Goal: Communication & Community: Ask a question

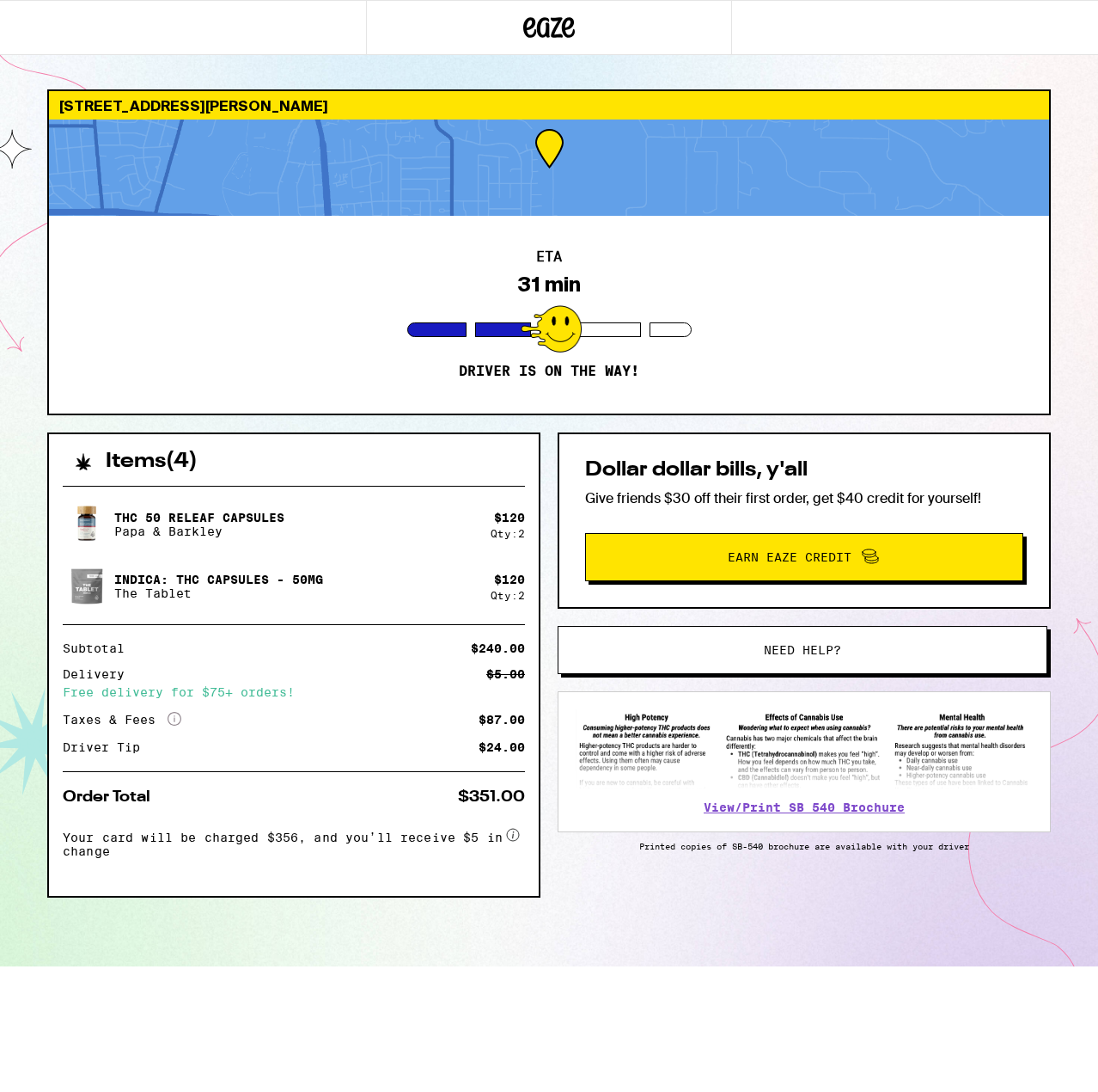
click at [928, 636] on button "Need help?" at bounding box center [803, 650] width 490 height 48
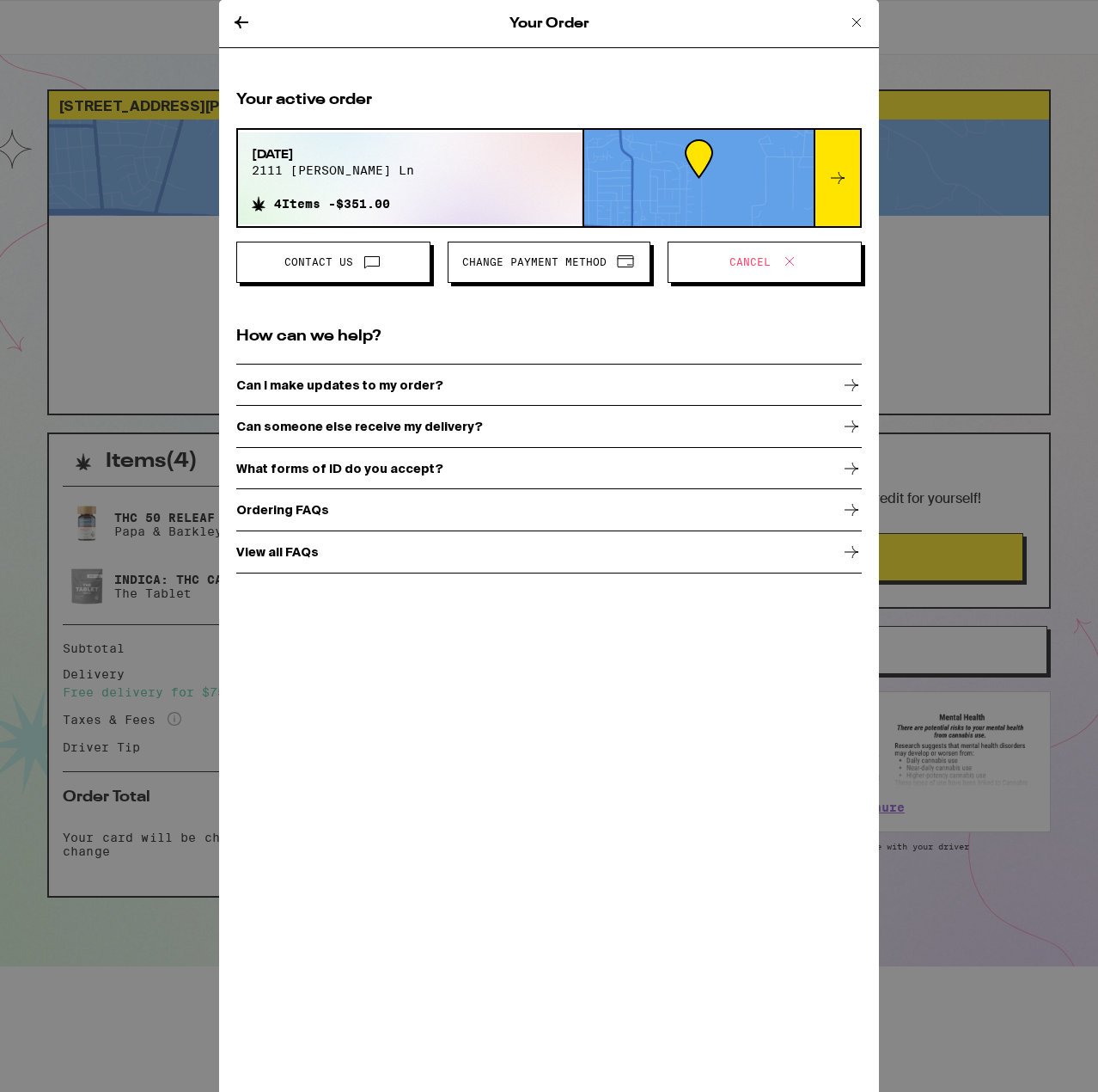
click at [381, 256] on icon at bounding box center [371, 261] width 21 height 21
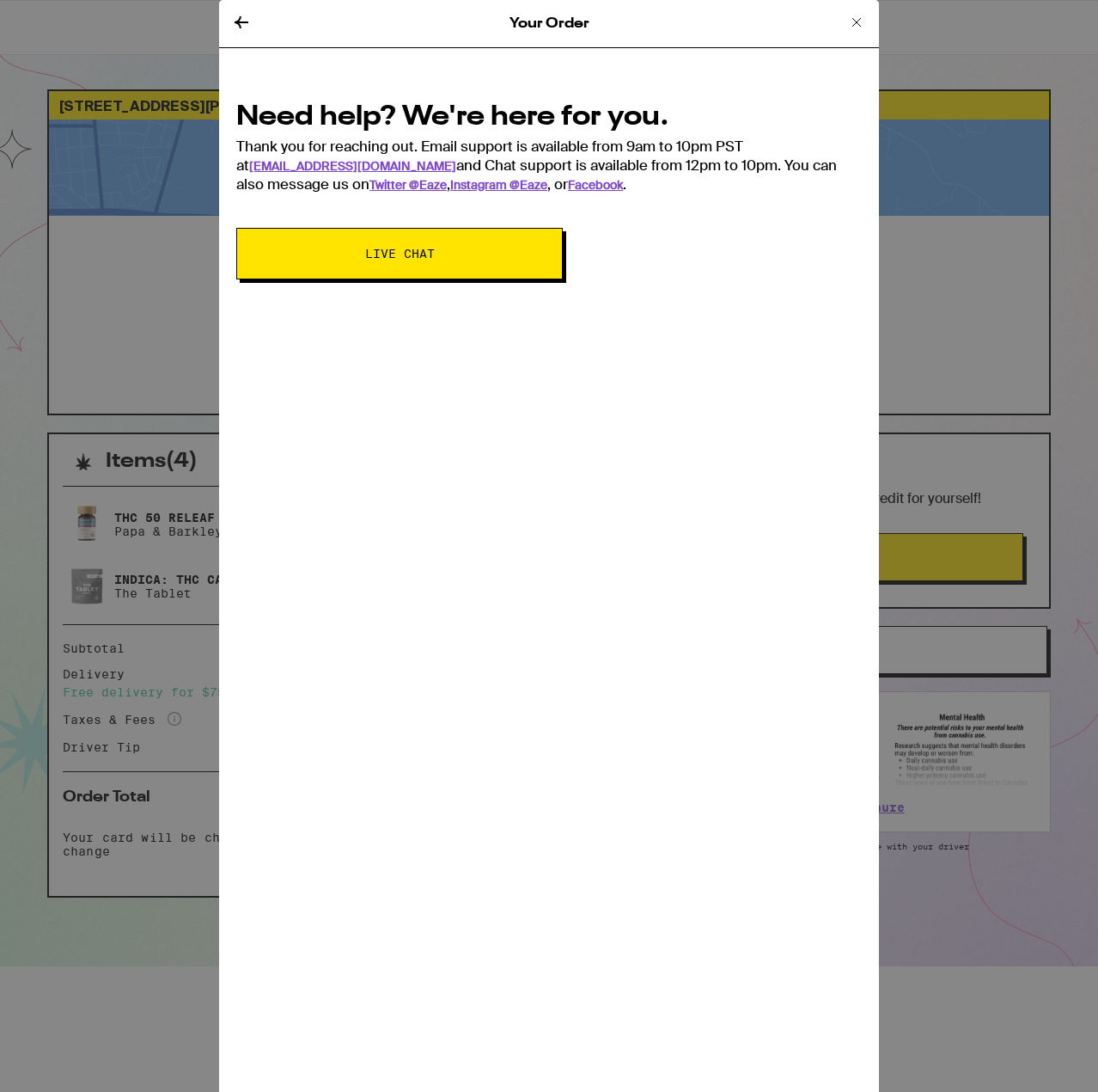
click at [379, 257] on span "Live Chat" at bounding box center [400, 253] width 70 height 12
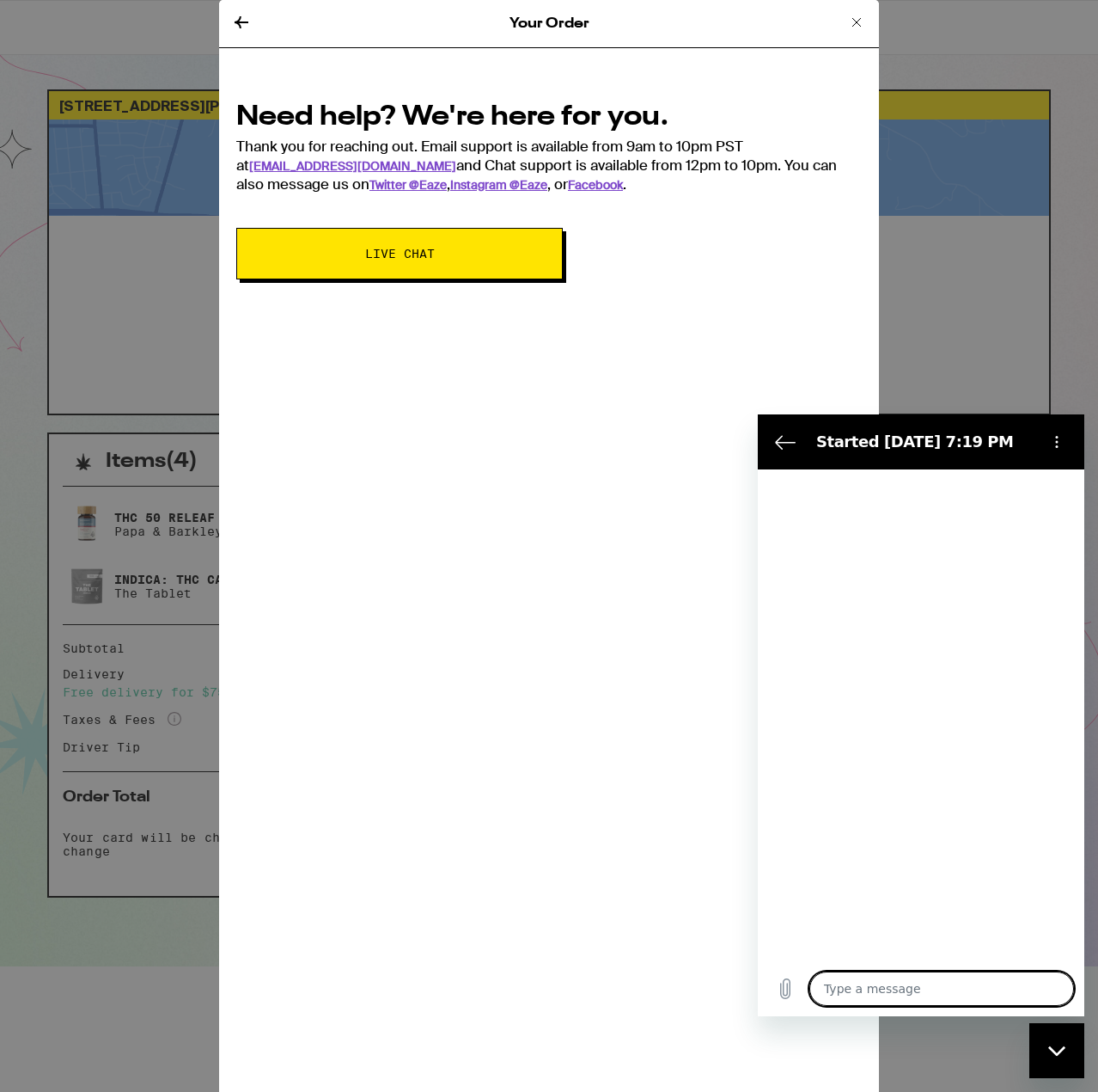
type textarea "x"
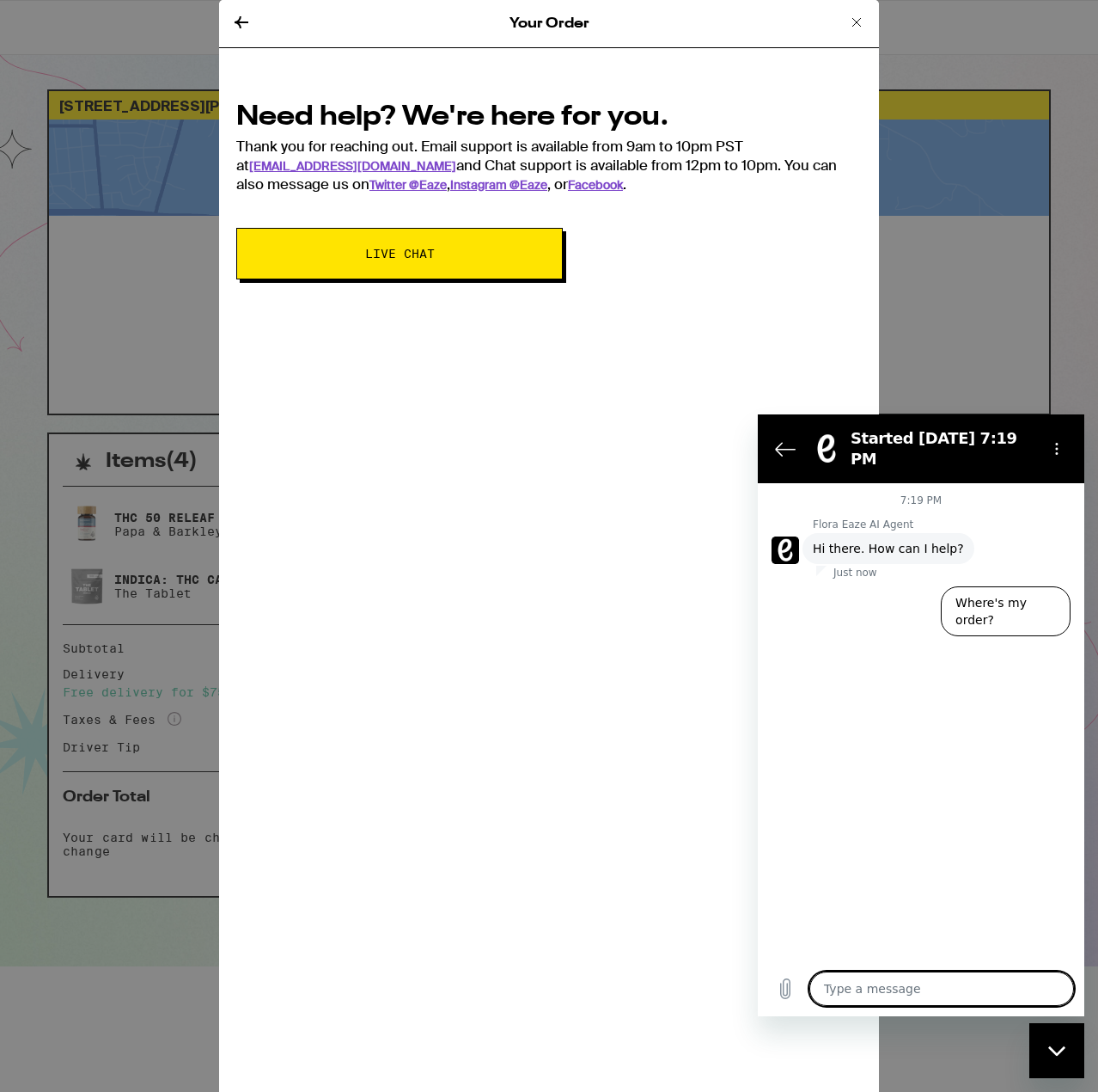
type textarea "H"
type textarea "x"
type textarea "Hi"
type textarea "x"
type textarea "Hi"
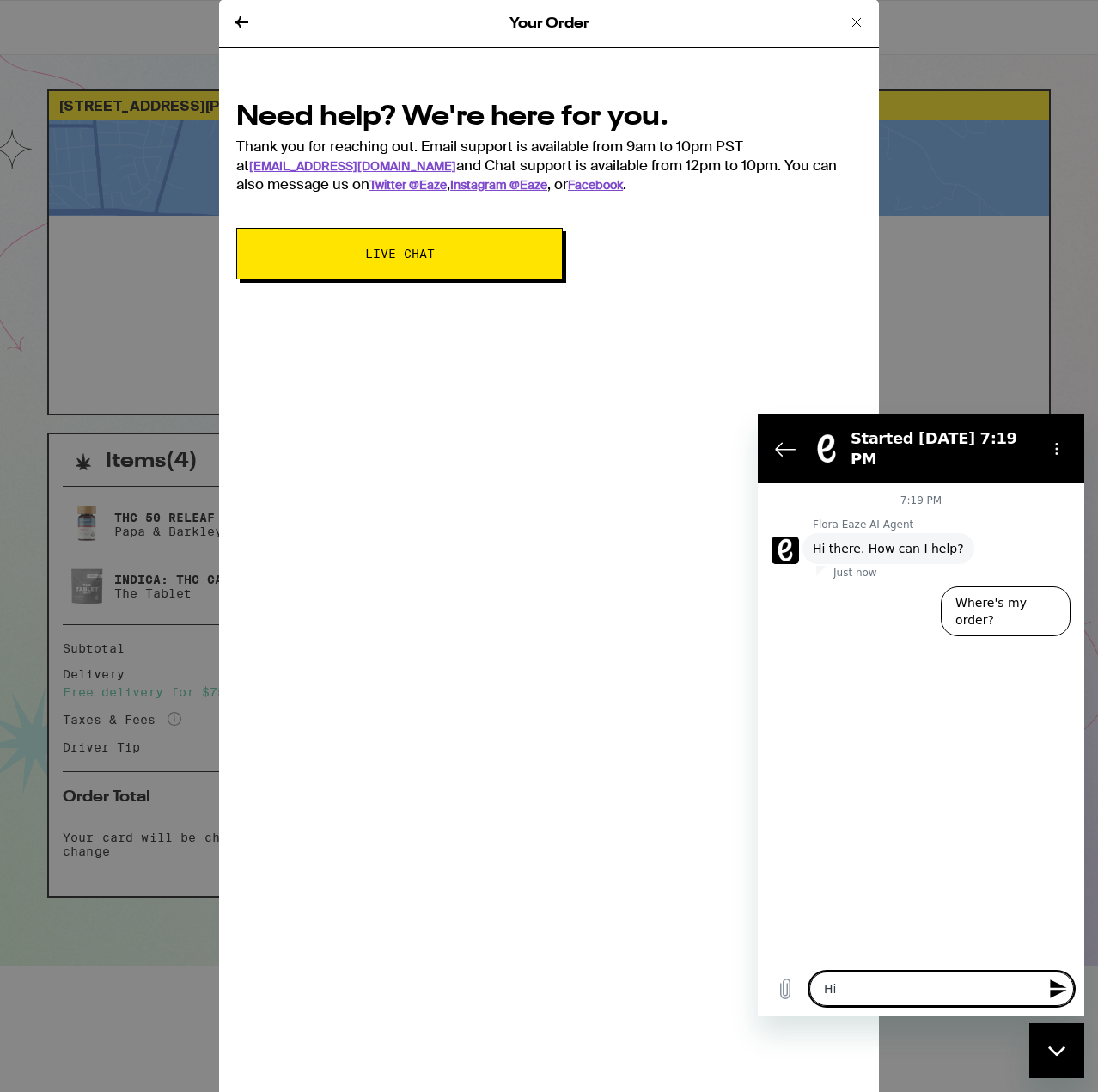
type textarea "x"
type textarea "Hi i"
type textarea "x"
type textarea "Hi it"
type textarea "x"
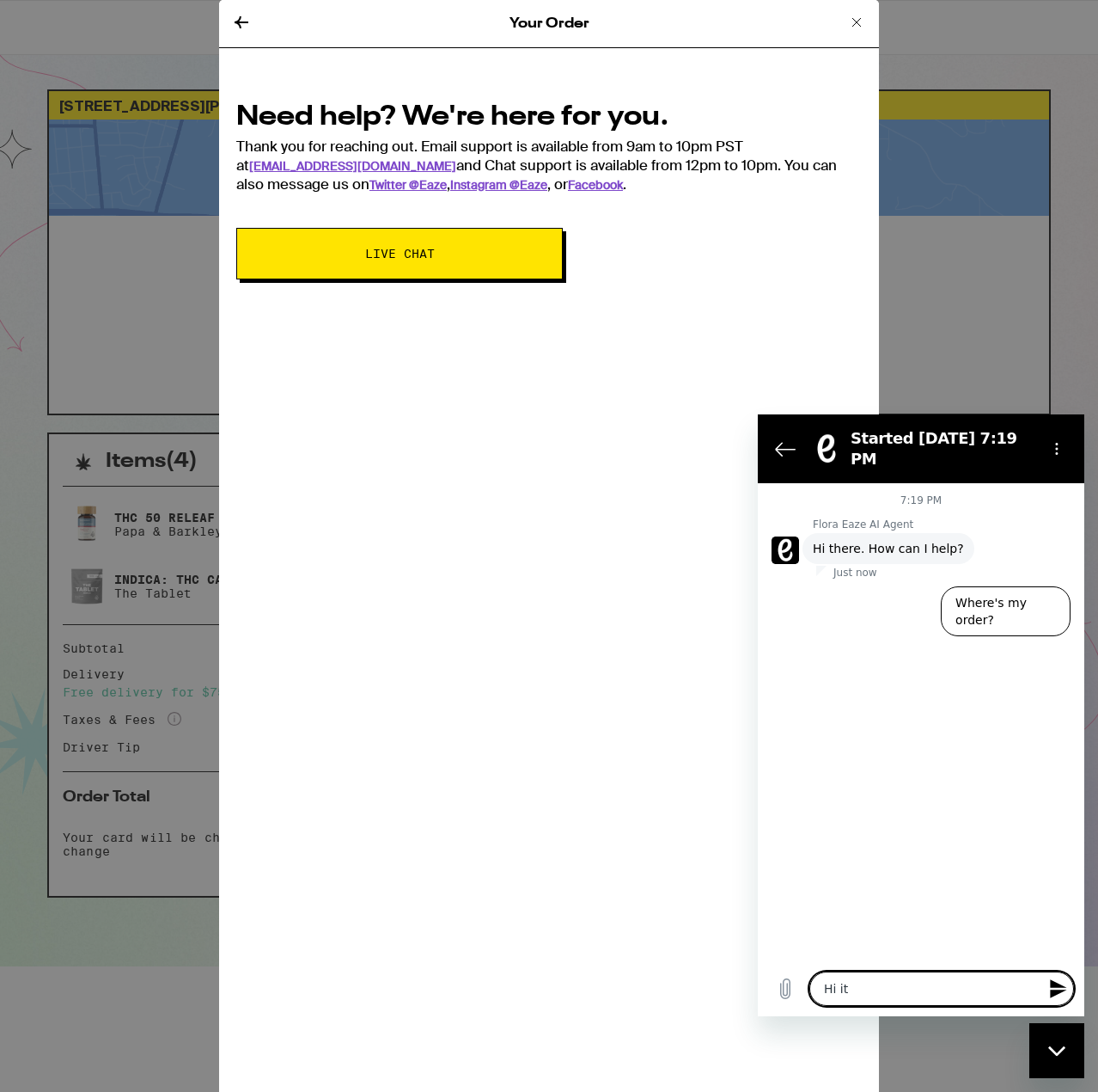
type textarea "Hi itr"
type textarea "x"
type textarea "Hi it"
type textarea "x"
type textarea "Hi it"
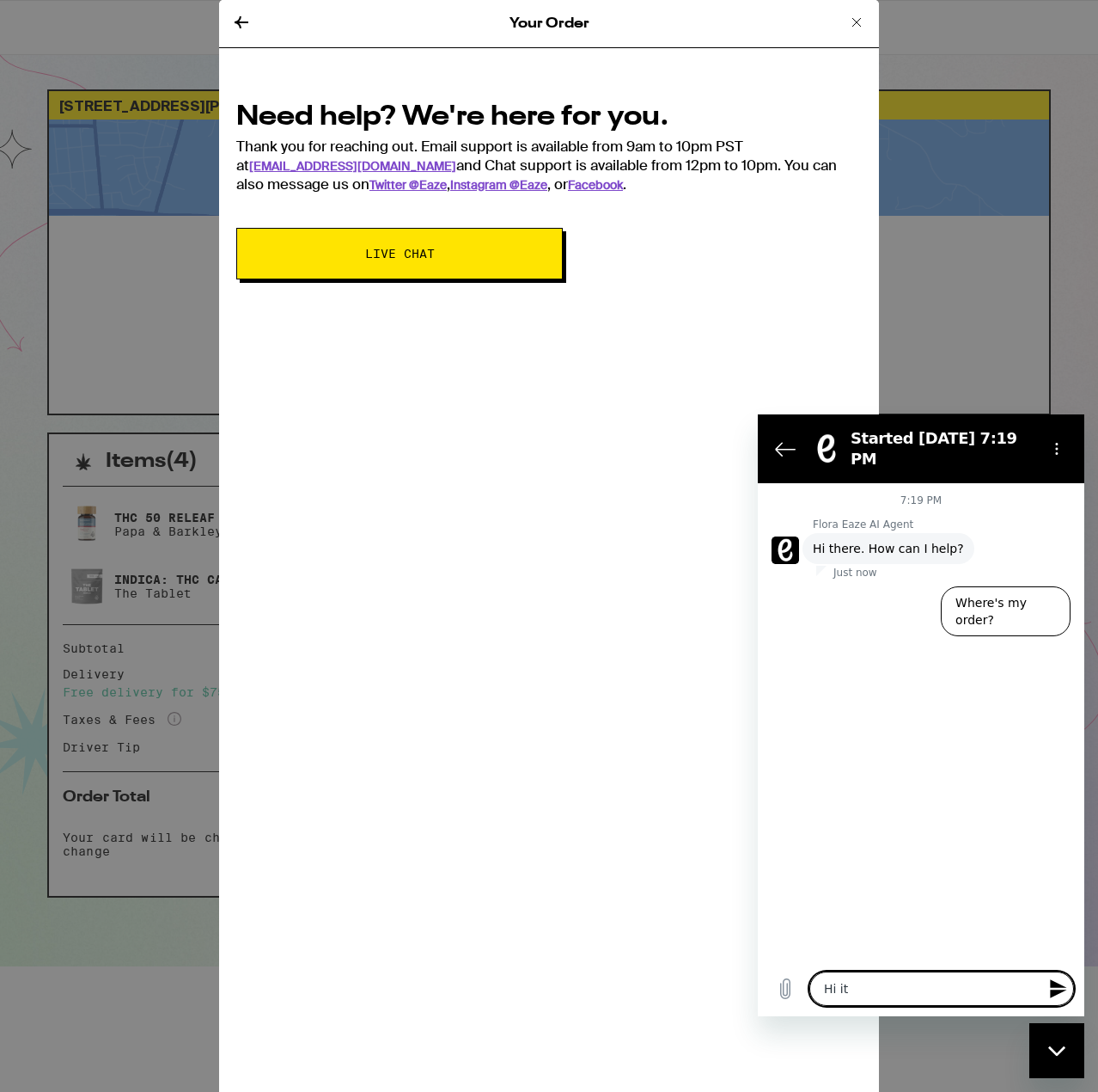
type textarea "x"
type textarea "Hi it s"
type textarea "x"
type textarea "Hi it se"
type textarea "x"
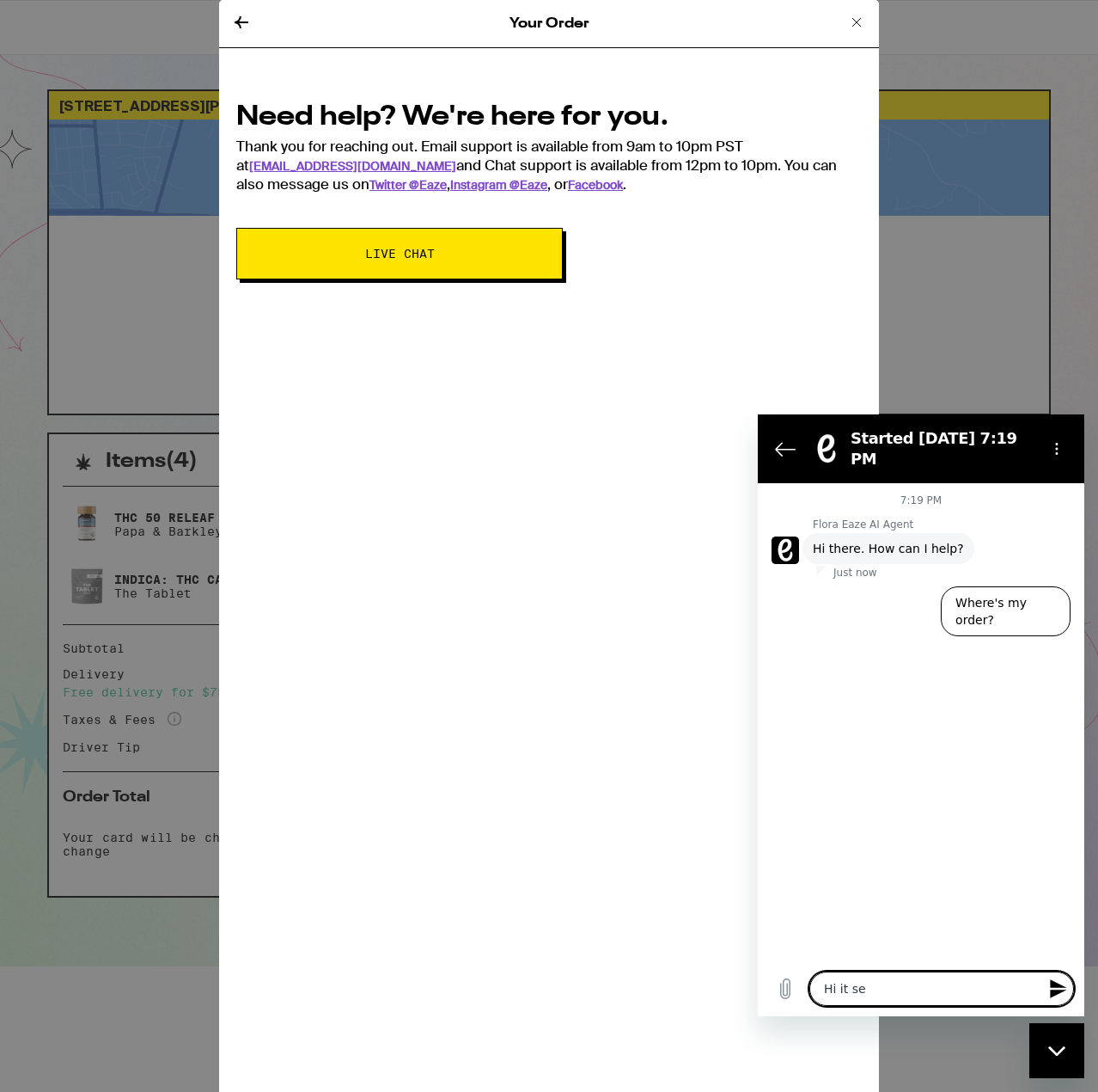
type textarea "Hi it see"
type textarea "x"
type textarea "Hi it seem"
type textarea "x"
type textarea "Hi it seems"
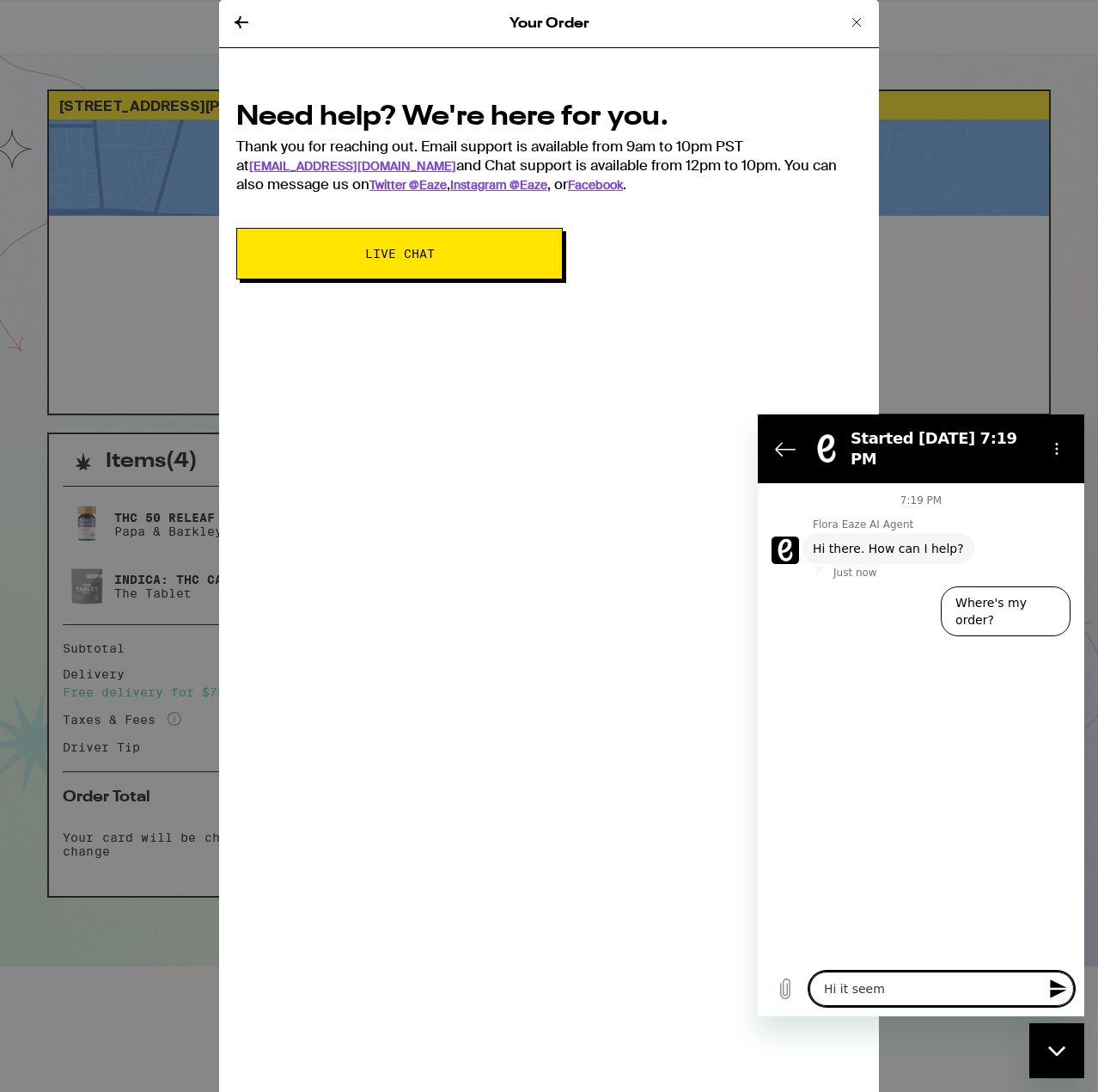
type textarea "x"
type textarea "Hi it seems"
type textarea "x"
type textarea "Hi it seems l"
type textarea "x"
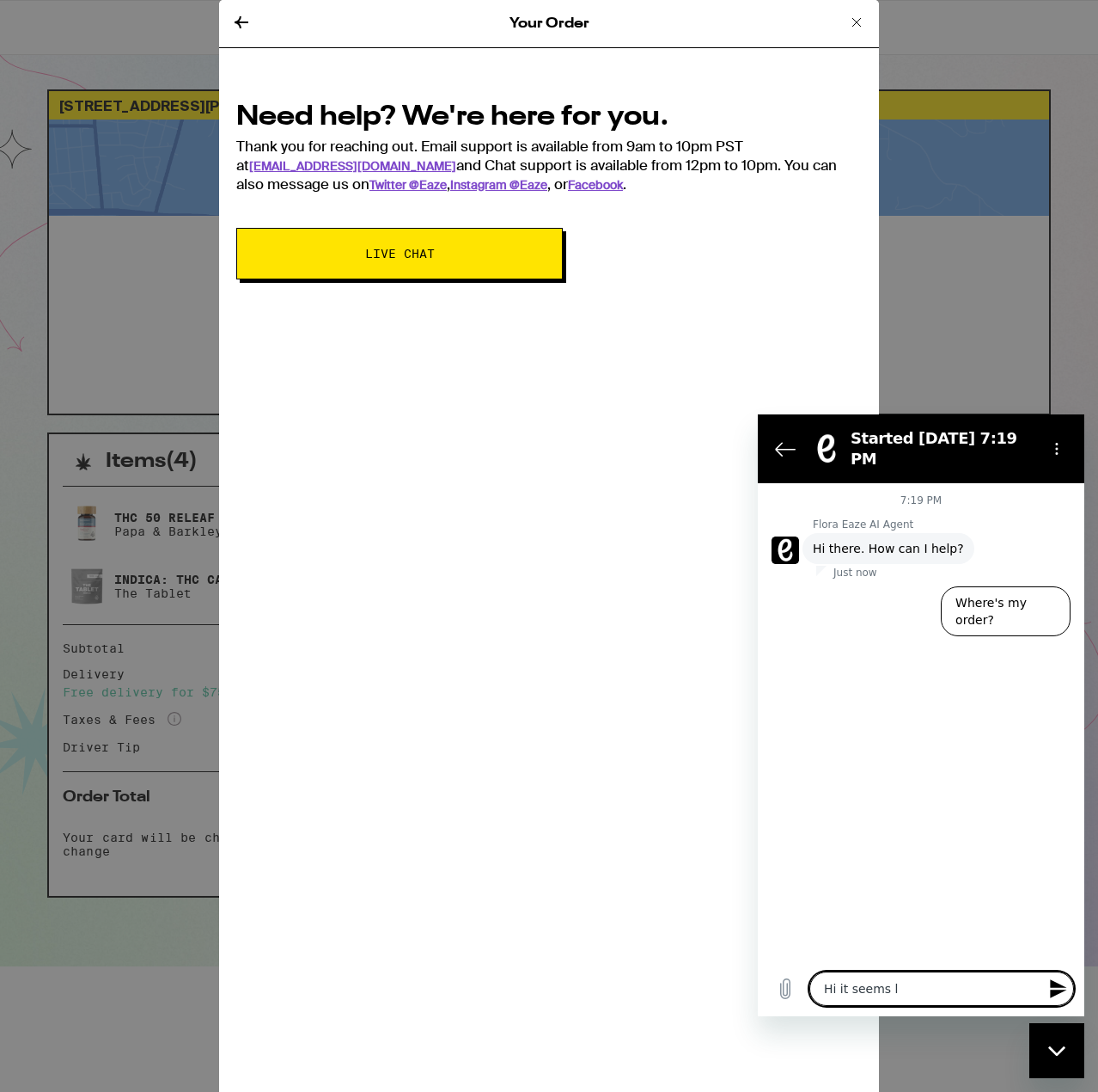
type textarea "Hi it seems li"
type textarea "x"
type textarea "Hi it seems lik"
type textarea "x"
type textarea "Hi it seems like"
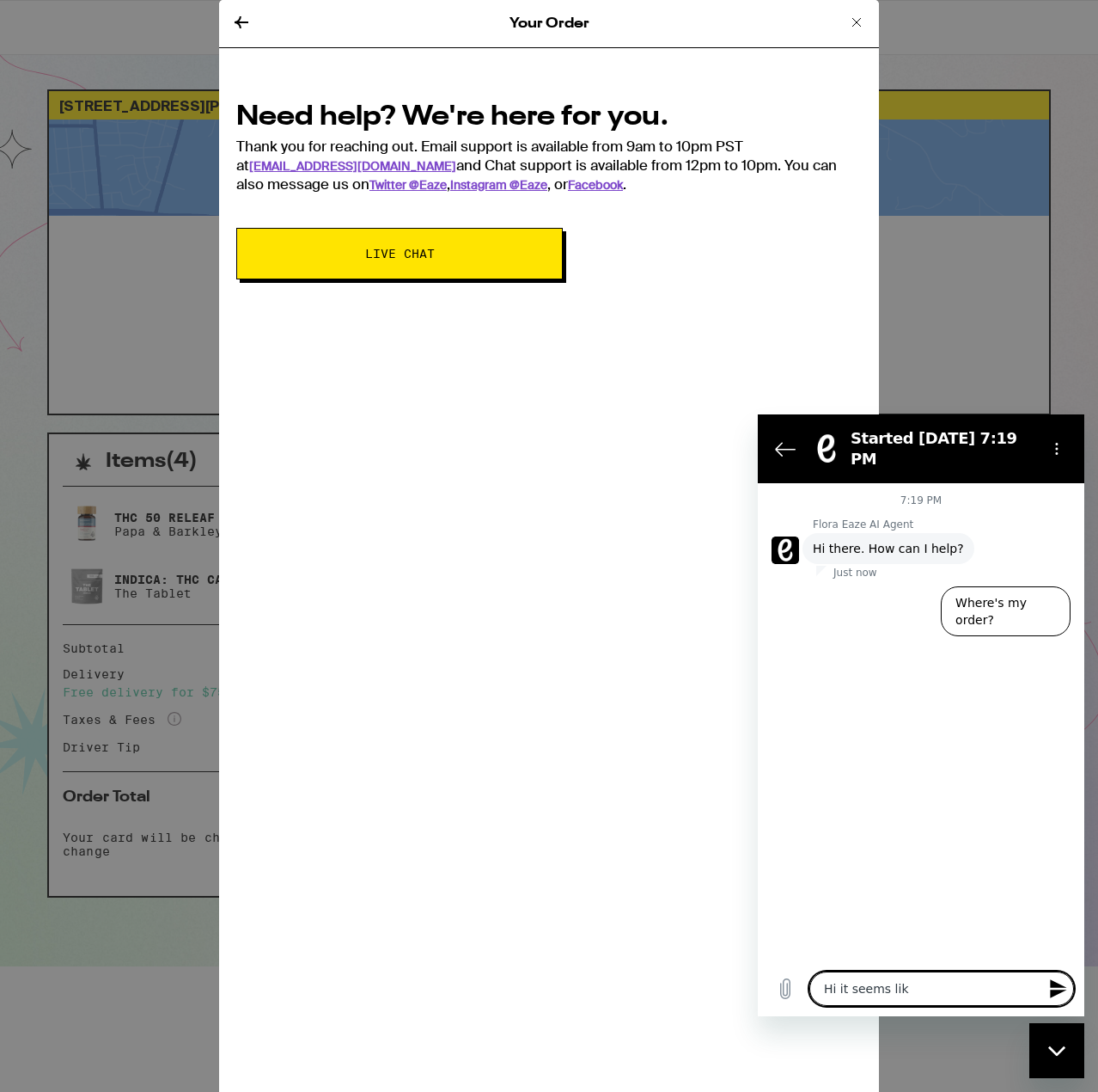
type textarea "x"
type textarea "Hi it seems like"
type textarea "x"
type textarea "Hi it seems like m"
type textarea "x"
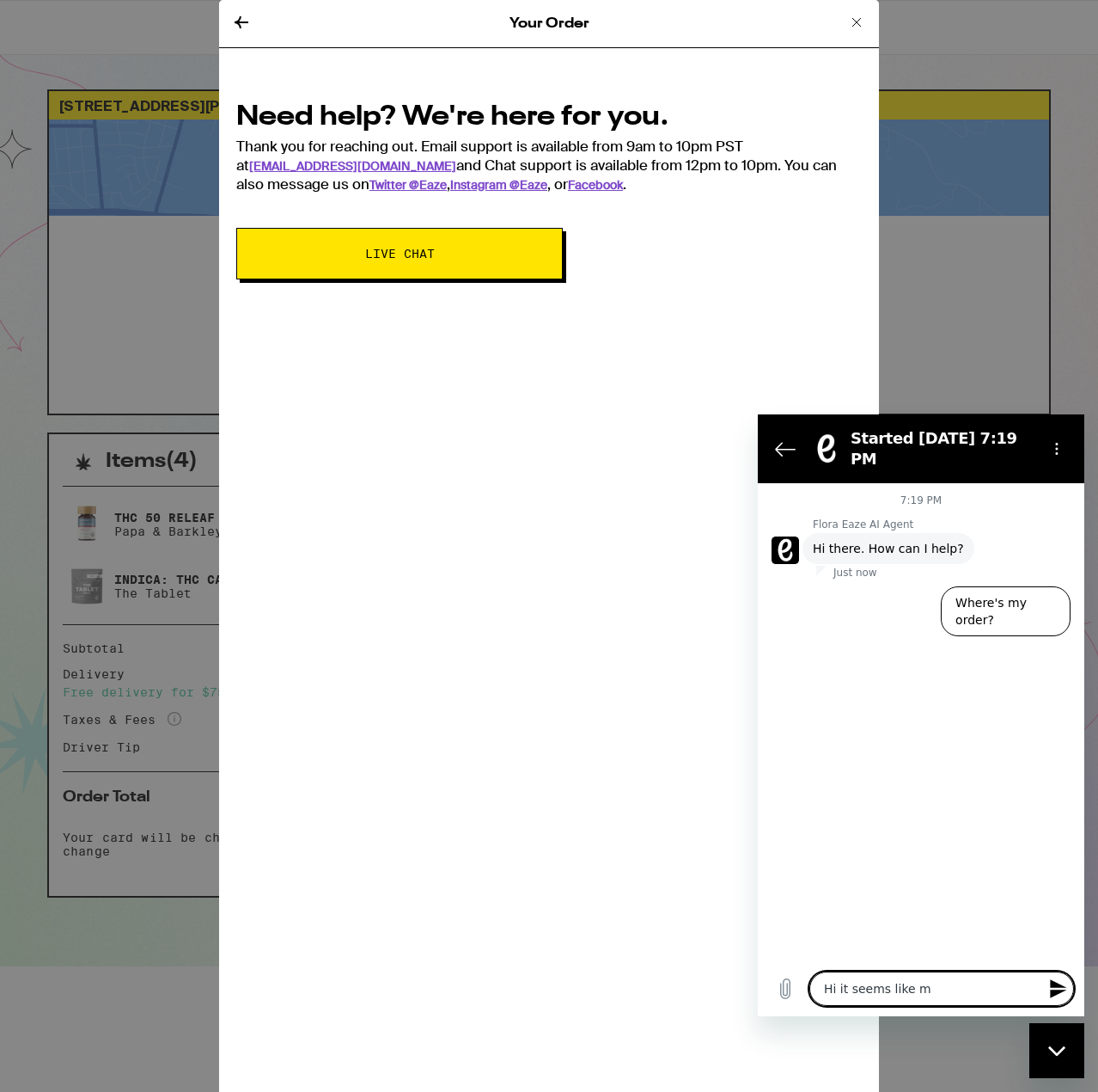
type textarea "Hi it seems like my"
type textarea "x"
type textarea "Hi it seems like my"
type textarea "x"
type textarea "Hi it seems like my o"
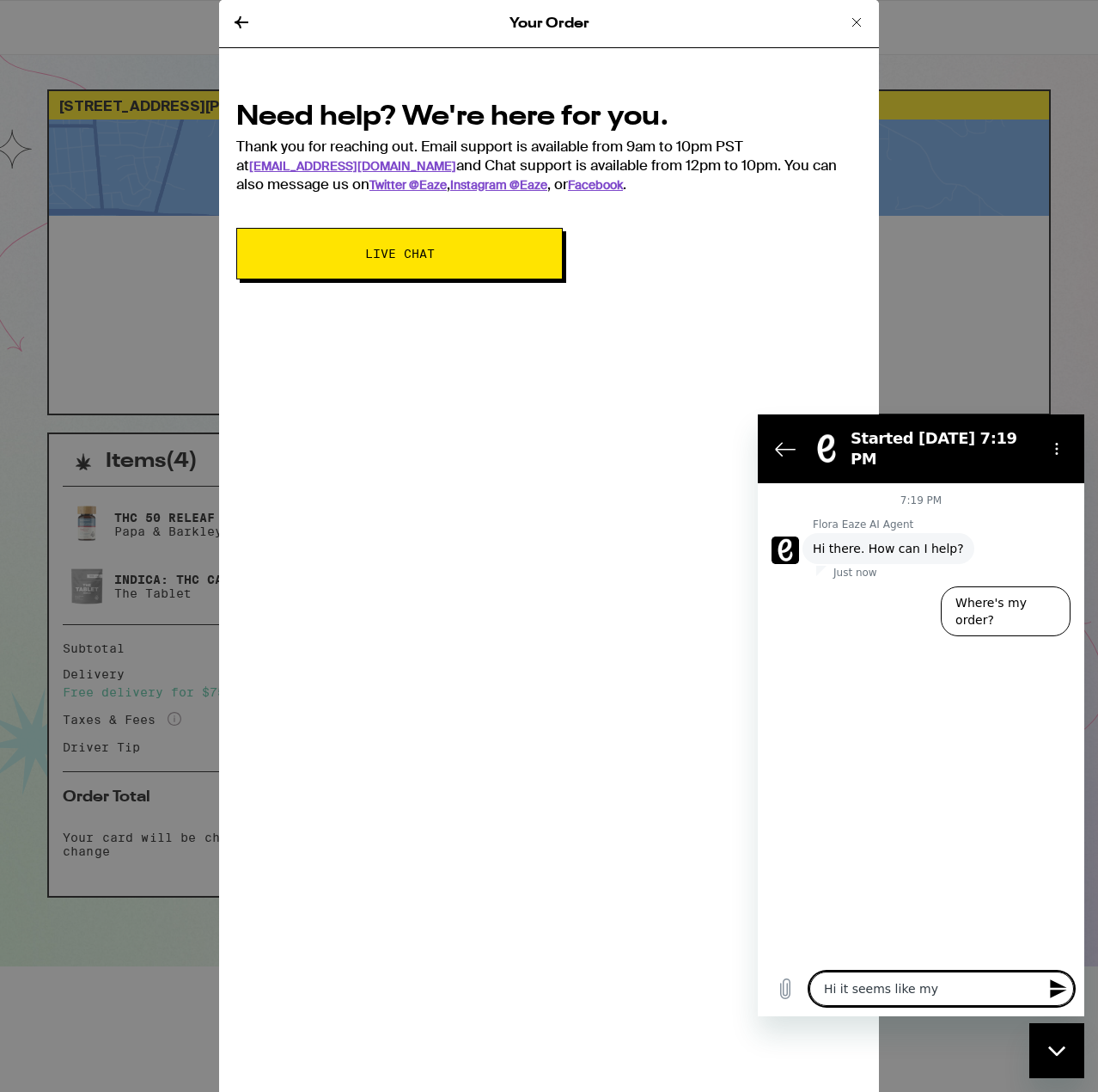
type textarea "x"
type textarea "Hi it seems like my or"
type textarea "x"
type textarea "Hi it seems like my ord"
type textarea "x"
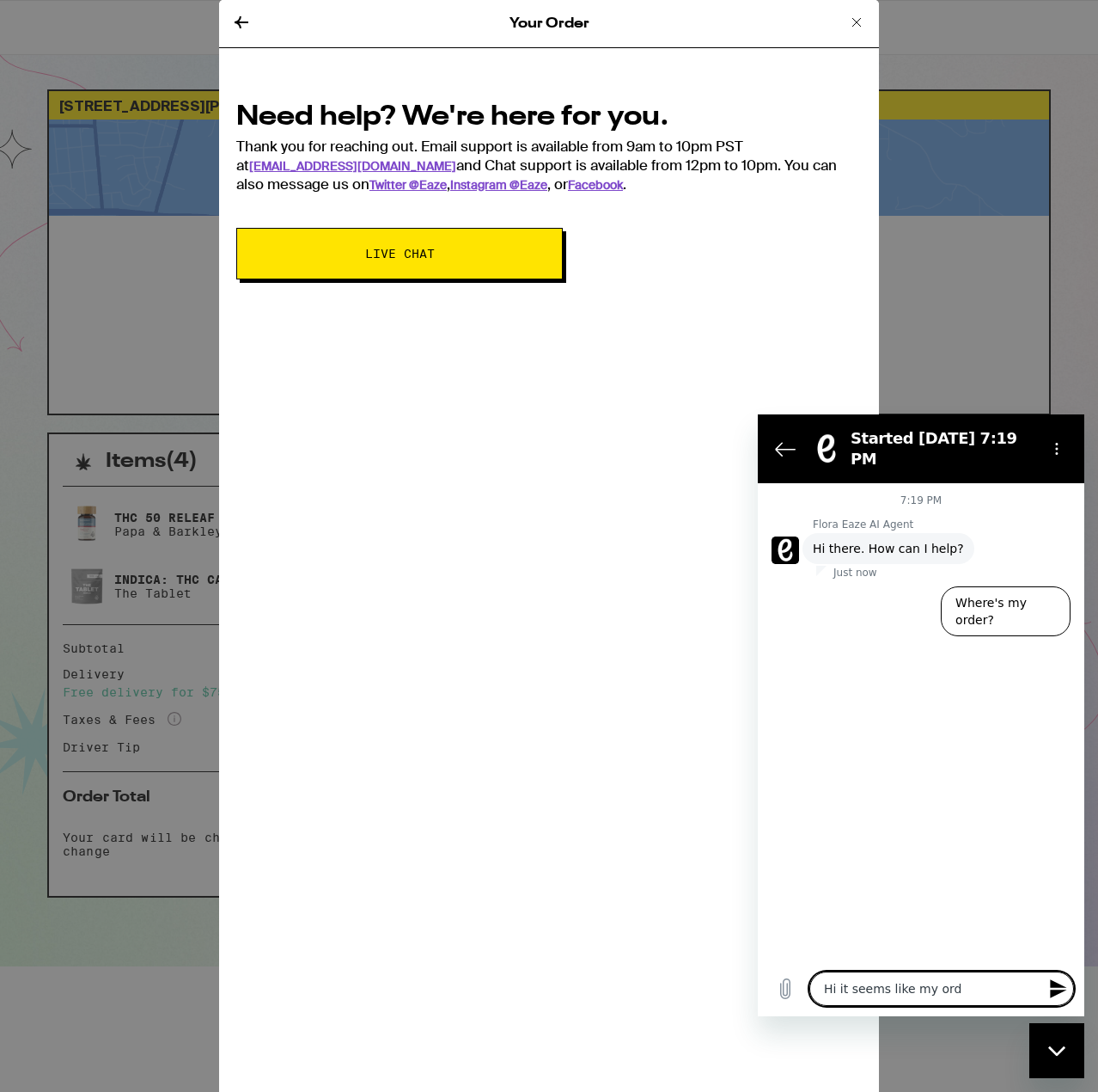
type textarea "Hi it seems like my orde"
type textarea "x"
type textarea "Hi it seems like my order"
type textarea "x"
type textarea "Hi it seems like my order"
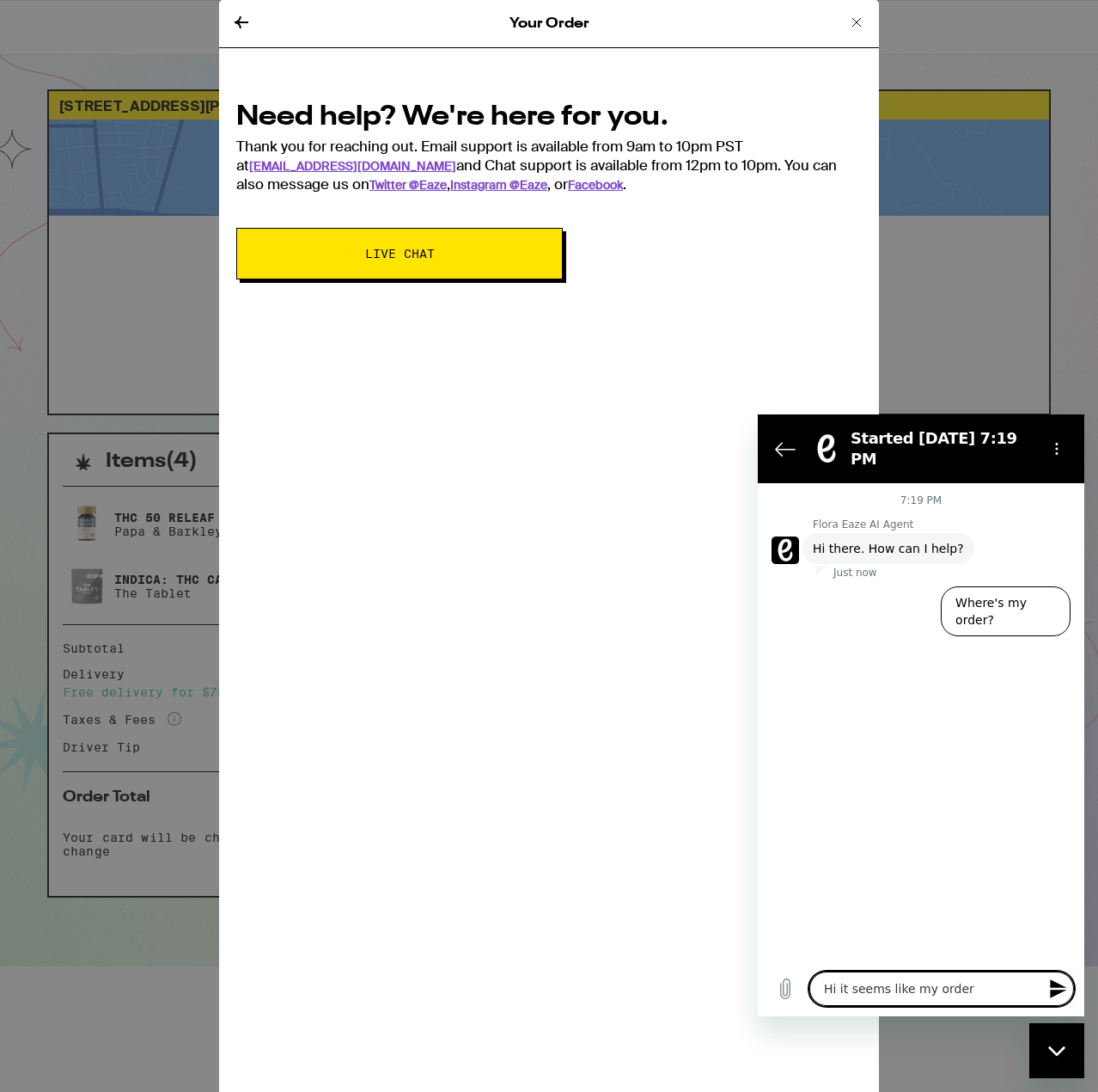
type textarea "x"
type textarea "Hi it seems like my order h"
type textarea "x"
type textarea "Hi it seems like my order ha"
type textarea "x"
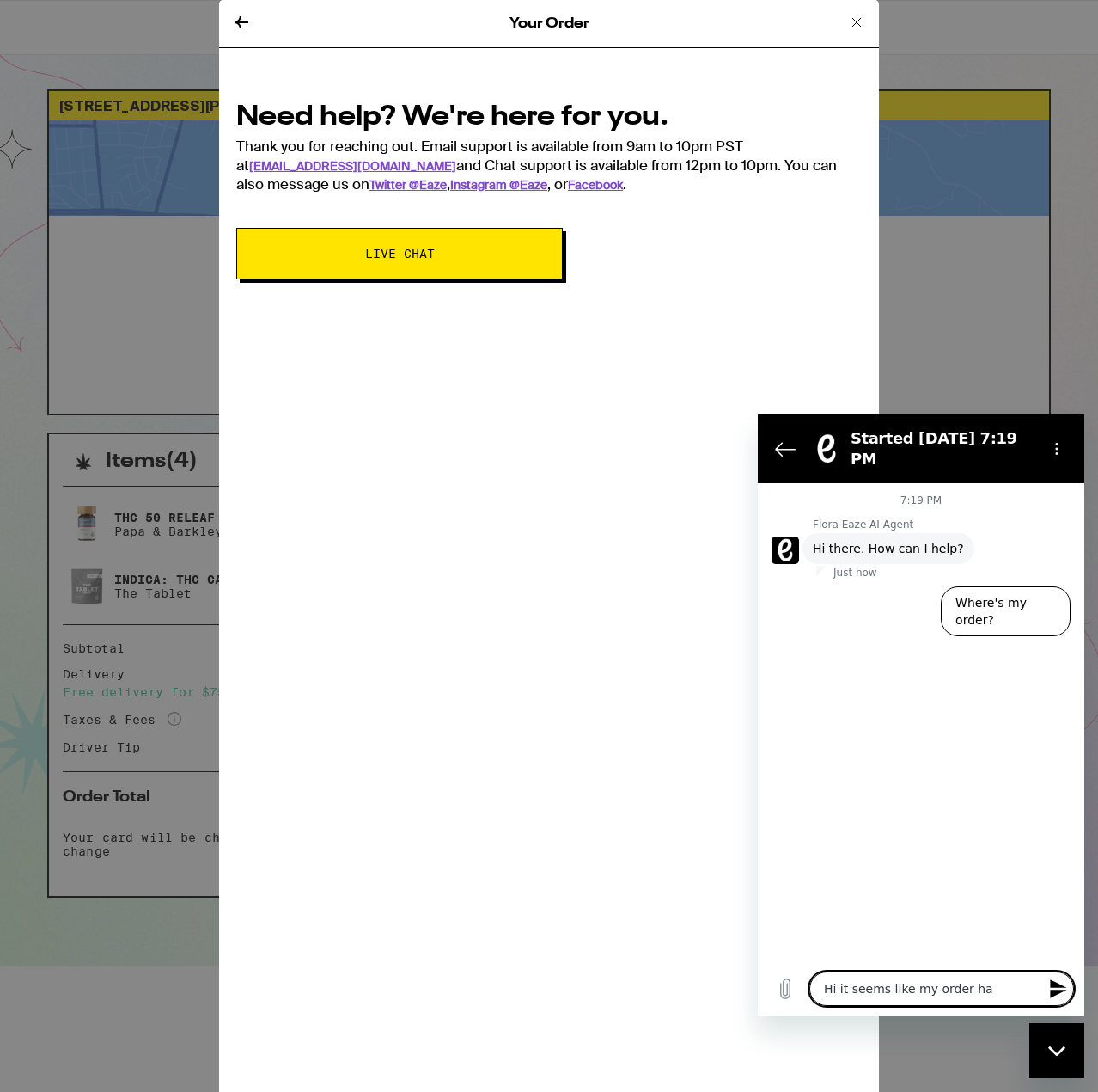
type textarea "Hi it seems like my order has"
type textarea "x"
type textarea "Hi it seems like my order has"
type textarea "x"
type textarea "Hi it seems like my order has b"
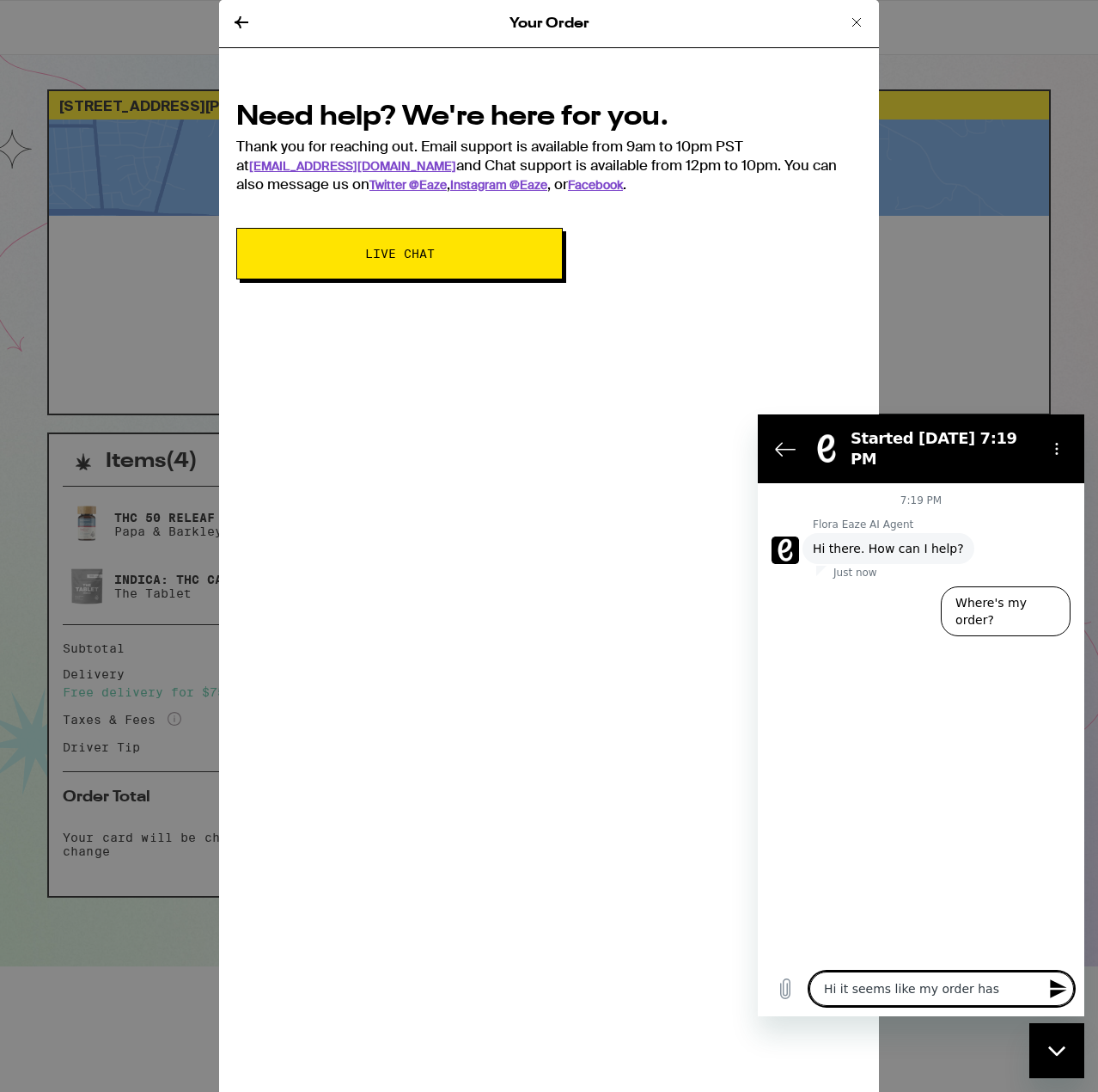
type textarea "x"
type textarea "Hi it seems like my order has be"
type textarea "x"
type textarea "Hi it seems like my order has bee"
type textarea "x"
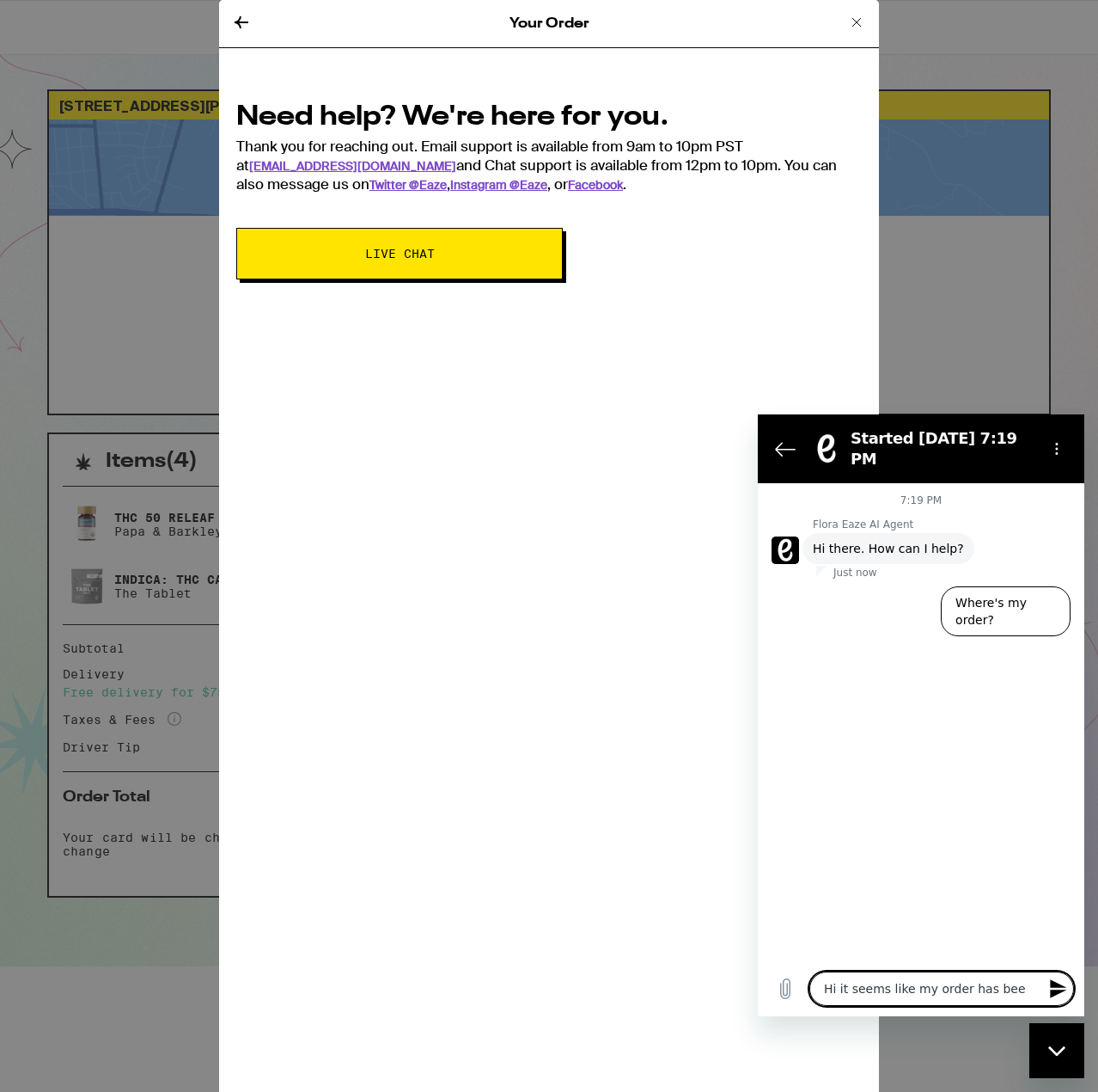
type textarea "Hi it seems like my order has been"
type textarea "x"
type textarea "Hi it seems like my order has been"
type textarea "x"
type textarea "Hi it seems like my order has been d"
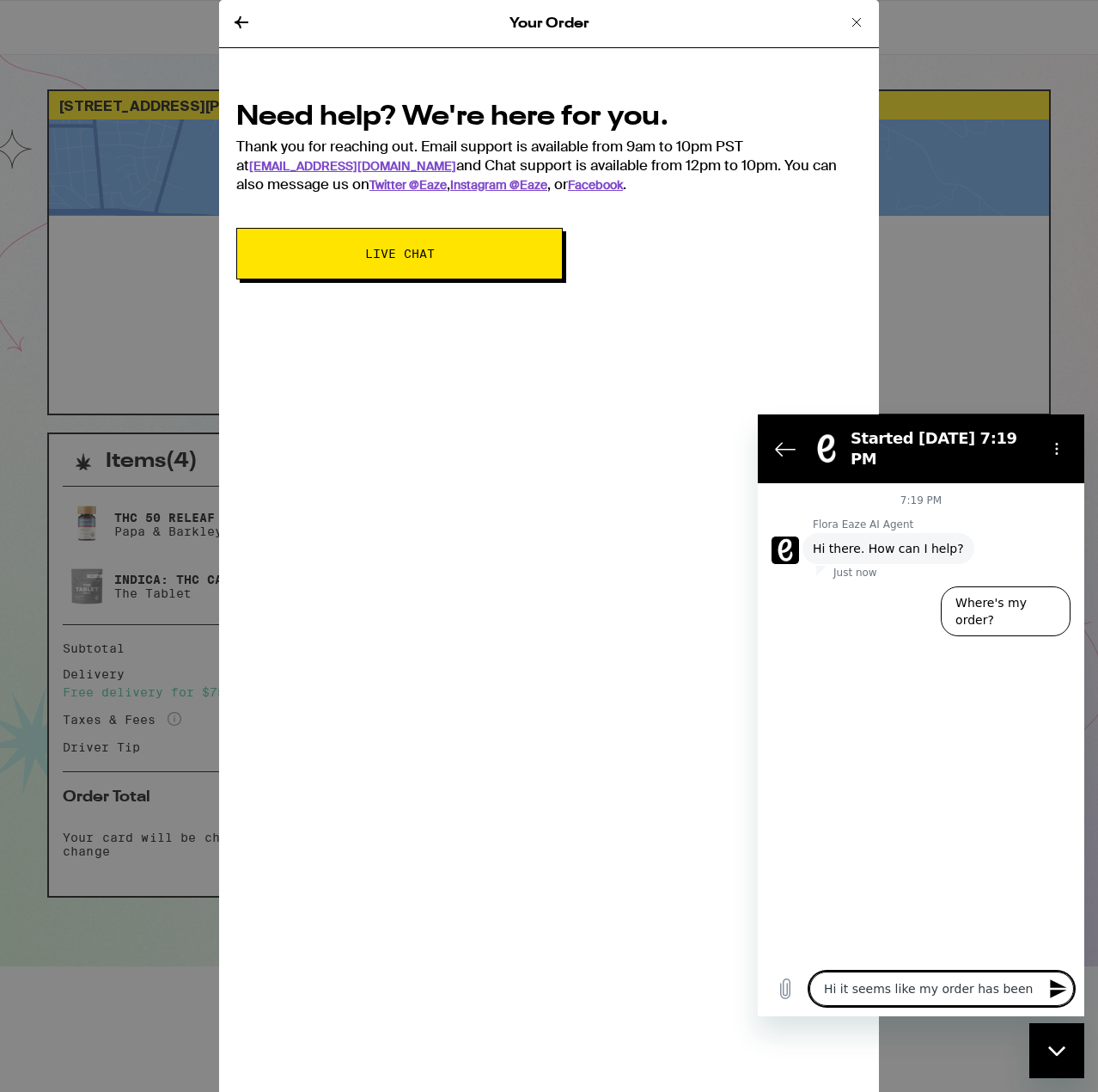
type textarea "x"
type textarea "Hi it seems like my order has been de"
type textarea "x"
type textarea "Hi it seems like my order has been del"
type textarea "x"
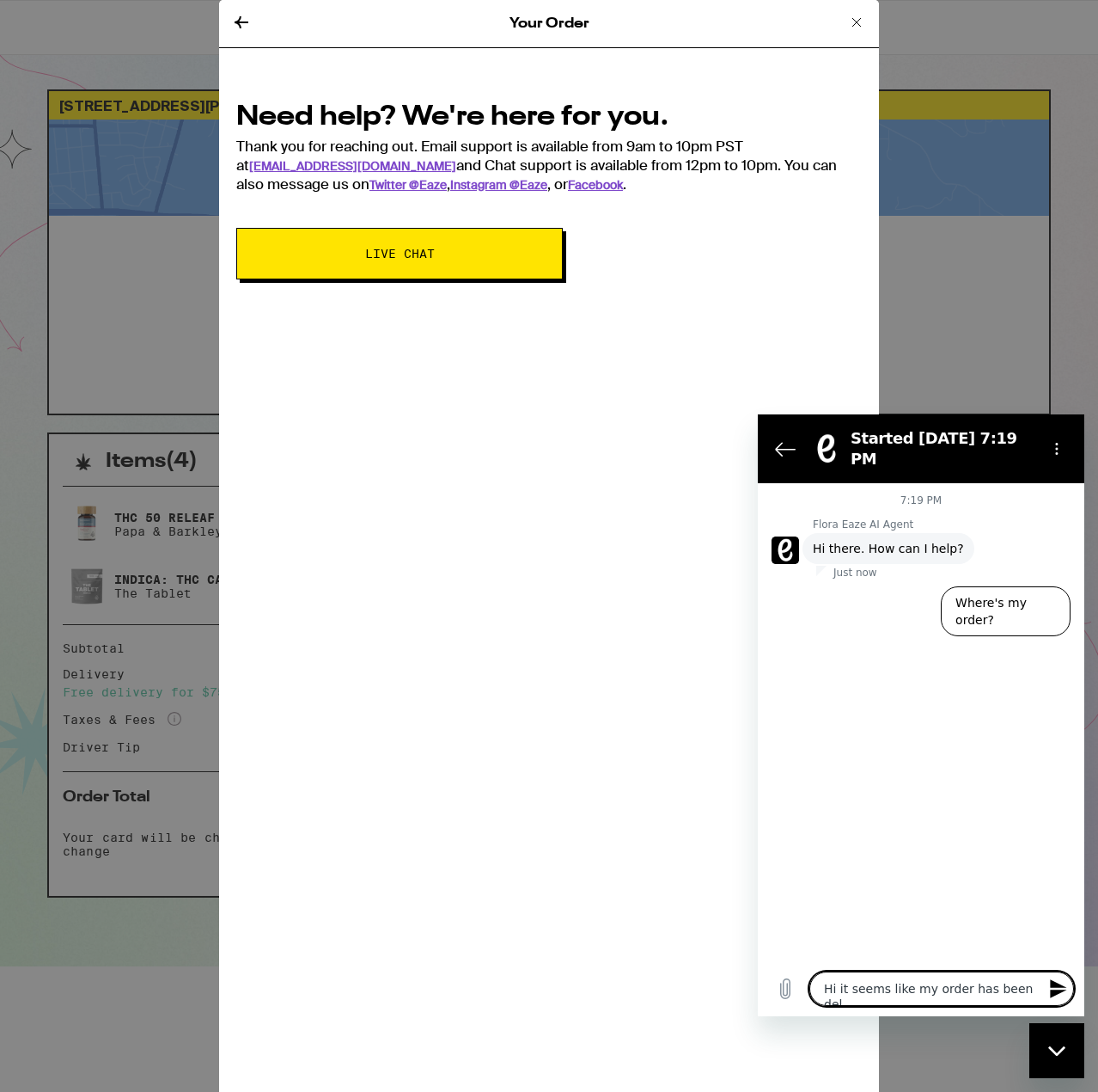
type textarea "Hi it seems like my order has been dela"
type textarea "x"
type textarea "Hi it seems like my order has been delay"
type textarea "x"
type textarea "Hi it seems like my order has been delaye"
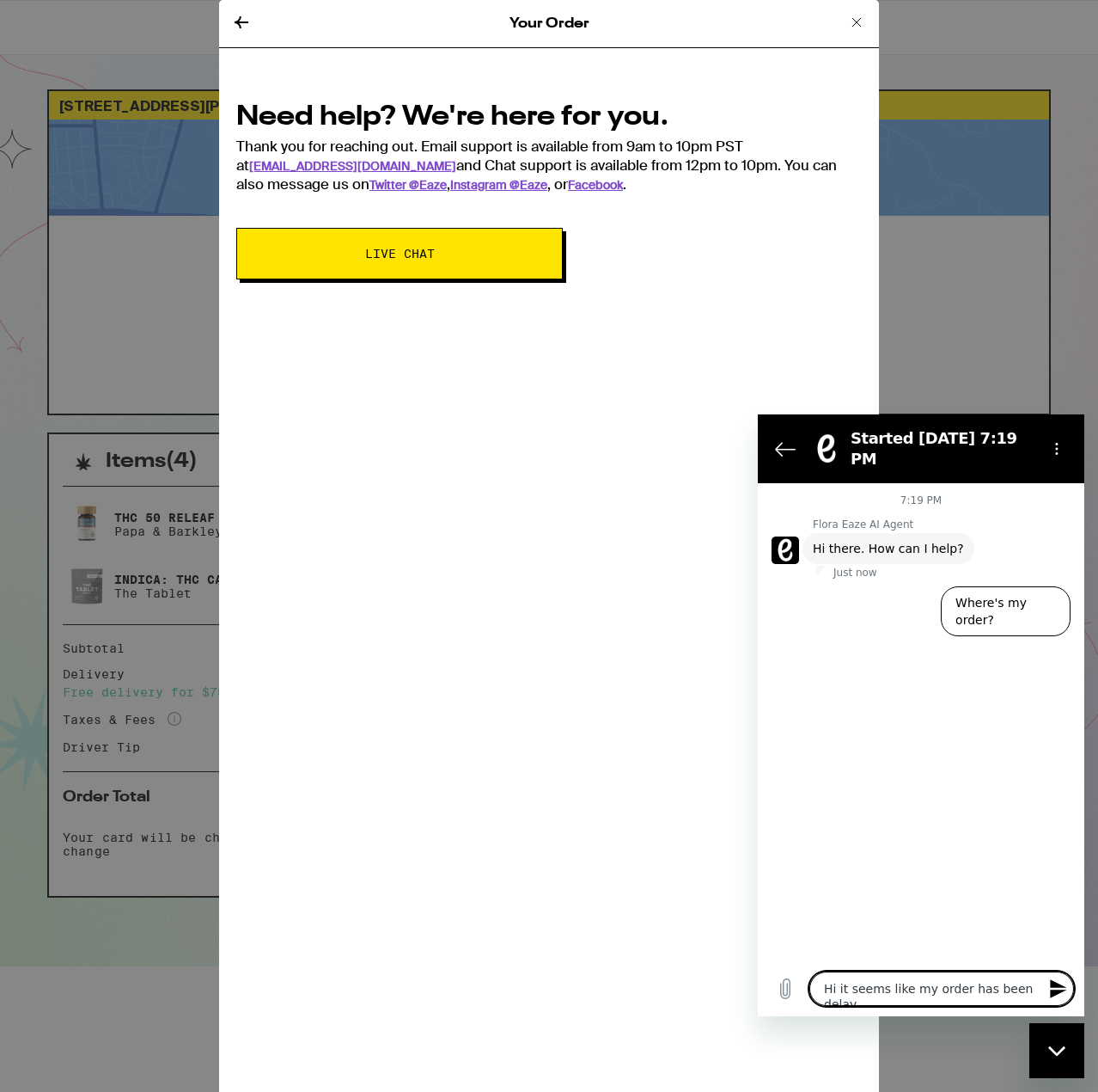
type textarea "x"
type textarea "Hi it seems like my order has been delayed"
type textarea "x"
type textarea "Hi it seems like my order has been delayed"
type textarea "x"
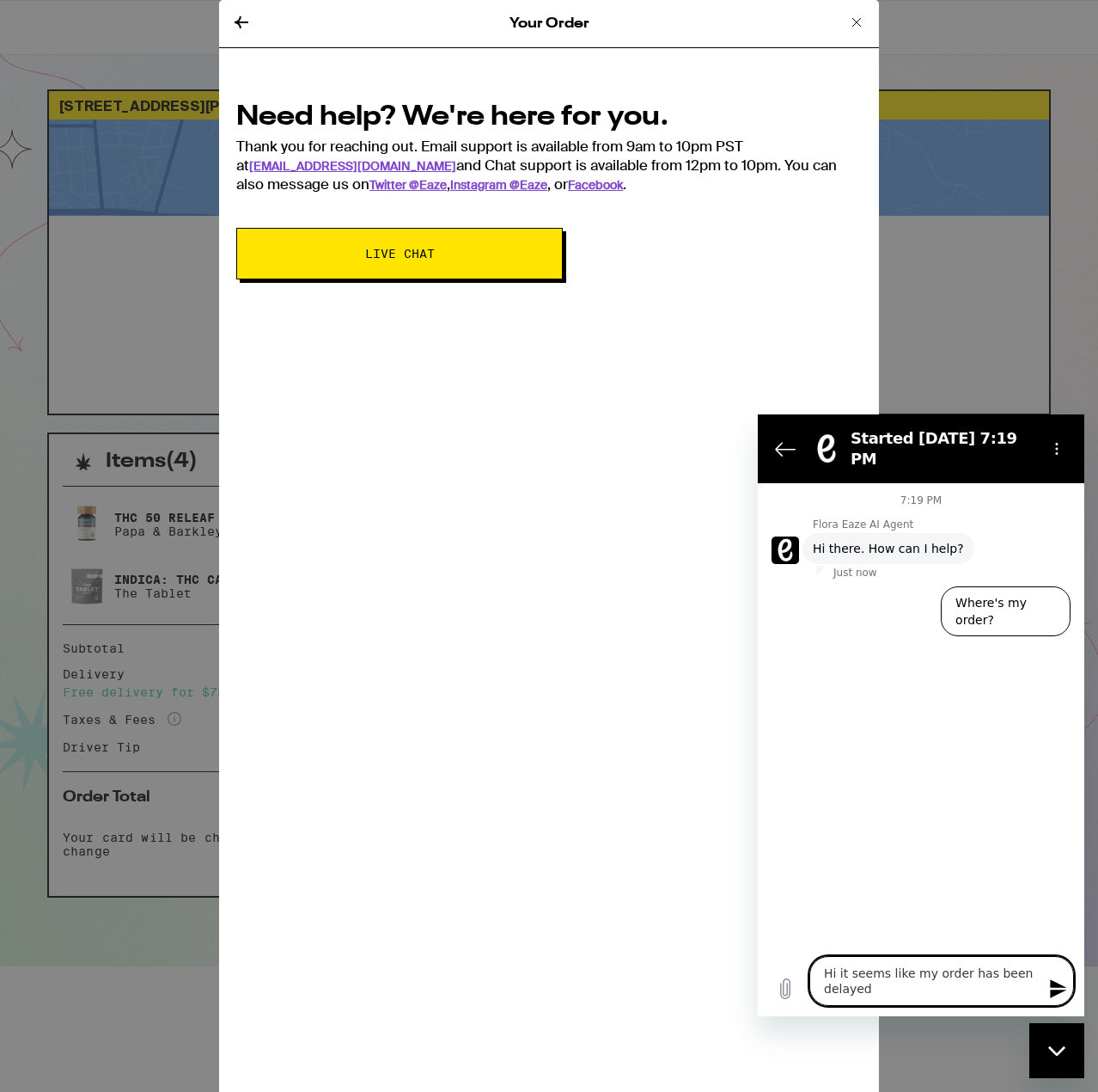
type textarea "Hi it seems like my order has been delayed t"
type textarea "x"
type textarea "Hi it seems like my order has been delayed"
type textarea "x"
type textarea "Hi it seems like my order has been delayed s"
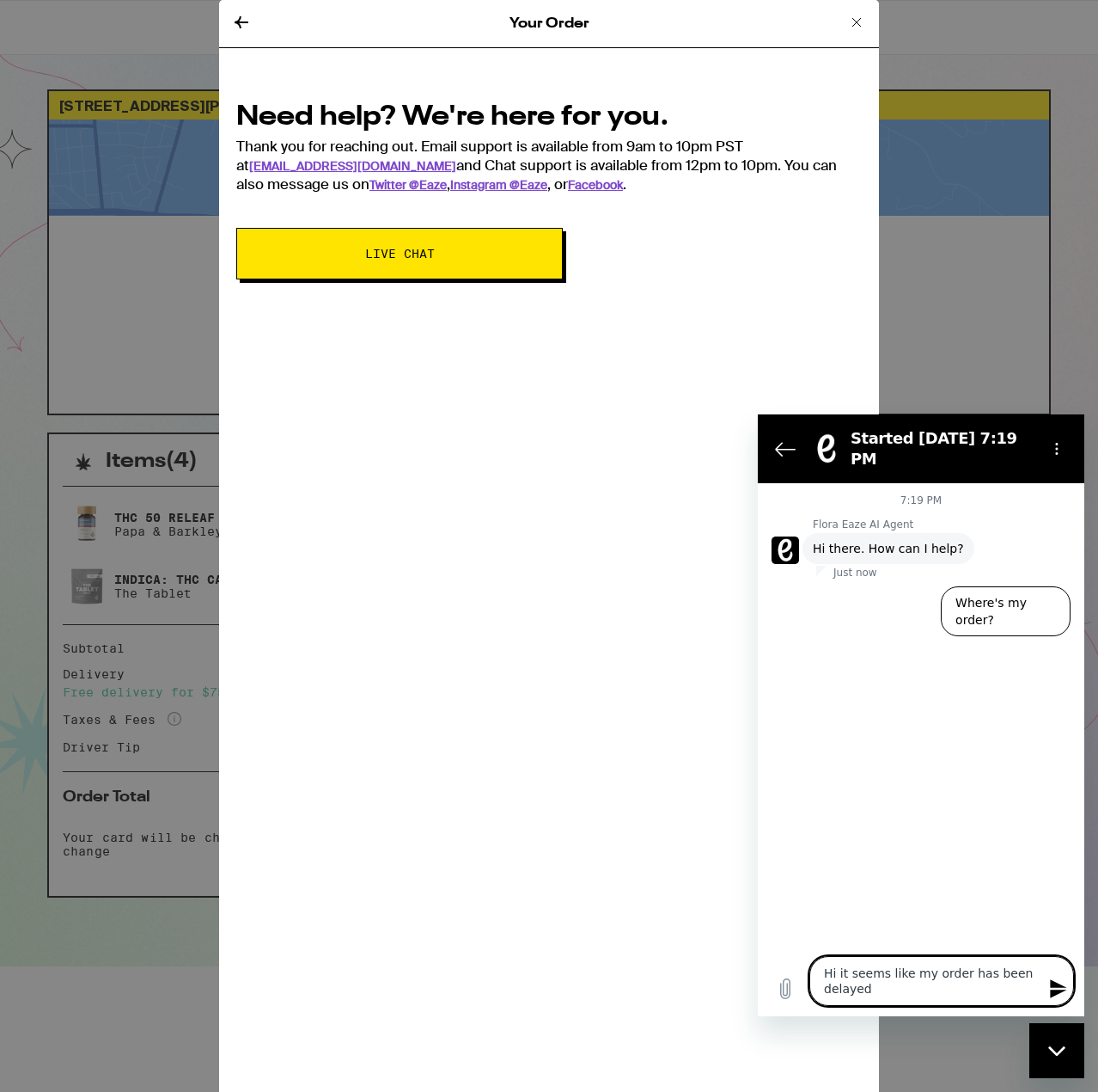
type textarea "x"
type textarea "Hi it seems like my order has been delayed se"
type textarea "x"
type textarea "Hi it seems like my order has been delayed sev"
type textarea "x"
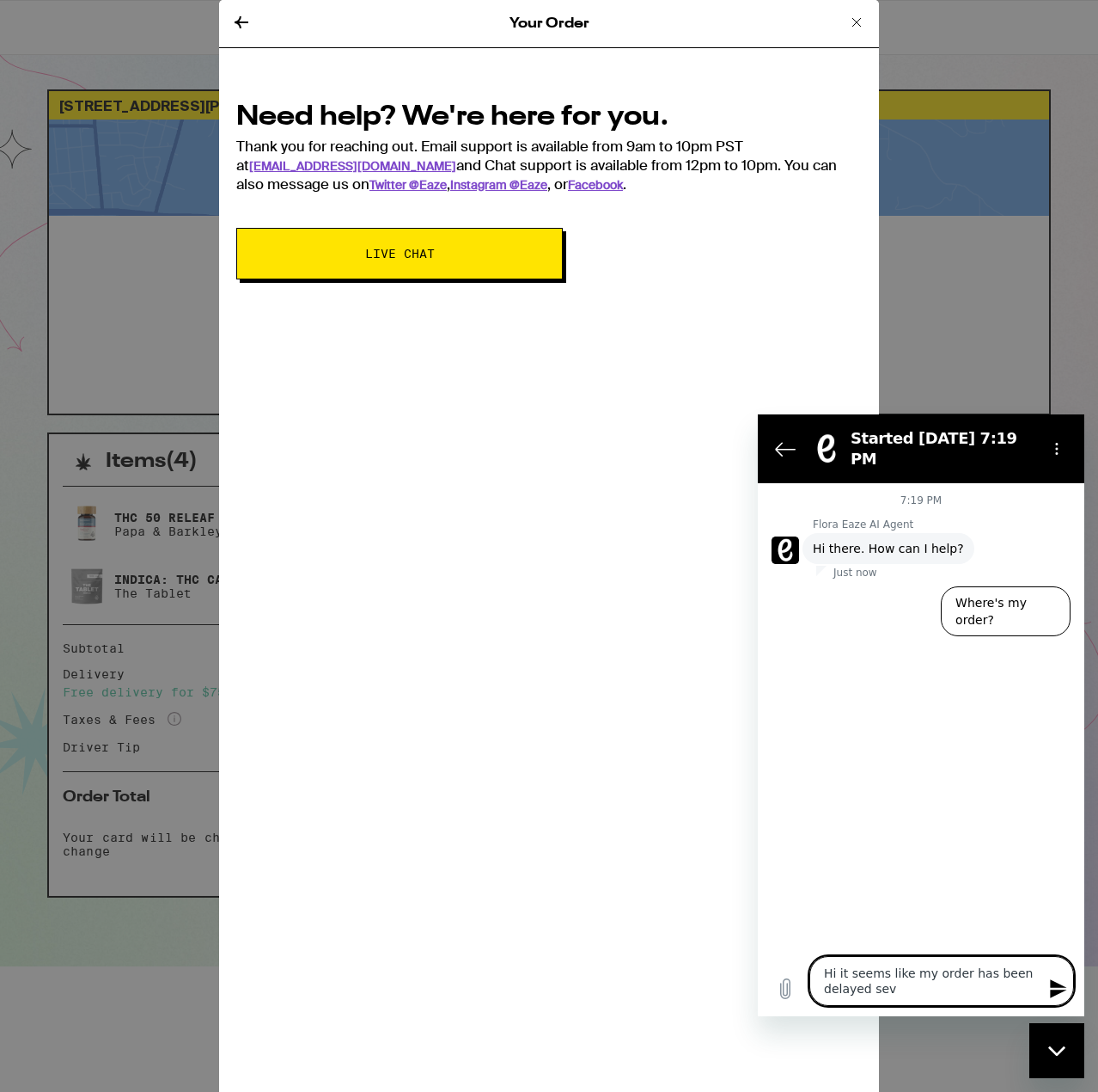
type textarea "Hi it seems like my order has been delayed seve"
type textarea "x"
type textarea "Hi it seems like my order has been delayed sever"
type textarea "x"
type textarea "Hi it seems like my order has been delayed severa"
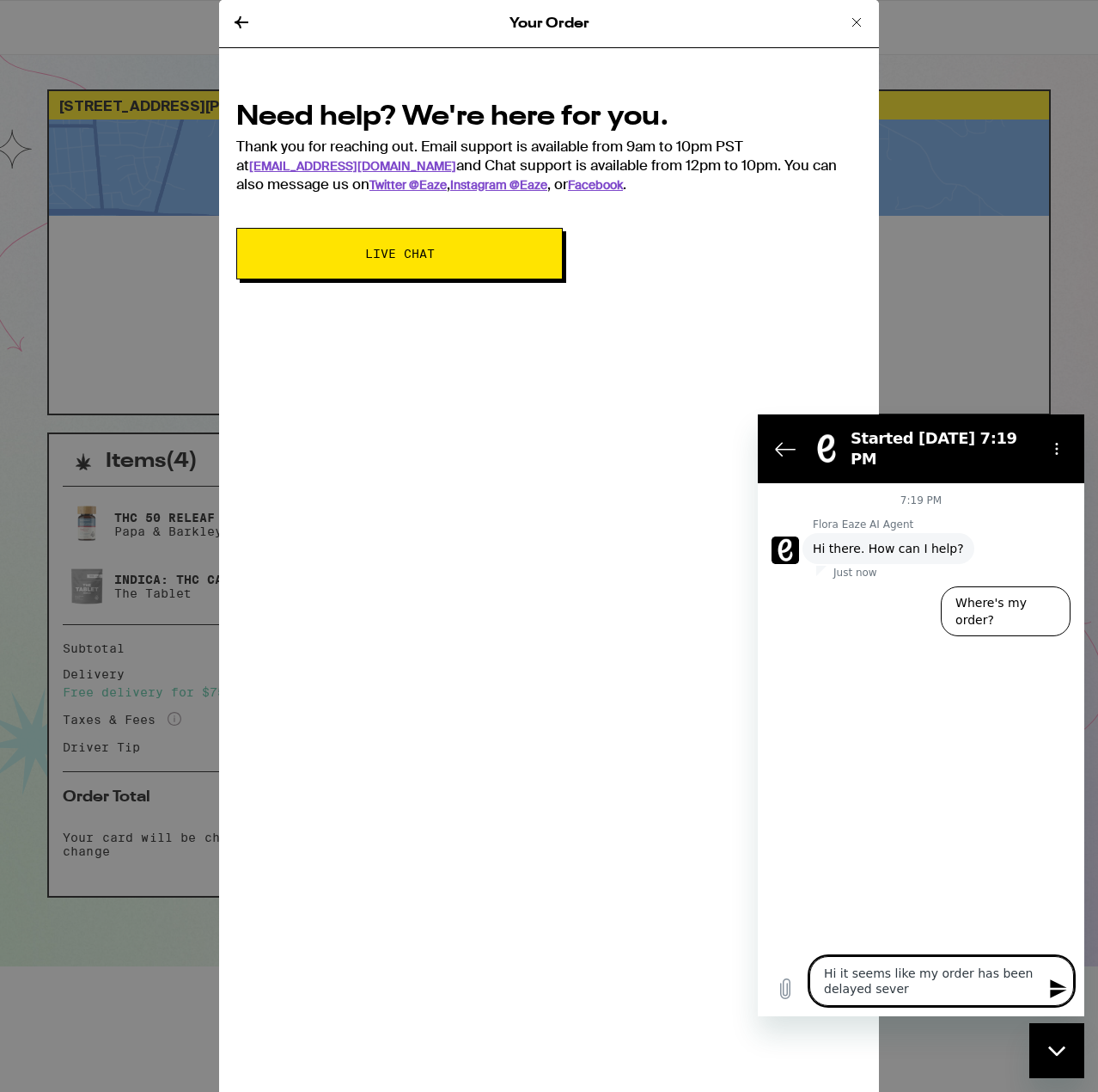
type textarea "x"
type textarea "Hi it seems like my order has been delayed several"
type textarea "x"
type textarea "Hi it seems like my order has been delayed several"
type textarea "x"
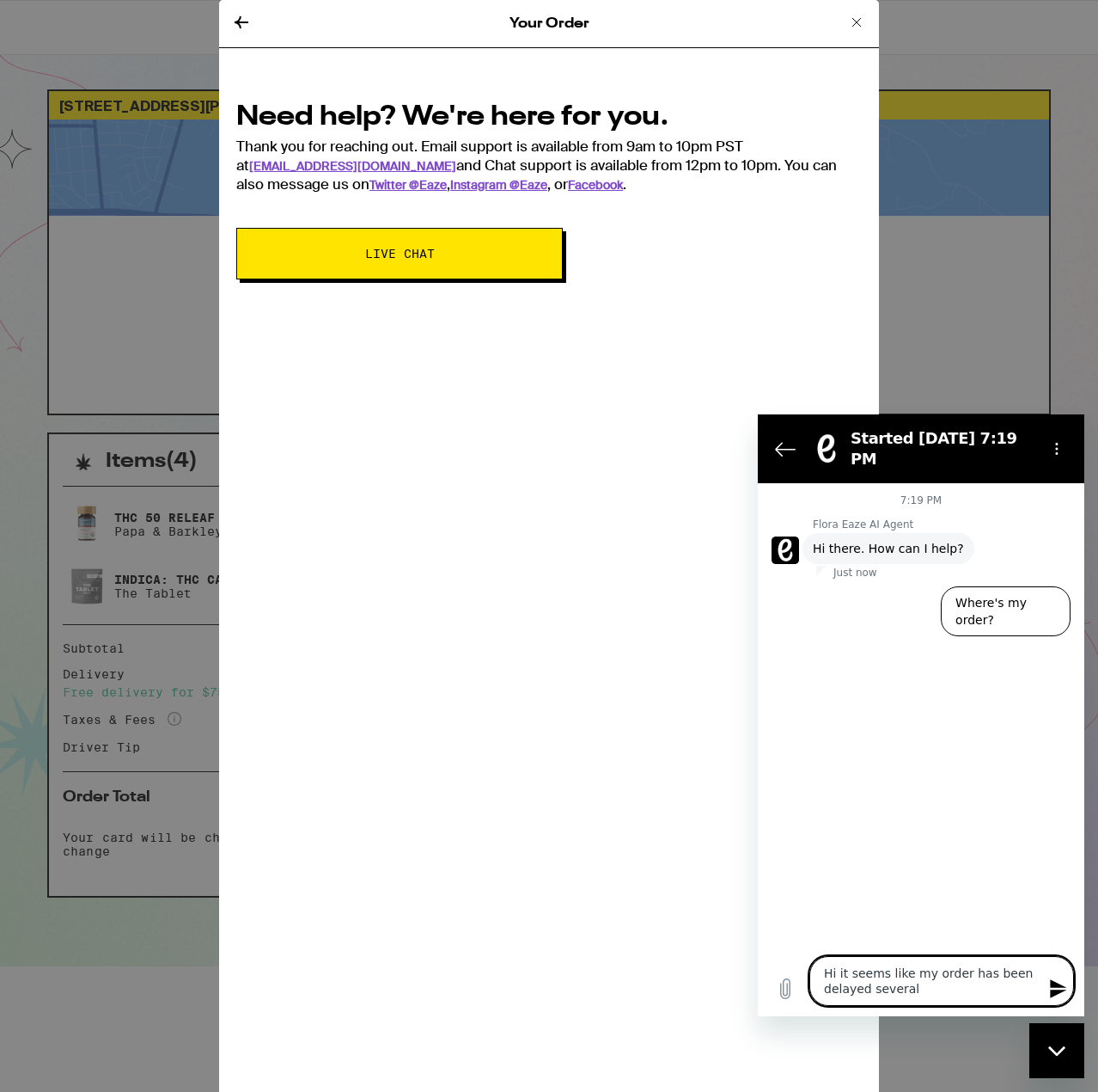
type textarea "Hi it seems like my order has been delayed several t"
type textarea "x"
type textarea "Hi it seems like my order has been delayed several ti"
type textarea "x"
type textarea "Hi it seems like my order has been delayed several [PERSON_NAME]"
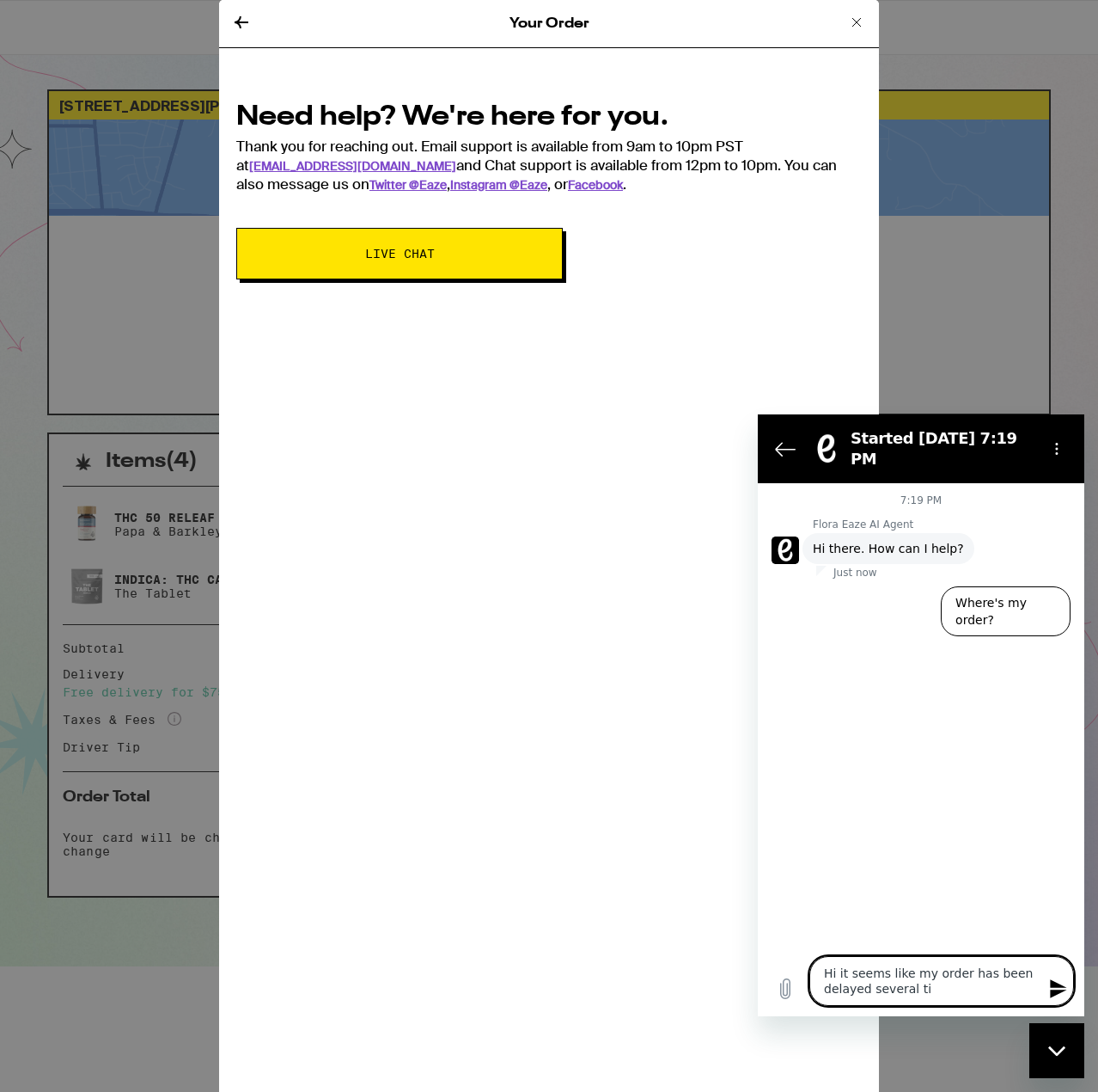
type textarea "x"
type textarea "Hi it seems like my order has been delayed several time"
type textarea "x"
type textarea "Hi it seems like my order has been delayed several times"
type textarea "x"
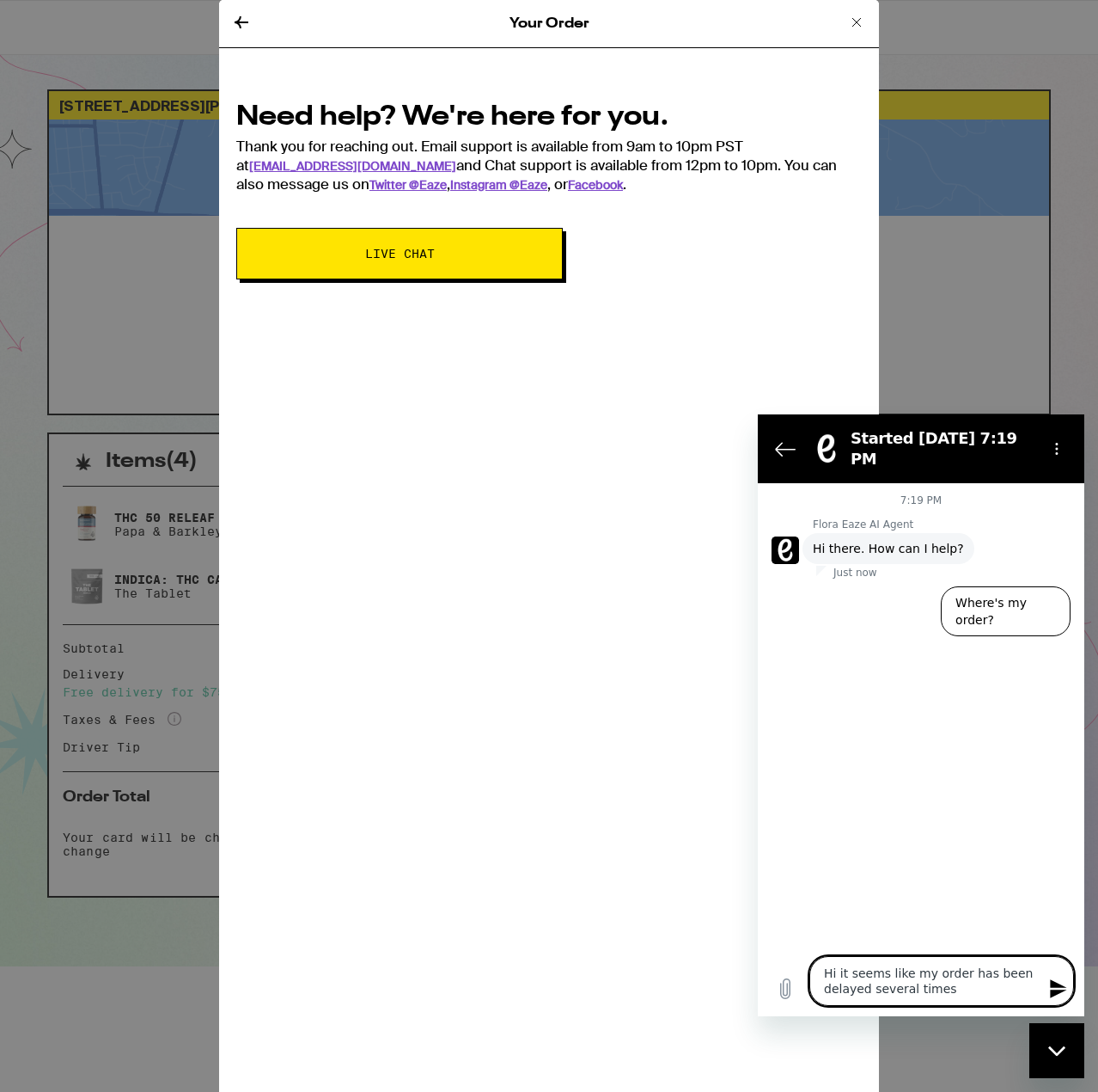
type textarea "Hi it seems like my order has been delayed several times"
type textarea "x"
type textarea "Hi it seems like my order has been delayed several times a"
type textarea "x"
type textarea "Hi it seems like my order has been delayed several times at"
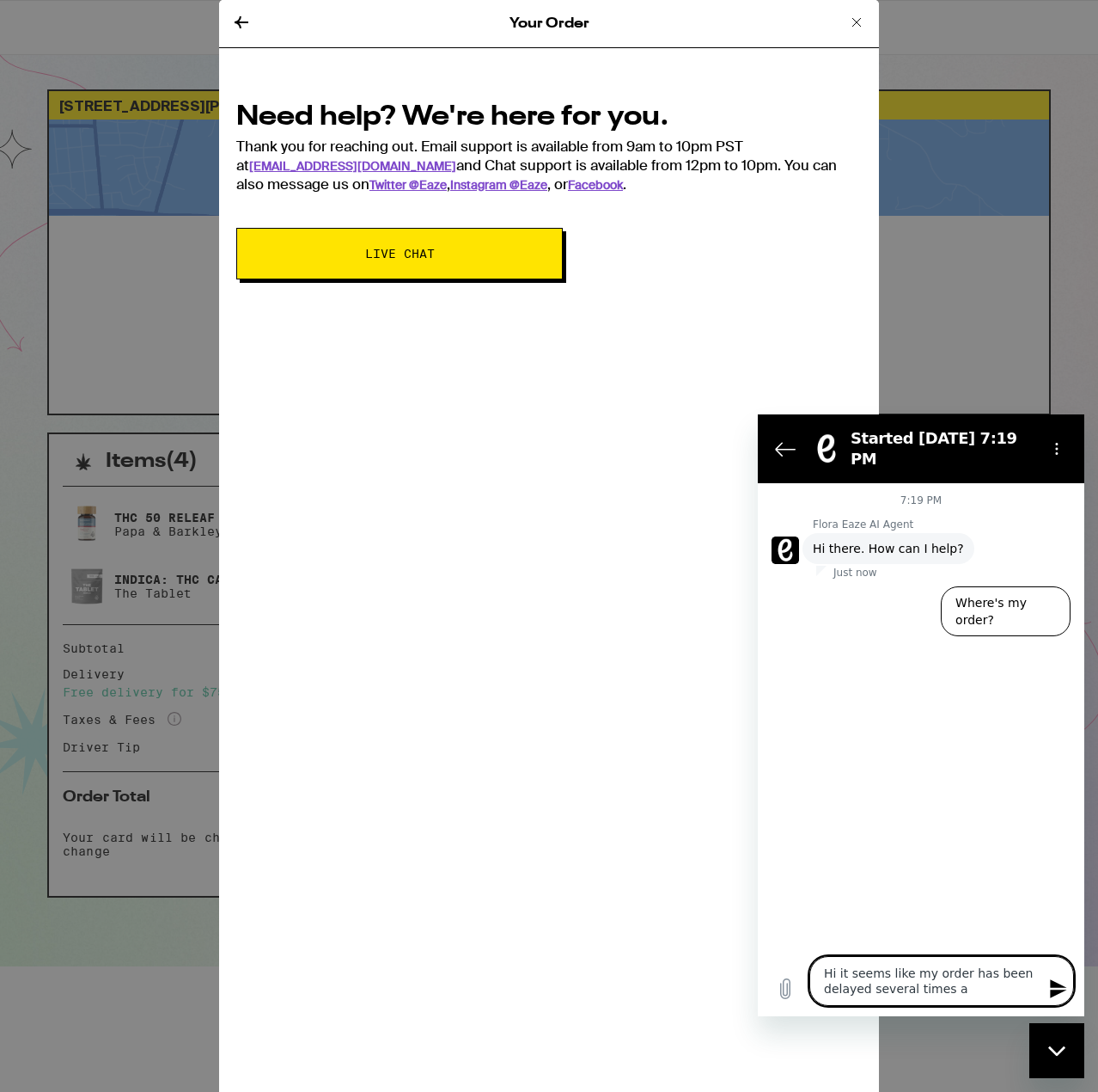
type textarea "x"
type textarea "Hi it seems like my order has been delayed several times at"
type textarea "x"
type textarea "Hi it seems like my order has been delayed several times at 3"
type textarea "x"
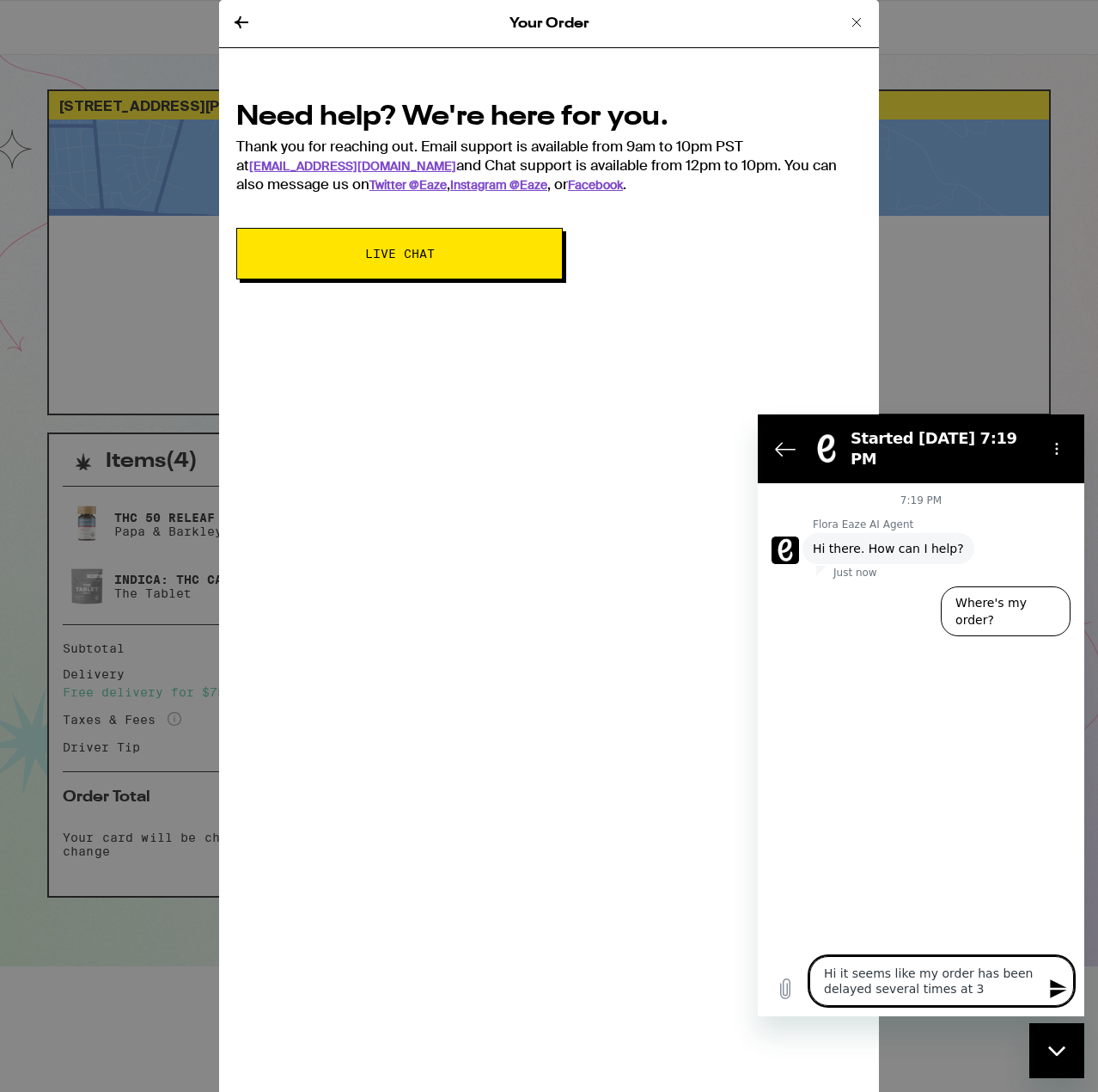
type textarea "Hi it seems like my order has been delayed several times at 31"
type textarea "x"
type textarea "Hi it seems like my order has been delayed several times at 31"
type textarea "x"
type textarea "Hi it seems like my order has been delayed several times at 31 m"
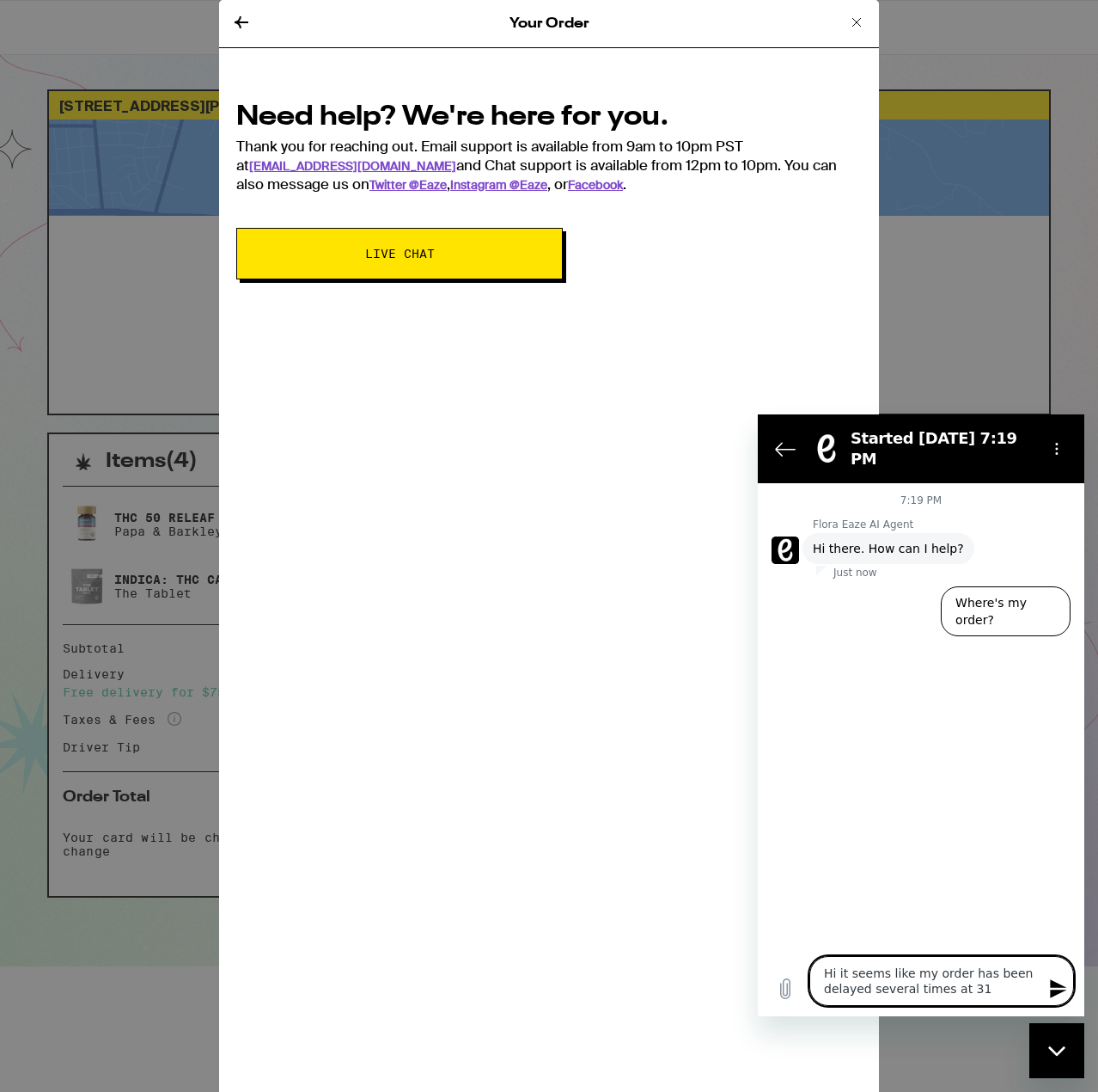
type textarea "x"
type textarea "Hi it seems like my order has been delayed several times at 31 mi"
type textarea "x"
type textarea "Hi it seems like my order has been delayed several times at 31 min"
type textarea "x"
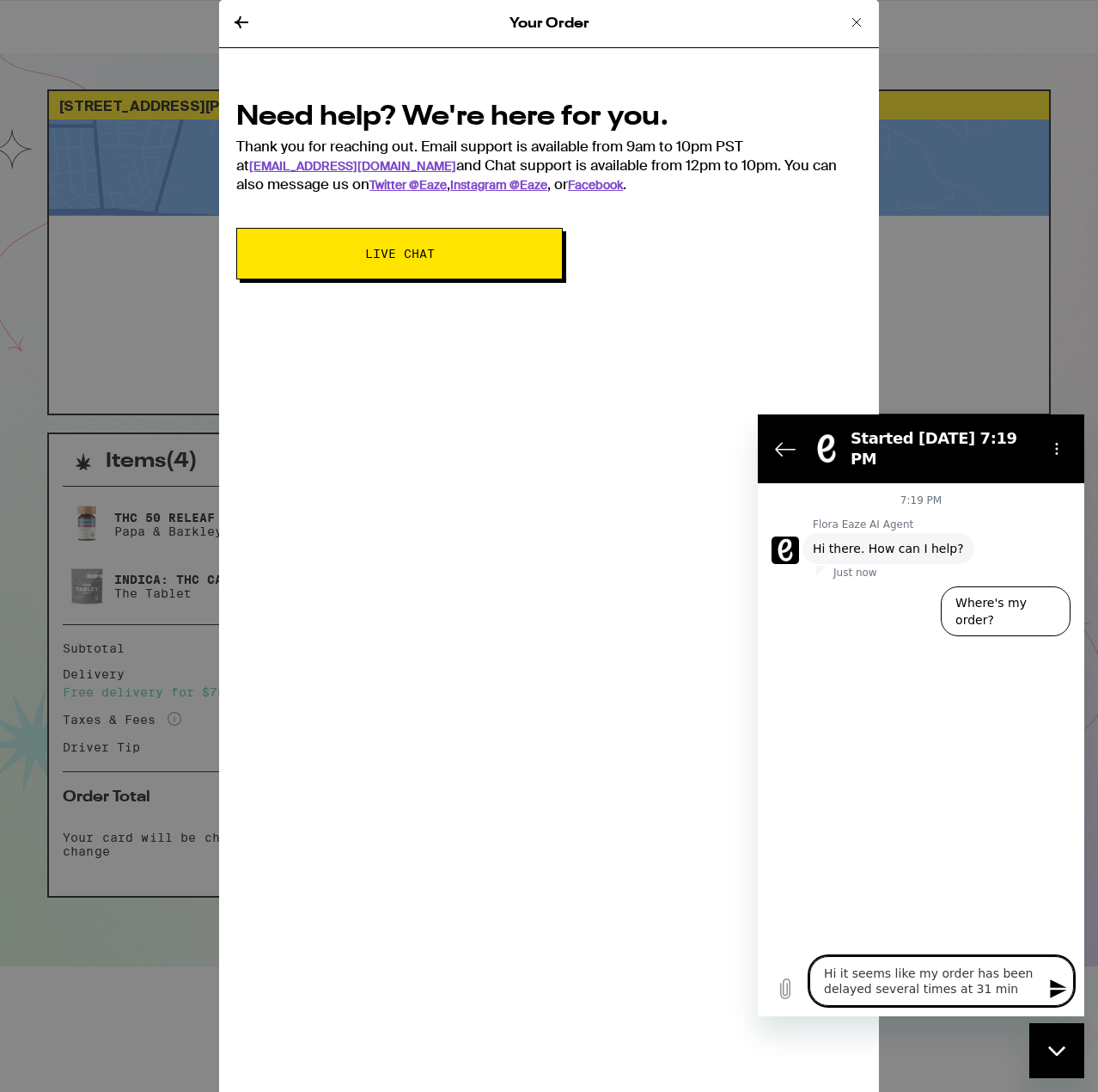
type textarea "Hi it seems like my order has been delayed several times at 31 minu"
type textarea "x"
type textarea "Hi it seems like my order has been delayed several times at 31 minut"
type textarea "x"
type textarea "Hi it seems like my order has been delayed several times at 31 minute"
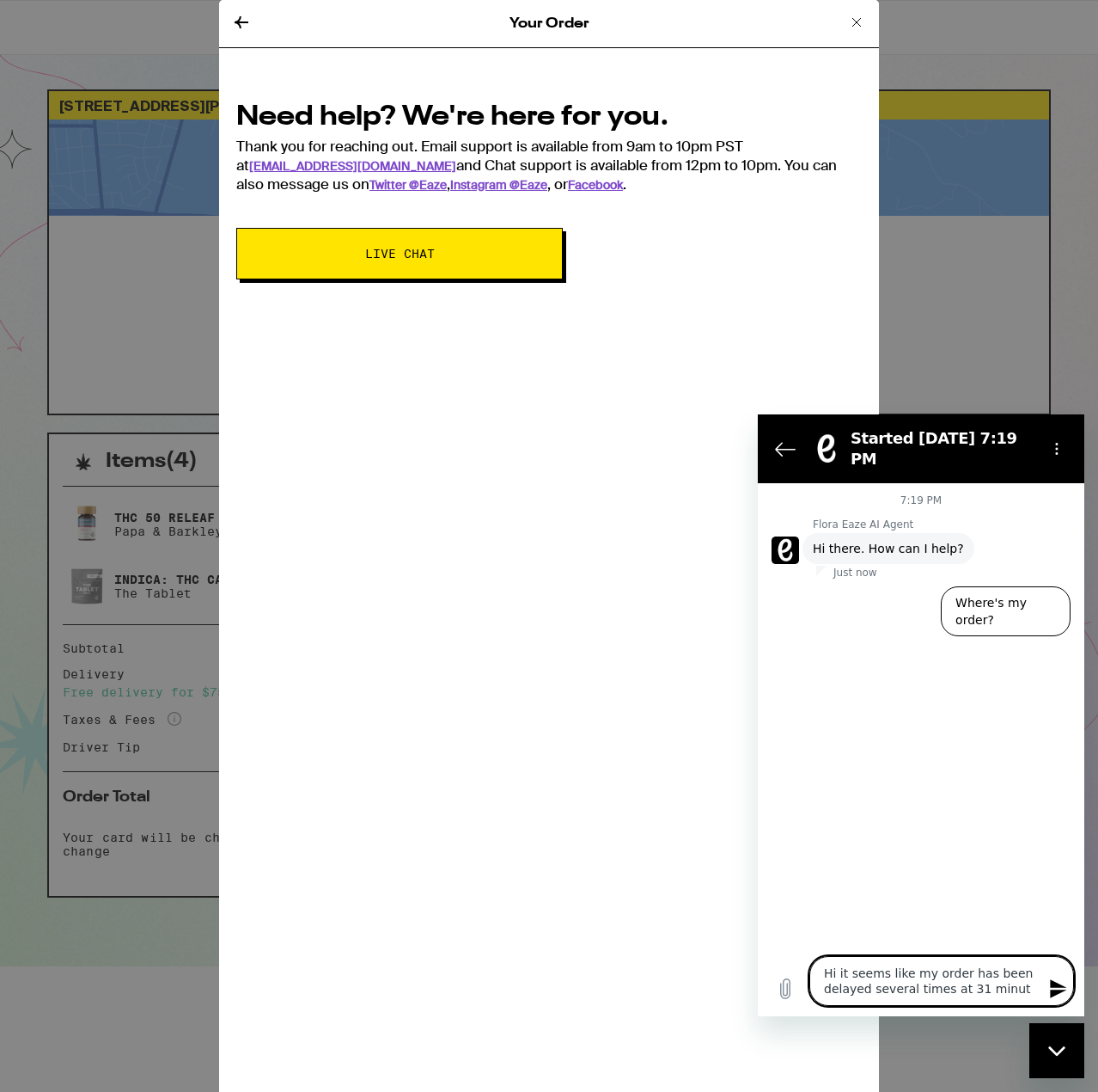
type textarea "x"
type textarea "Hi it seems like my order has been delayed several times at 31 minutew"
type textarea "x"
type textarea "Hi it seems like my order has been delayed several times at 31 minute"
type textarea "x"
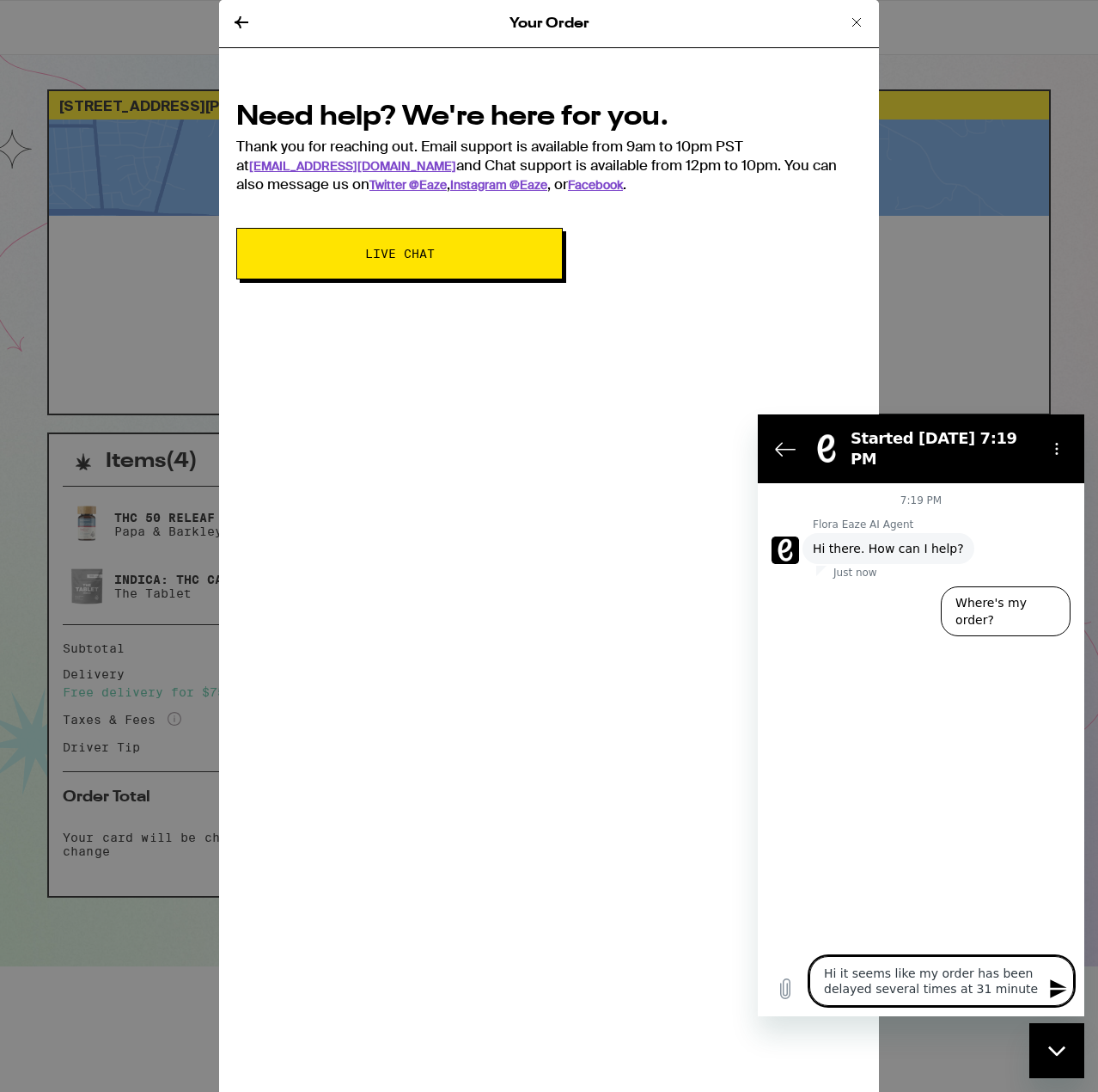
type textarea "Hi it seems like my order has been delayed several times at 31 minutes"
type textarea "x"
type textarea "Hi it seems like my order has been delayed several times at 31 minutes."
type textarea "x"
type textarea "Hi it seems like my order has been delayed several times at 31 minutes."
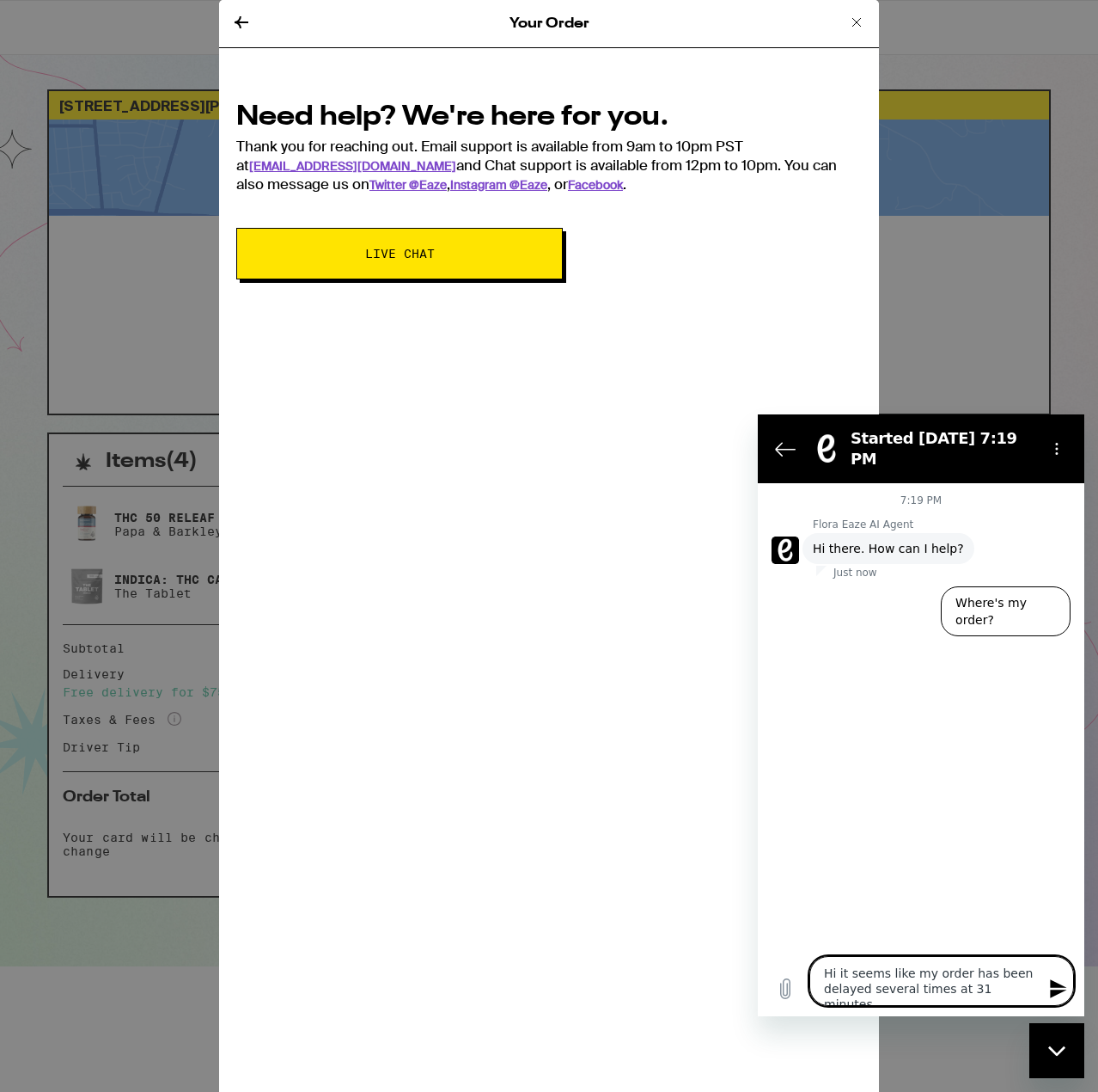
type textarea "x"
type textarea "Hi it seems like my order has been delayed several times at 31 minutes. W"
type textarea "x"
type textarea "Hi it seems like my order has been delayed several times at 31 minutes. Wh"
type textarea "x"
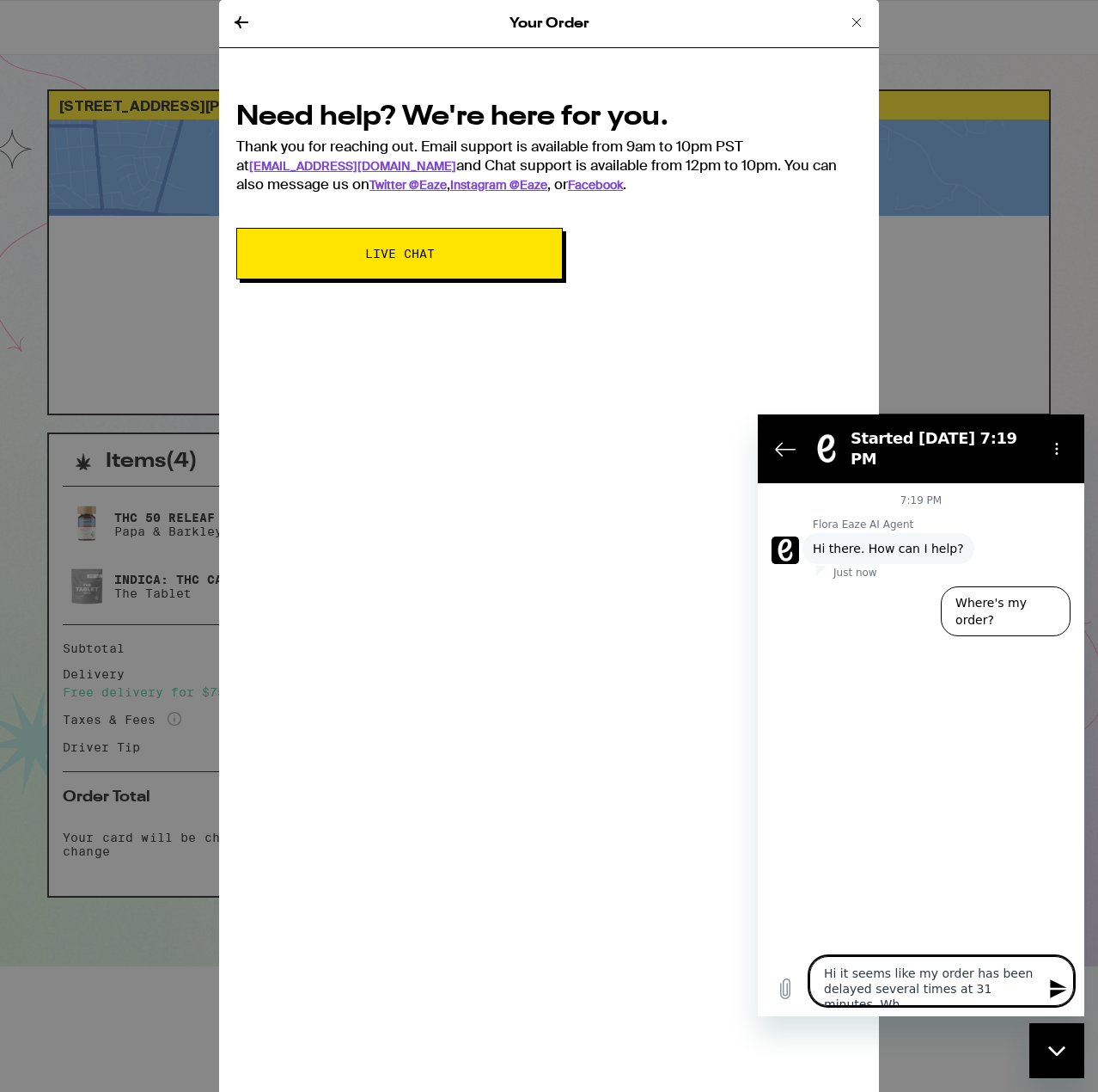
type textarea "Hi it seems like my order has been delayed several times at 31 minutes. Wha"
type textarea "x"
type textarea "Hi it seems like my order has been delayed several times at 31 minutes. What"
type textarea "x"
type textarea "Hi it seems like my order has been delayed several times at 31 minutes. What"
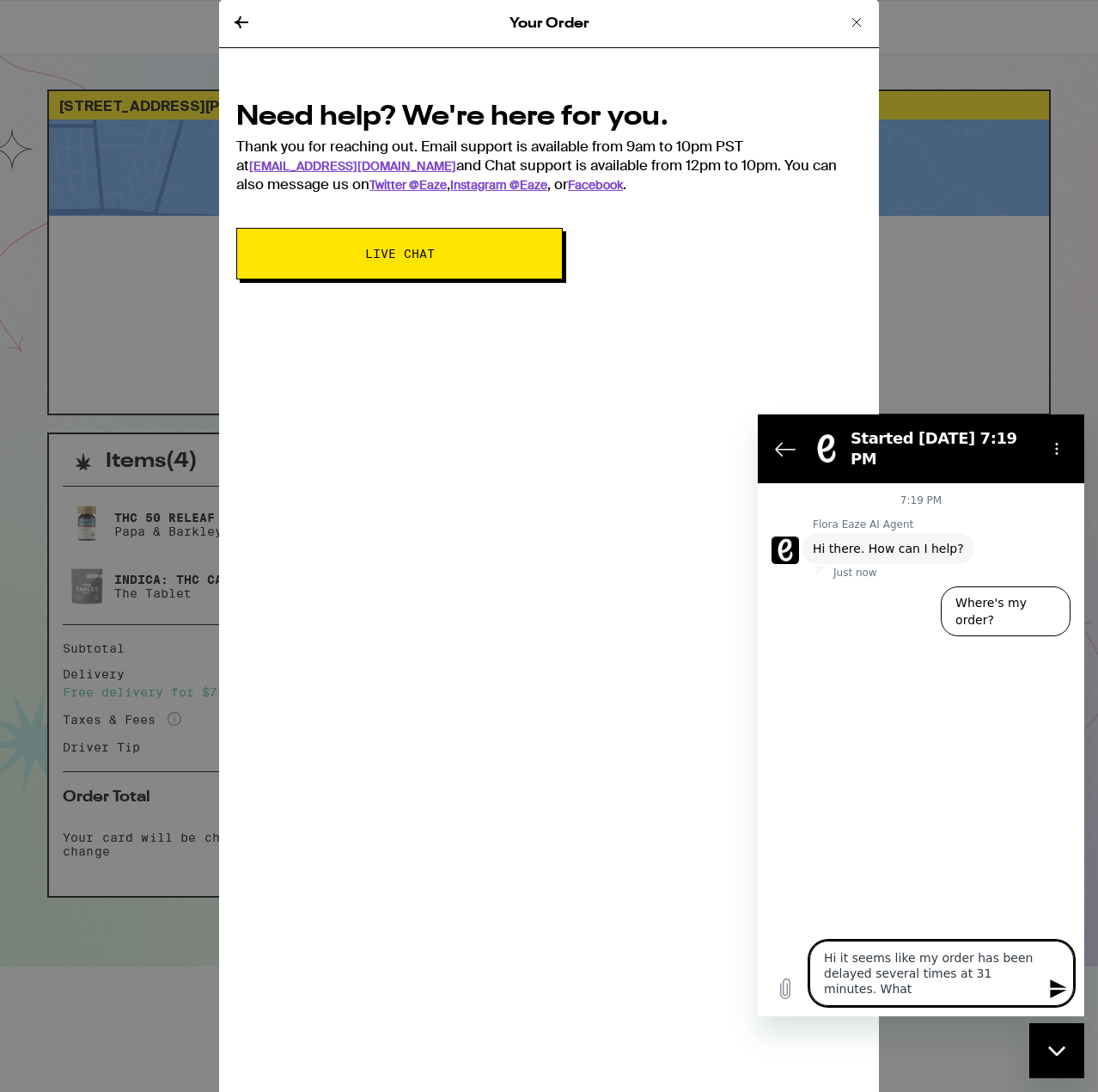
type textarea "x"
type textarea "Hi it seems like my order has been delayed several times at 31 minutes. What i"
type textarea "x"
type textarea "Hi it seems like my order has been delayed several times at 31 minutes. What is"
type textarea "x"
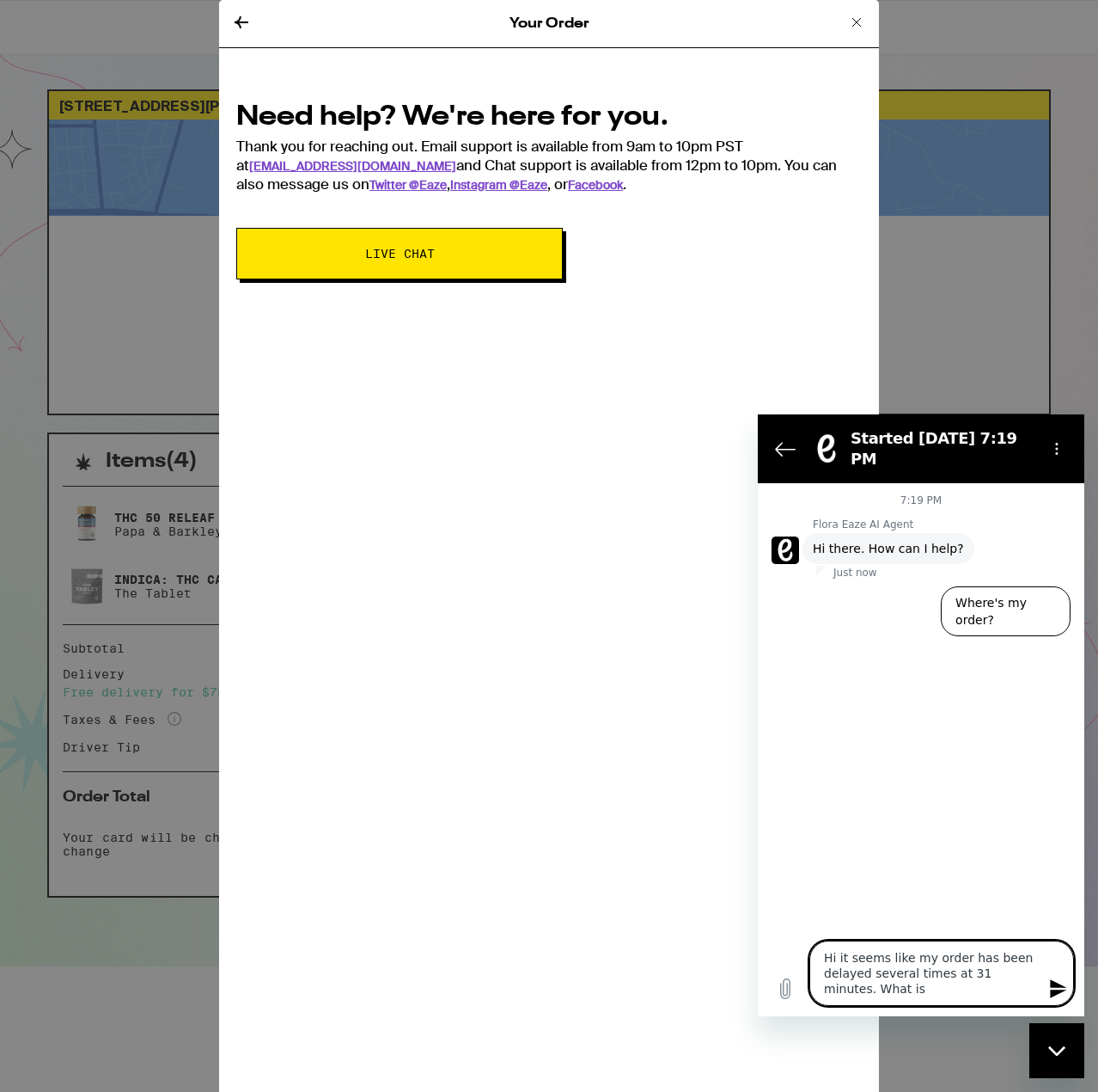
type textarea "Hi it seems like my order has been delayed several times at 31 minutes. What is"
type textarea "x"
type textarea "Hi it seems like my order has been delayed several times at 31 minutes. What is…"
type textarea "x"
type textarea "Hi it seems like my order has been delayed several times at 31 minutes. What is…"
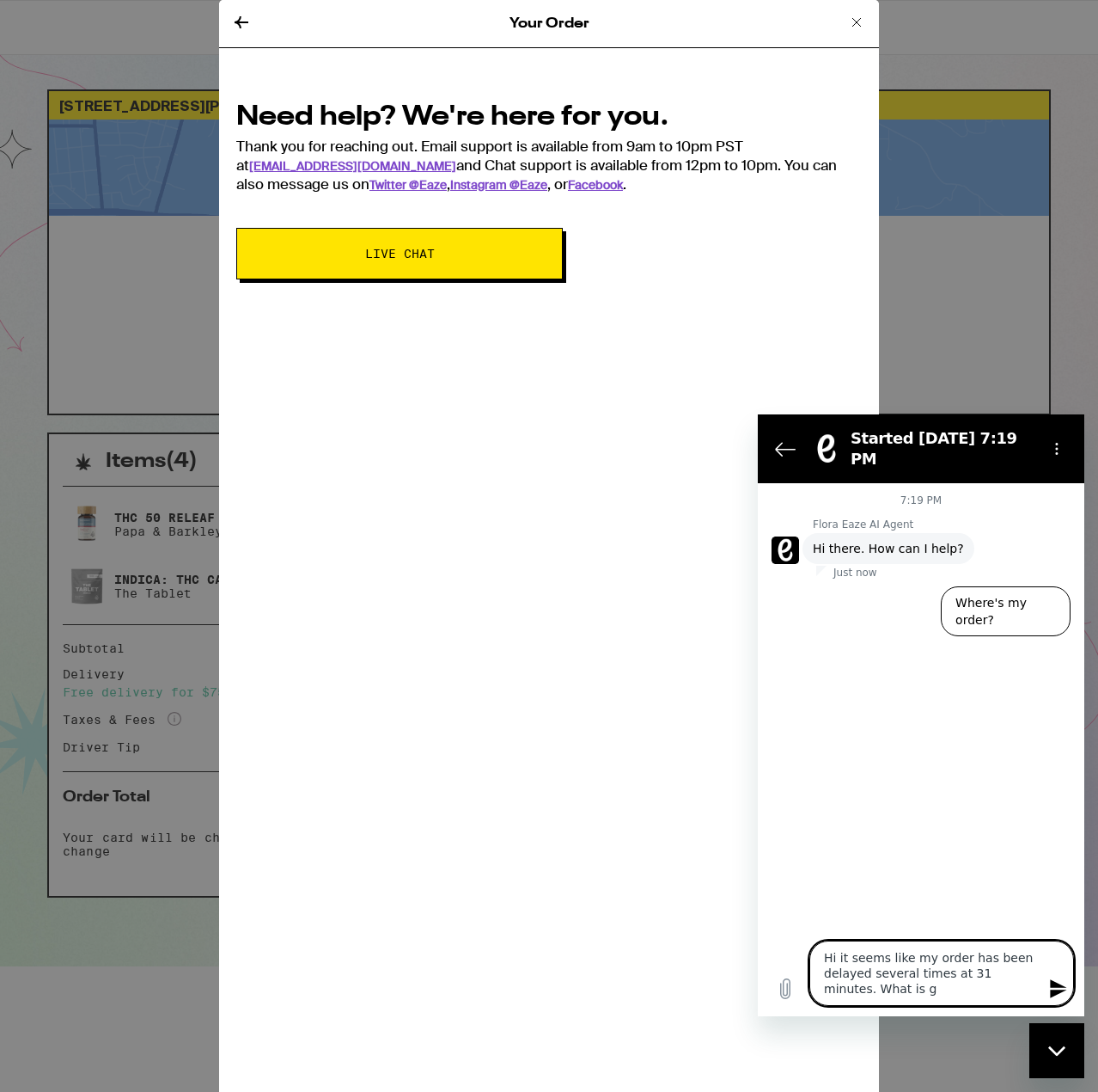
type textarea "x"
type textarea "Hi it seems like my order has been delayed several times at 31 minutes. What is…"
type textarea "x"
type textarea "Hi it seems like my order has been delayed several times at 31 minutes. What is…"
type textarea "x"
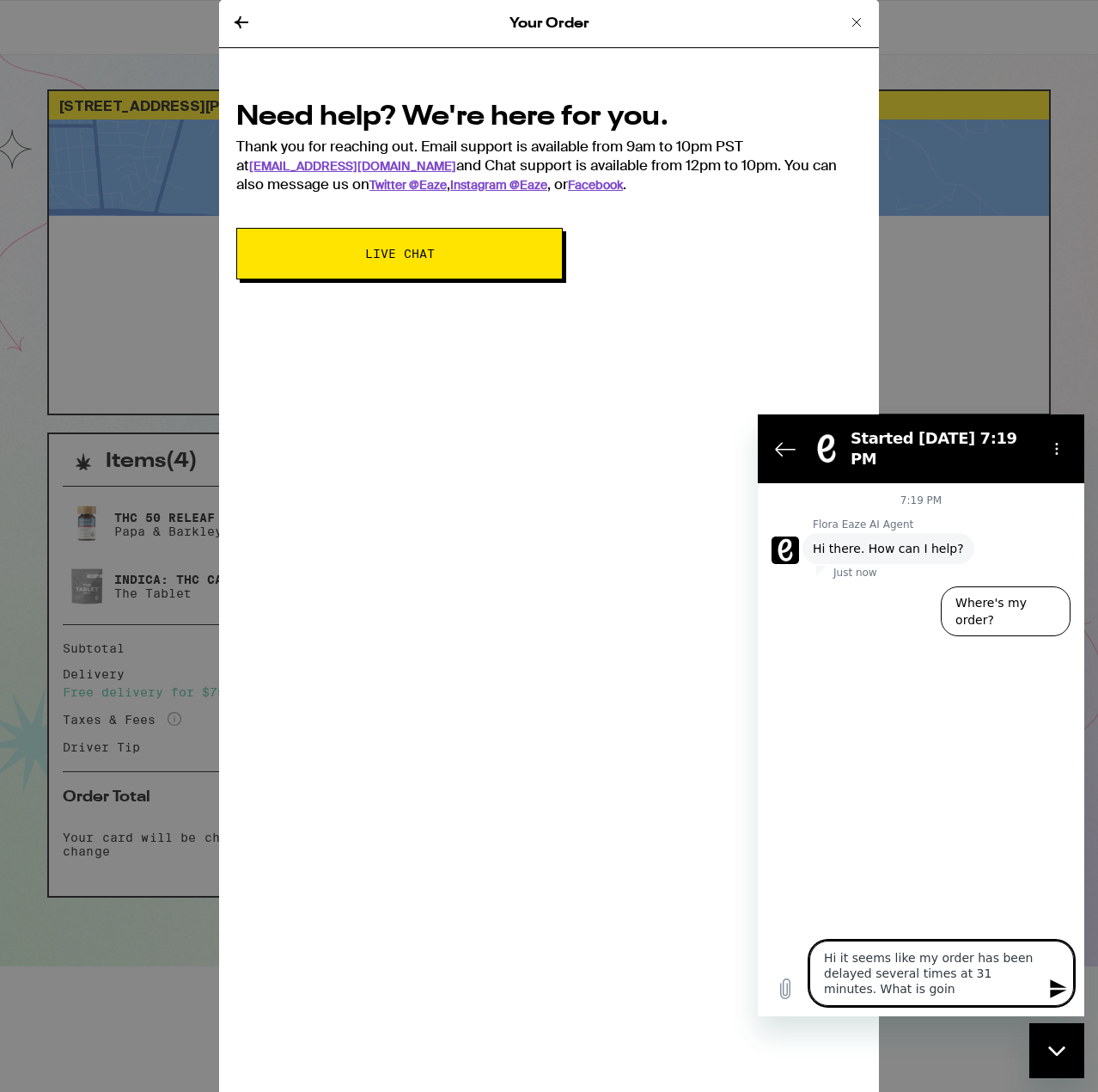
type textarea "Hi it seems like my order has been delayed several times at 31 minutes. What is…"
type textarea "x"
type textarea "Hi it seems like my order has been delayed several times at 31 minutes. What is…"
type textarea "x"
type textarea "Hi it seems like my order has been delayed several times at 31 minutes. What is…"
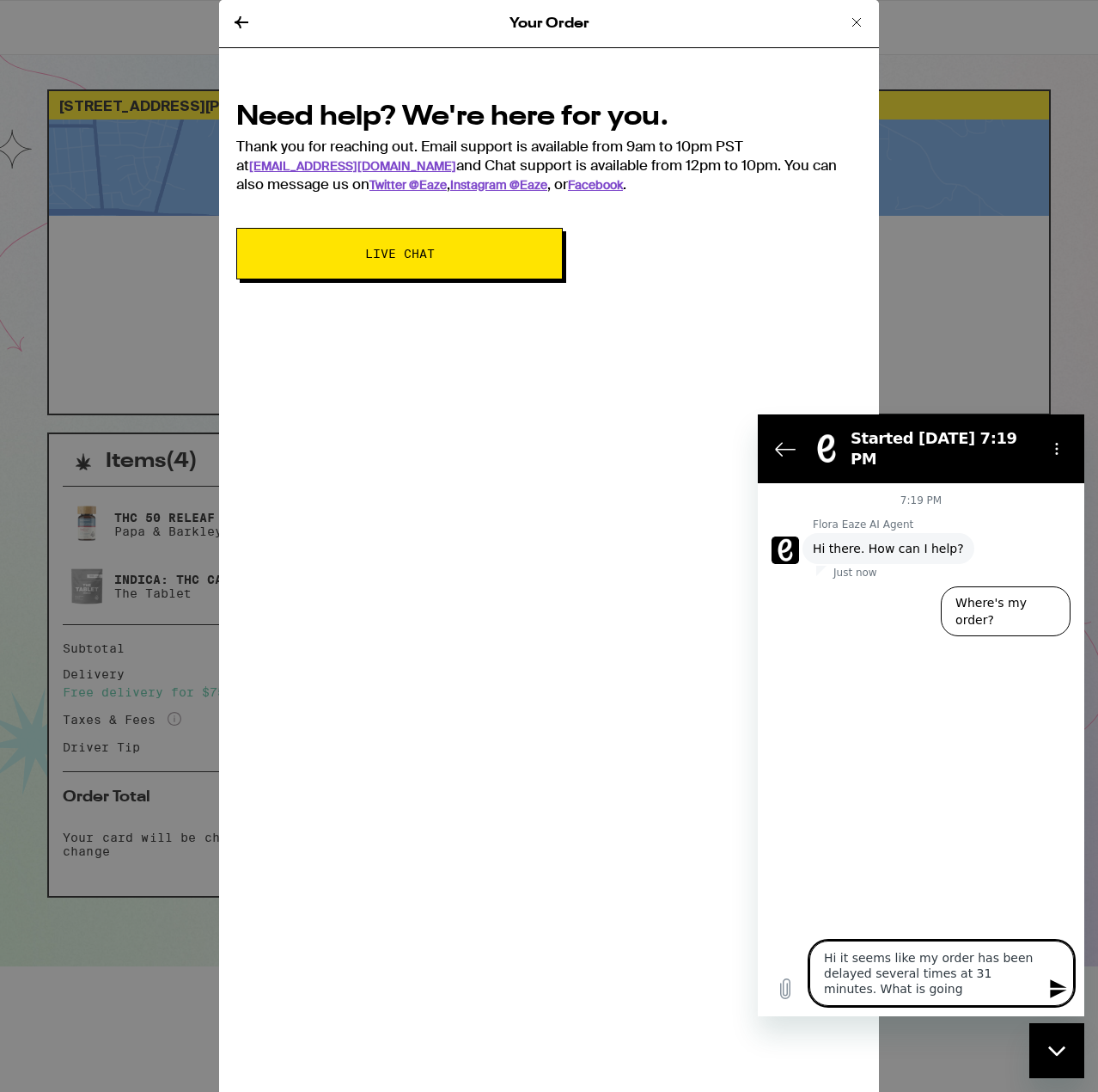
type textarea "x"
type textarea "Hi it seems like my order has been delayed several times at 31 minutes. What is…"
type textarea "x"
type textarea "Hi it seems like my order has been delayed several times at 31 minutes. What is…"
type textarea "x"
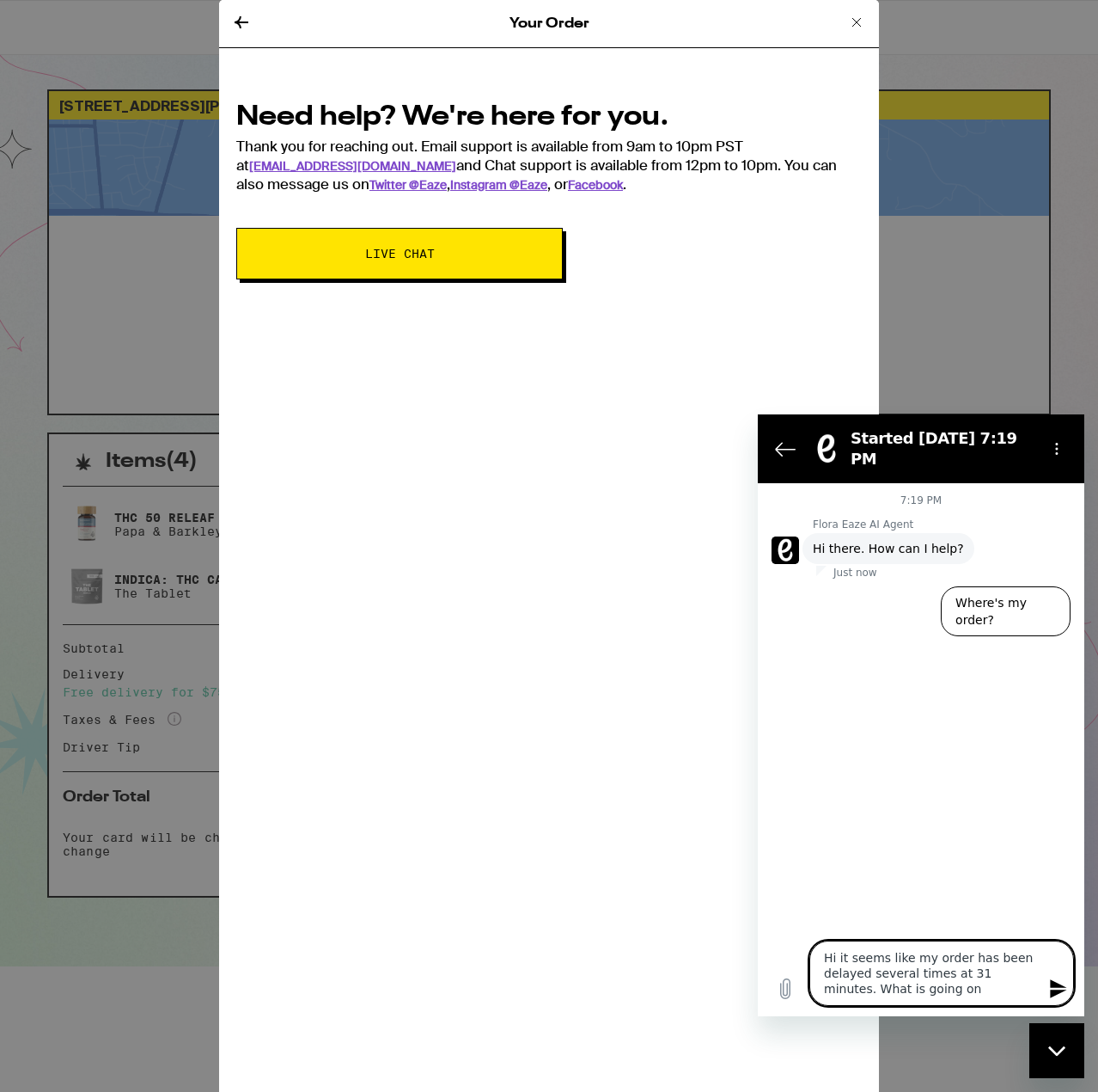
type textarea "Hi it seems like my order has been delayed several times at 31 minutes. What is…"
type textarea "x"
type textarea "Hi it seems like my order has been delayed several times at 31 minutes. What is…"
type textarea "x"
type textarea "Hi it seems like my order has been delayed several times at 31 minutes. What is…"
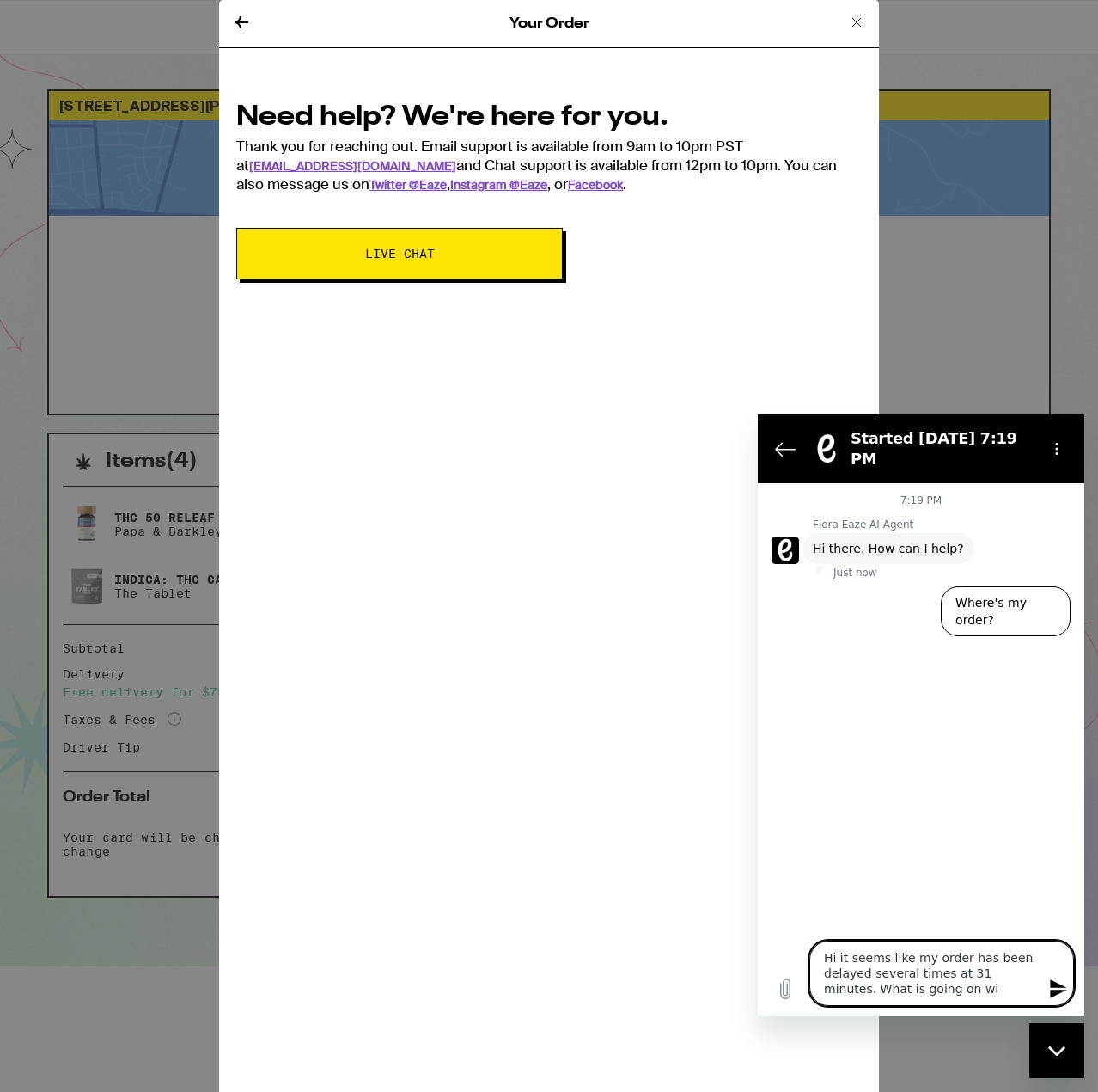
type textarea "x"
type textarea "Hi it seems like my order has been delayed several times at 31 minutes. What is…"
type textarea "x"
type textarea "Hi it seems like my order has been delayed several times at 31 minutes. What is…"
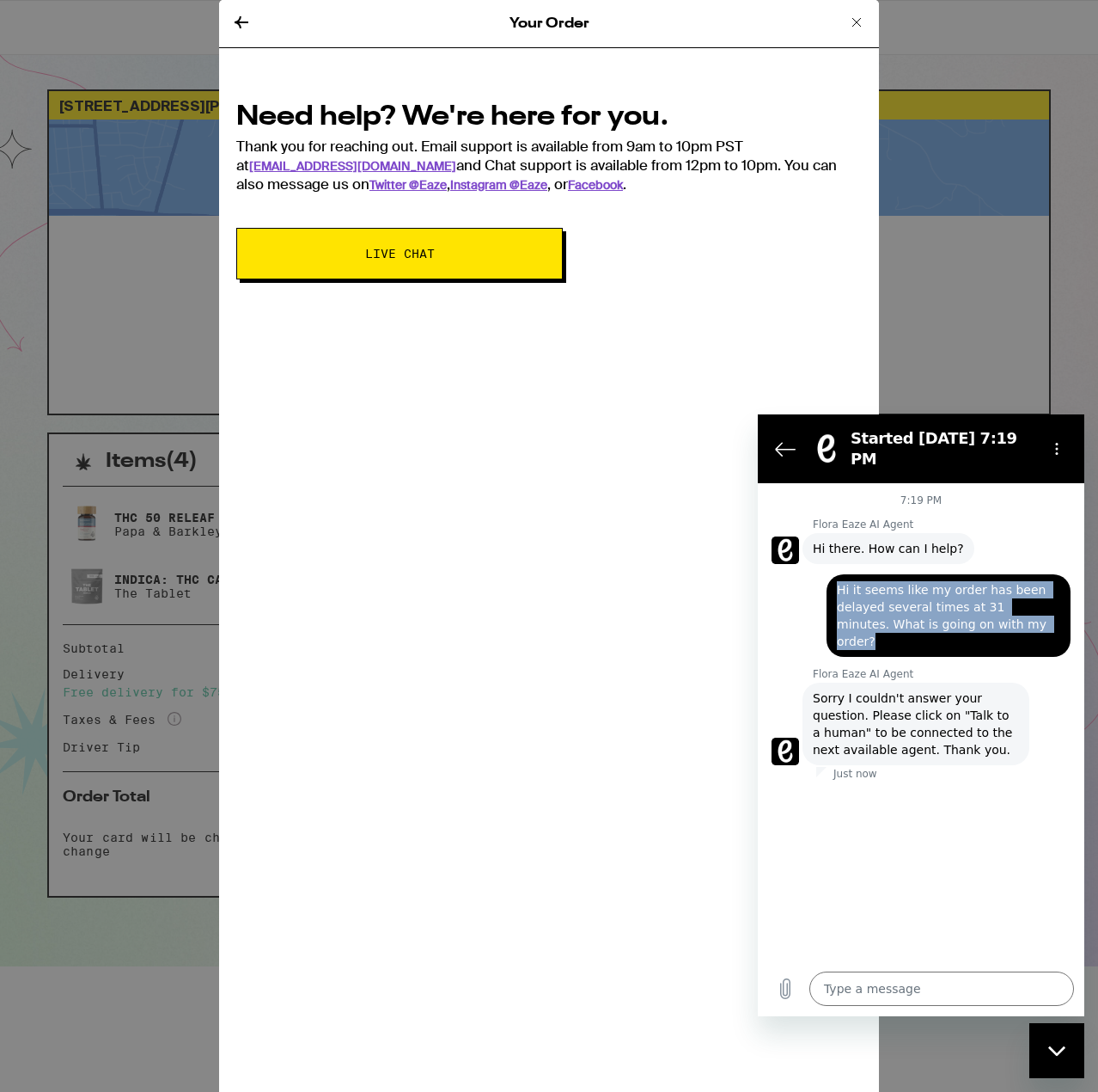
drag, startPoint x: 994, startPoint y: 612, endPoint x: 826, endPoint y: 562, distance: 175.3
click at [826, 564] on div "says: Hi it seems like my order has been delayed several times at 31 minutes. W…" at bounding box center [914, 610] width 313 height 92
copy span "Hi it seems like my order has been delayed several times at 31 minutes. What is…"
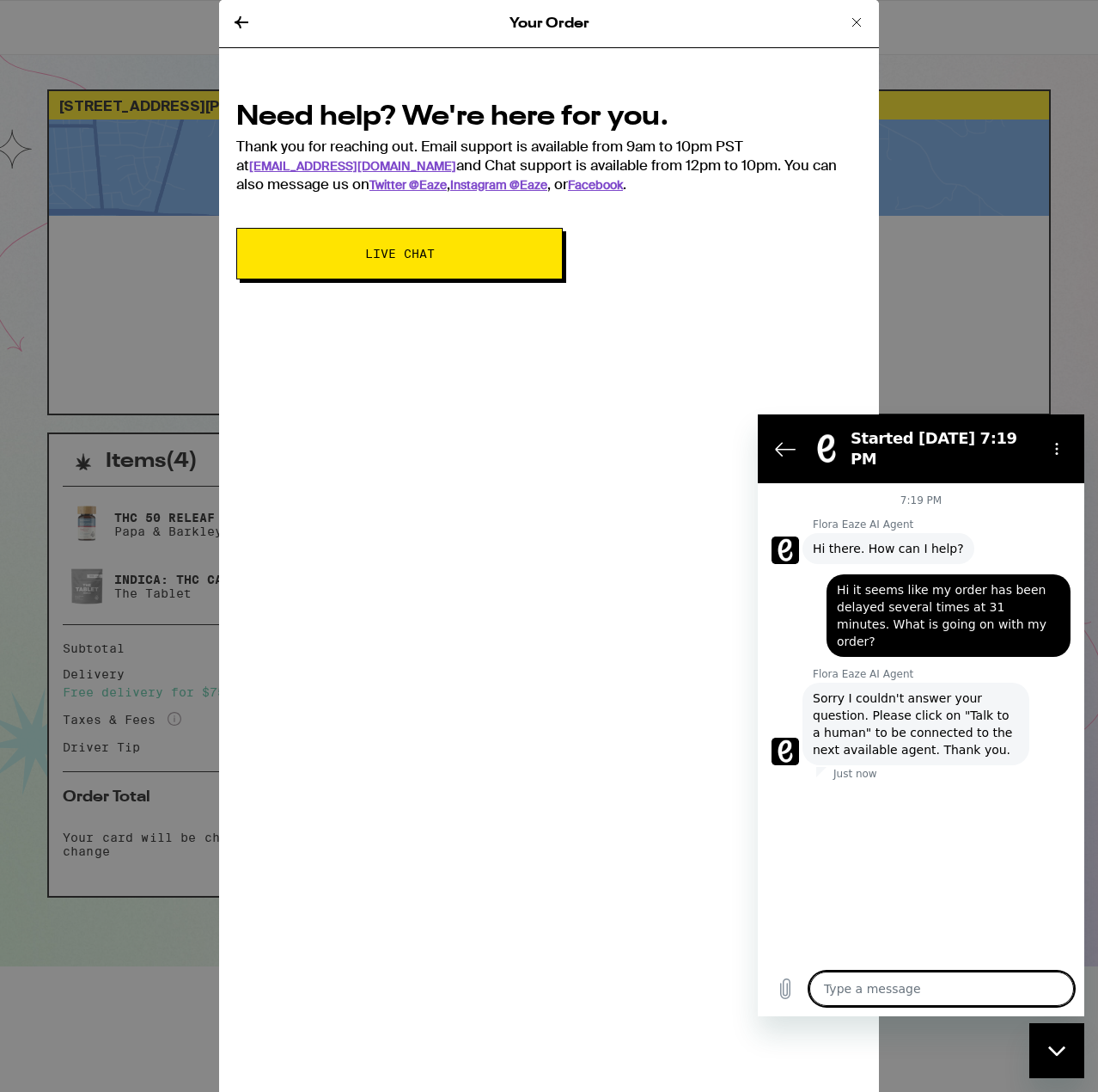
click at [966, 994] on textarea at bounding box center [942, 989] width 265 height 34
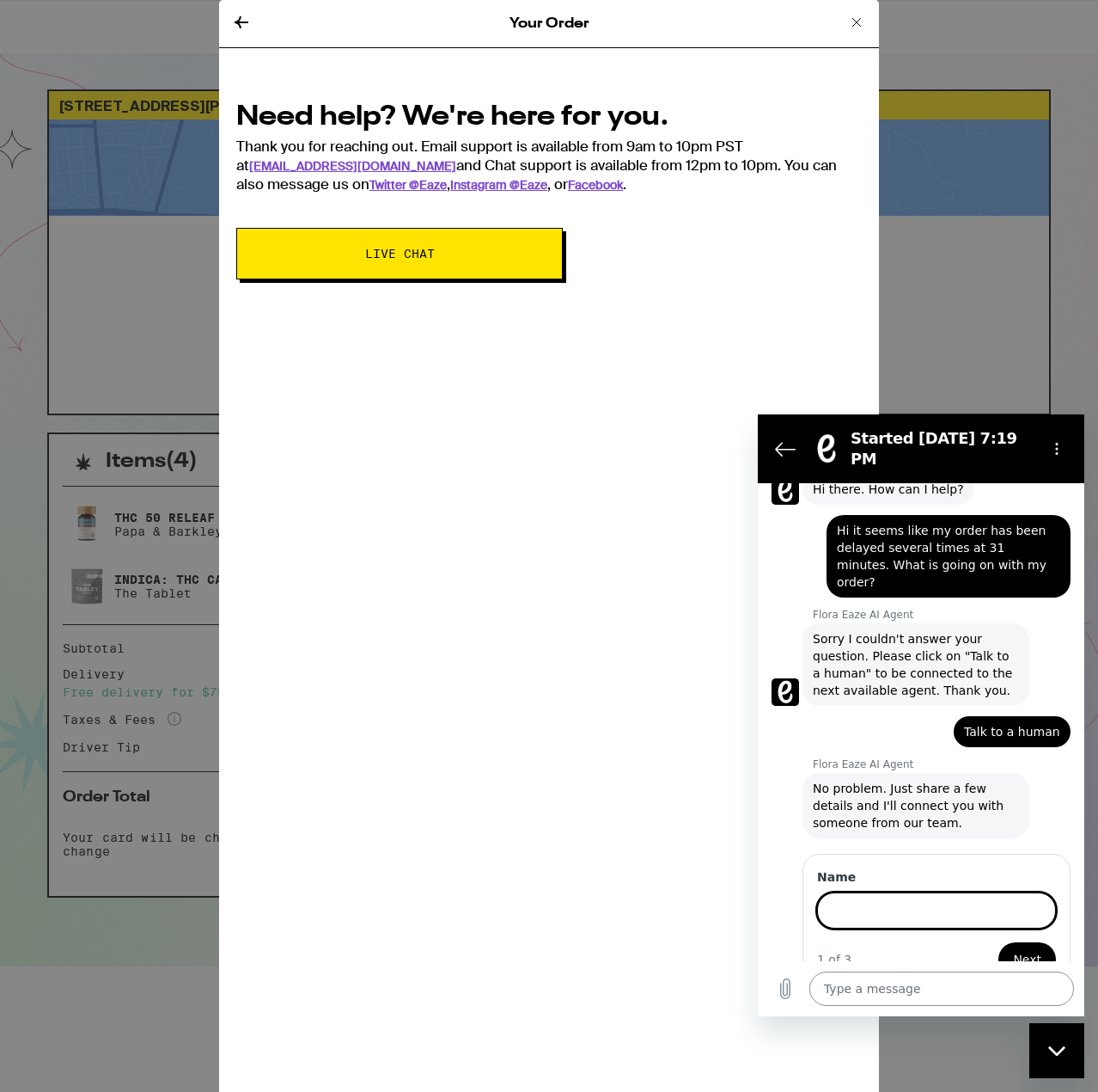
scroll to position [57, 0]
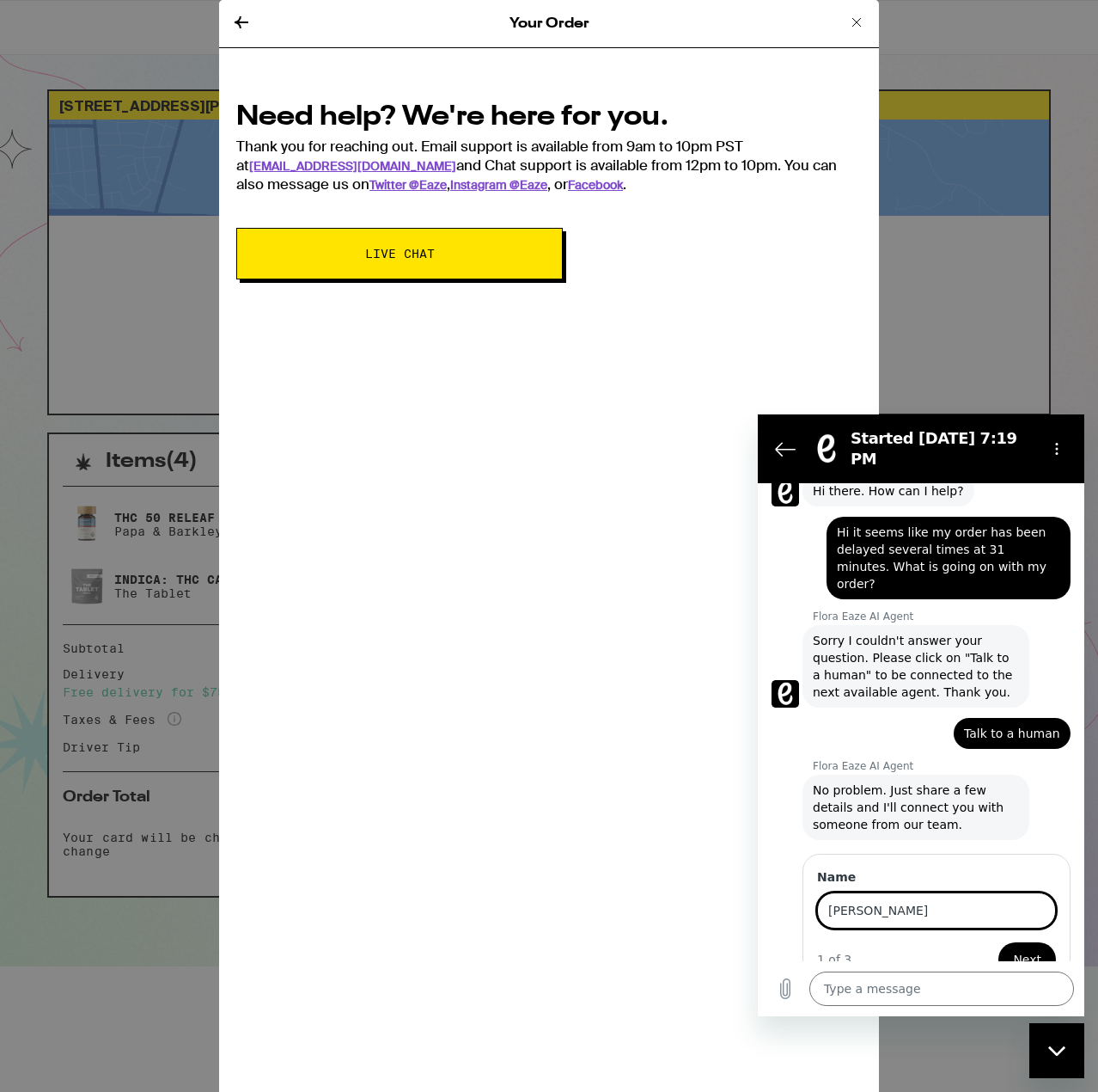
click at [998, 942] on button "Next" at bounding box center [1027, 959] width 57 height 34
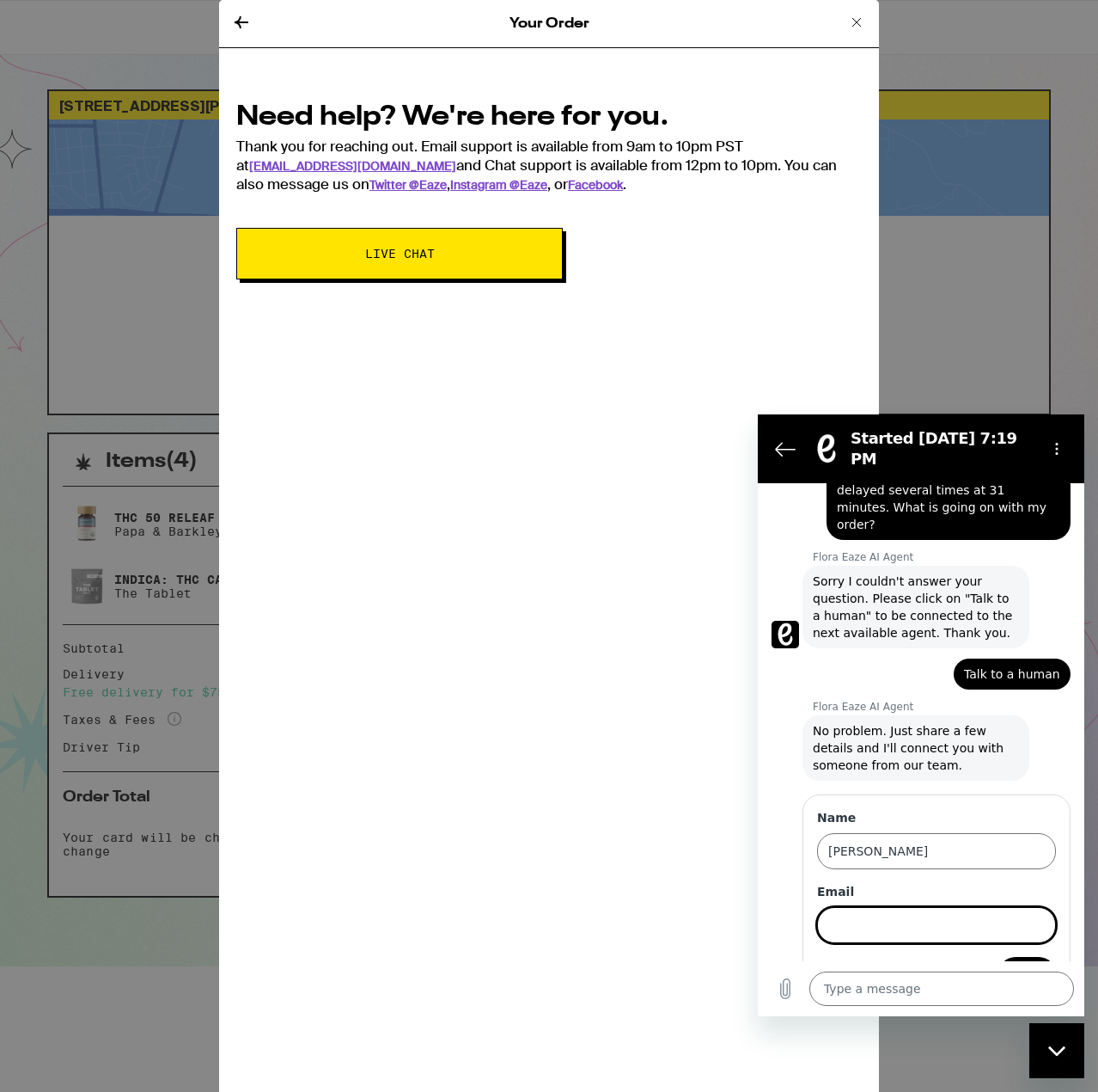
scroll to position [132, 0]
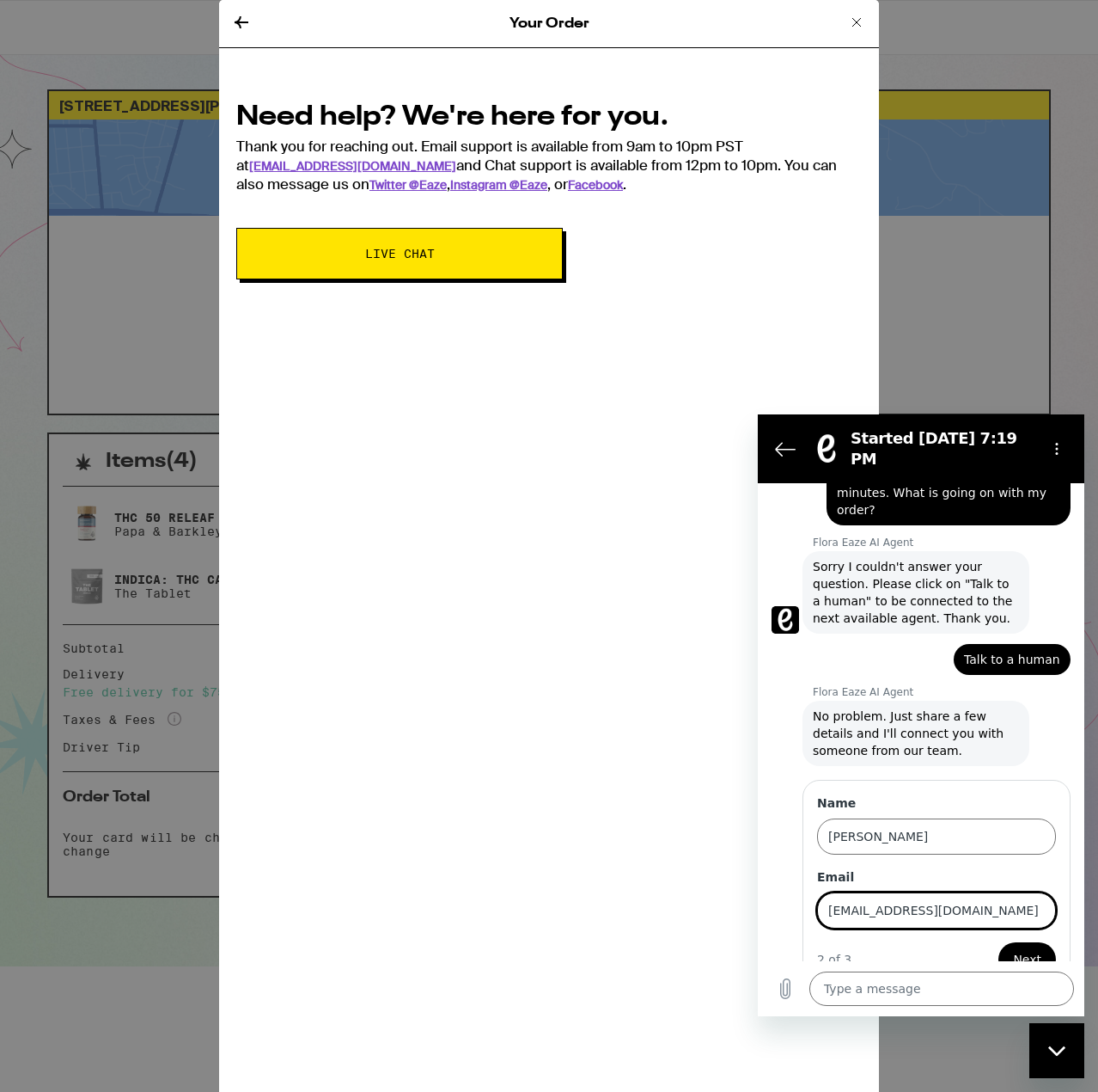
click at [998, 942] on button "Next" at bounding box center [1027, 959] width 57 height 34
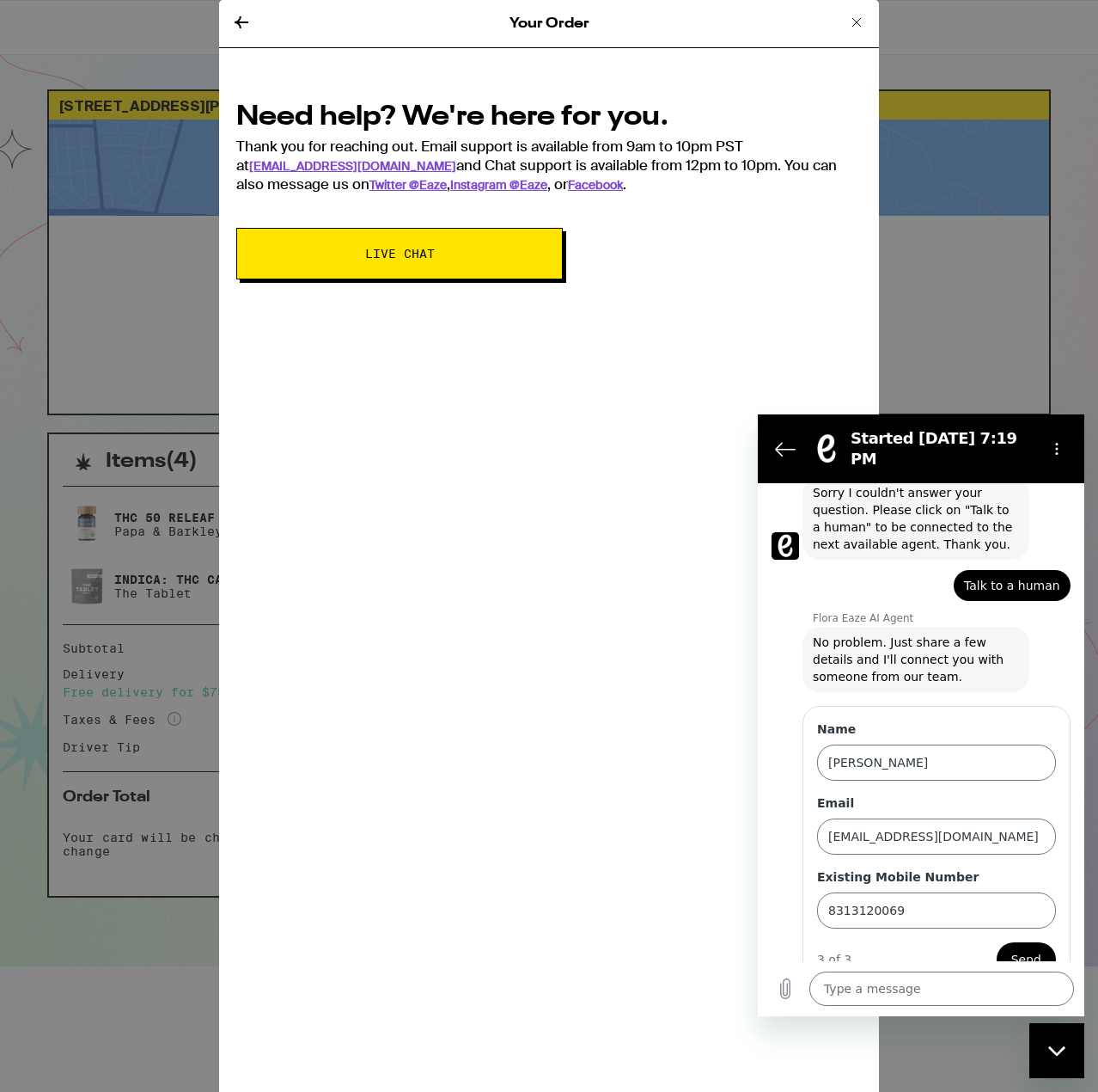
click at [1016, 942] on button "Send" at bounding box center [1026, 959] width 59 height 34
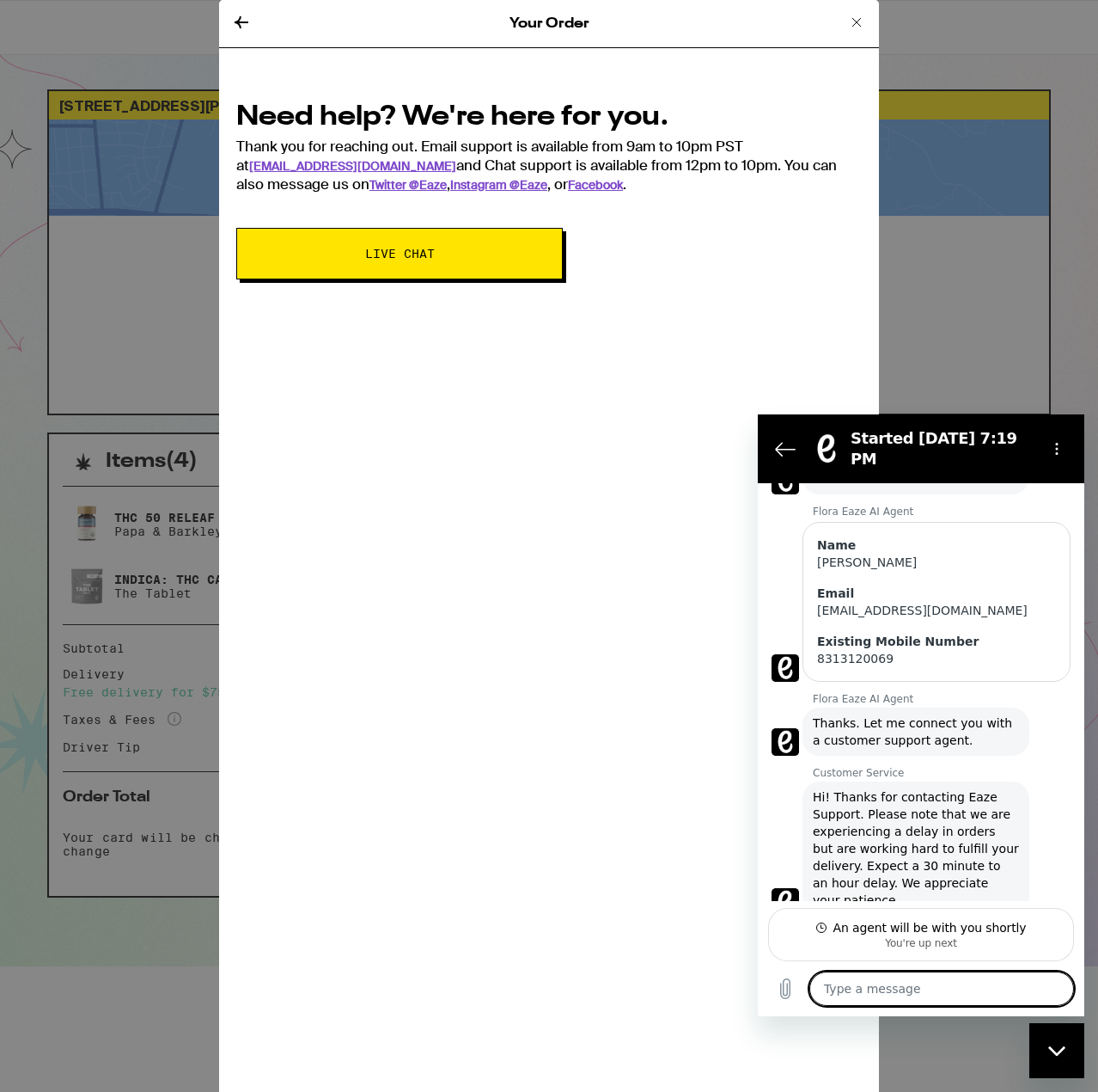
scroll to position [406, 0]
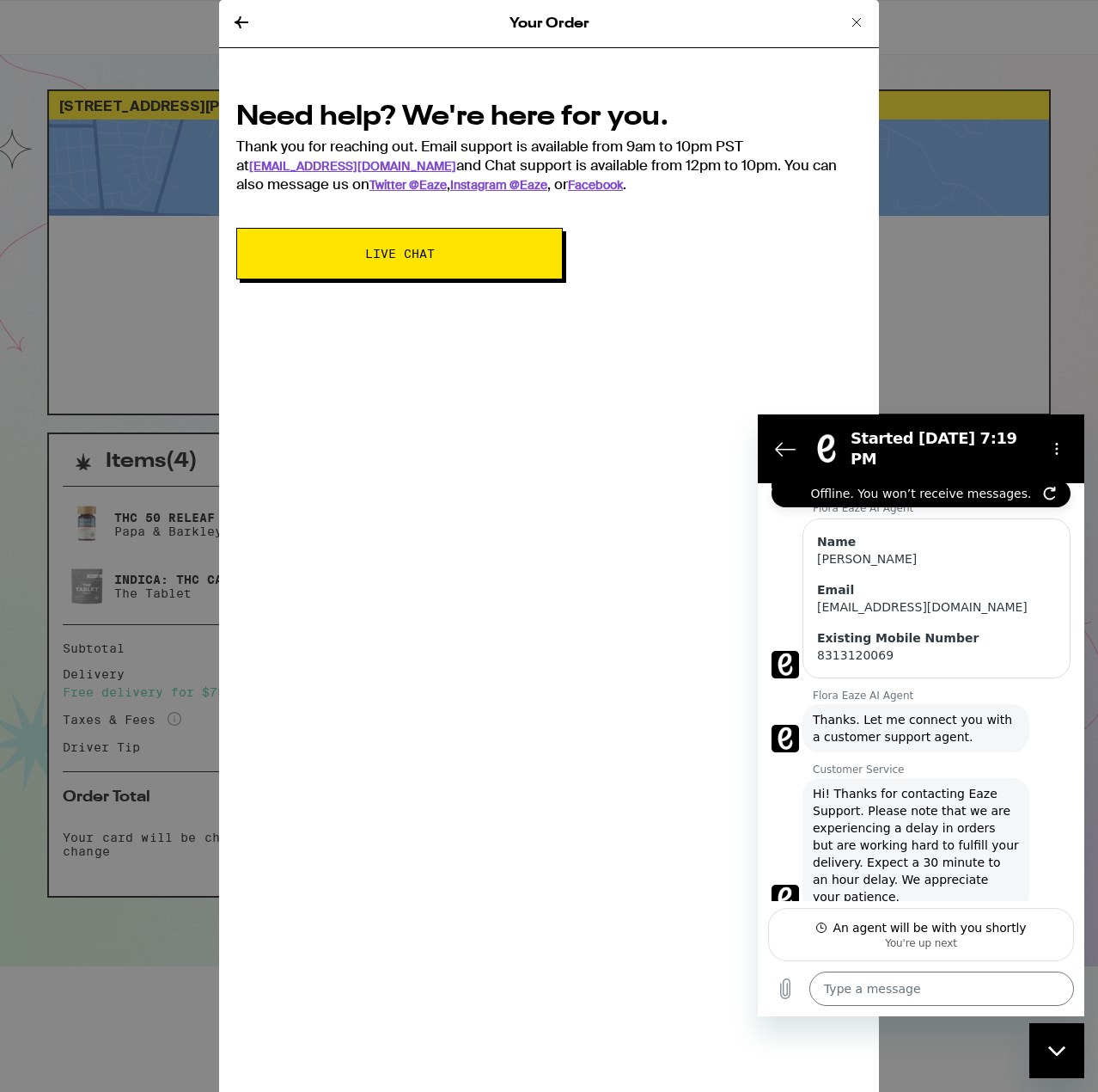
click at [859, 21] on icon at bounding box center [857, 22] width 21 height 21
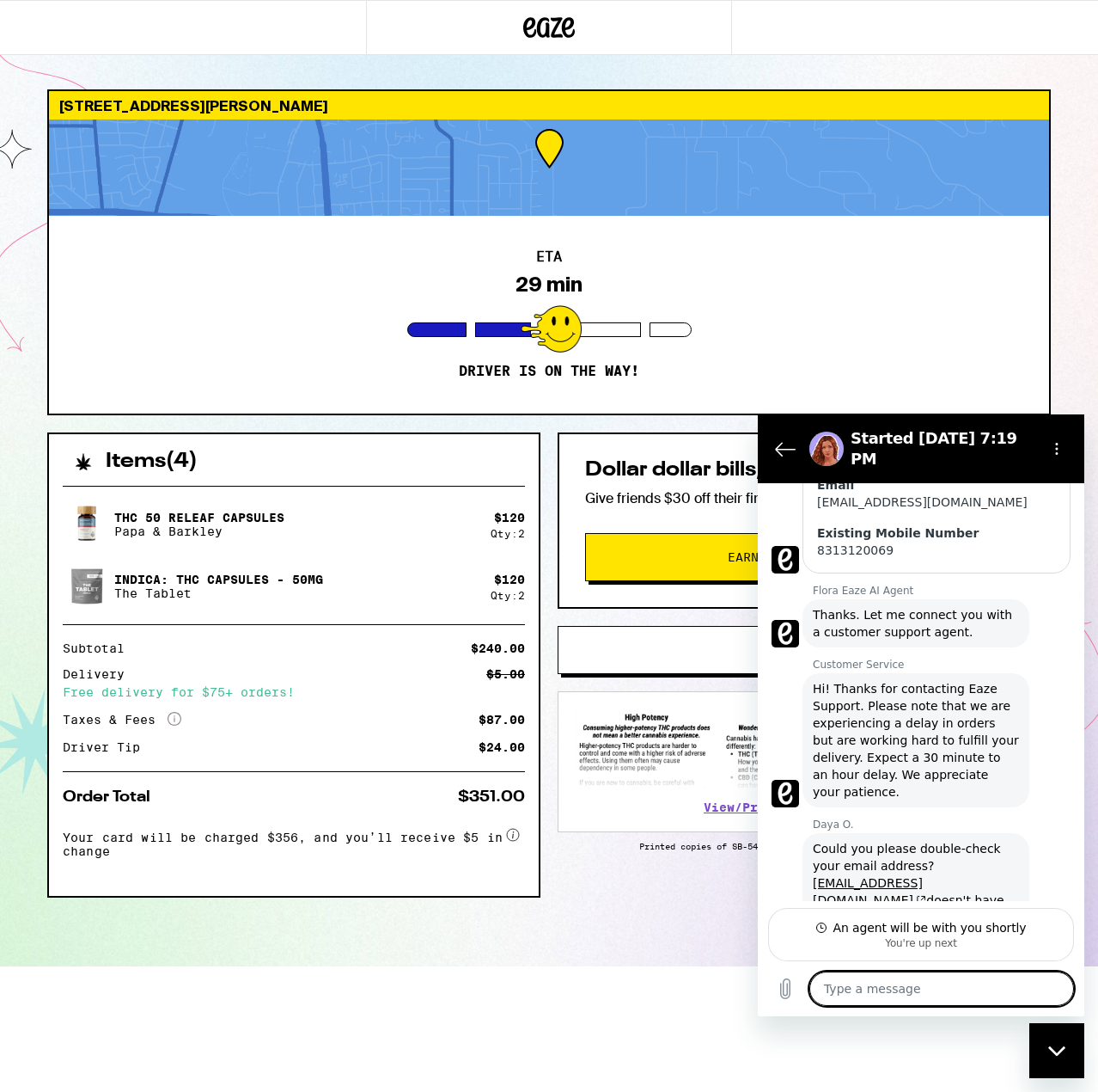
scroll to position [515, 0]
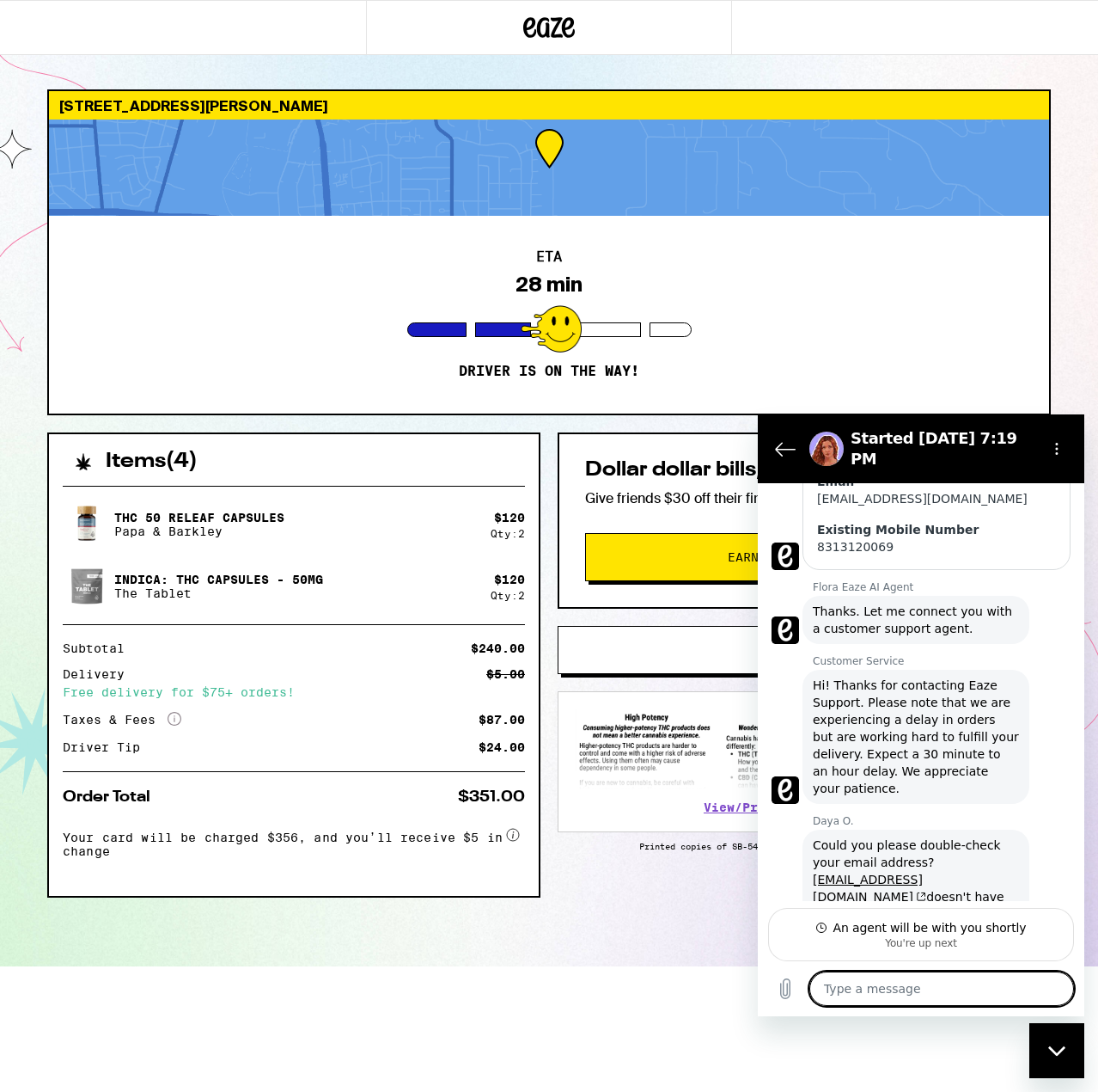
click at [935, 990] on textarea at bounding box center [942, 989] width 265 height 34
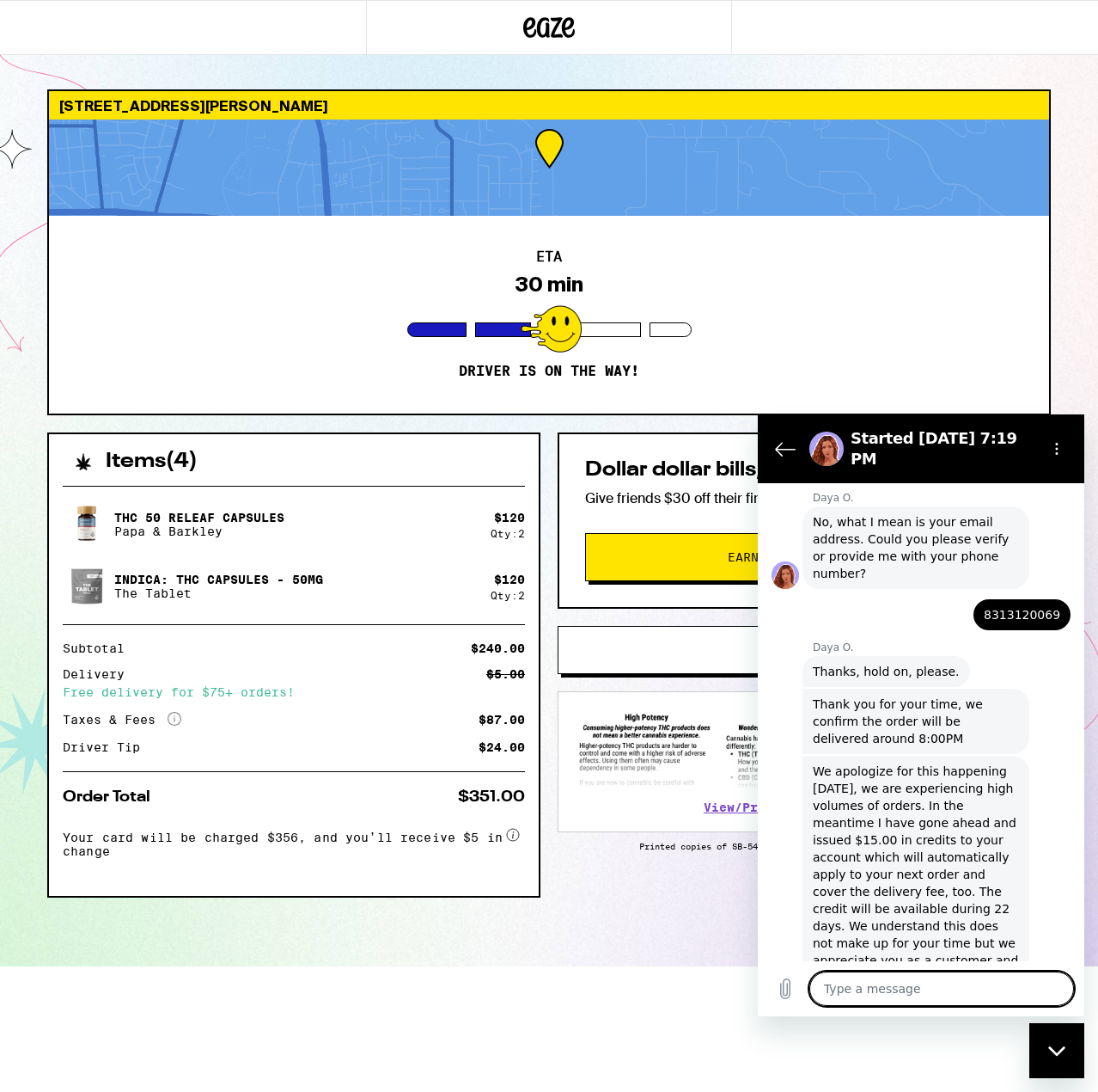
scroll to position [1211, 0]
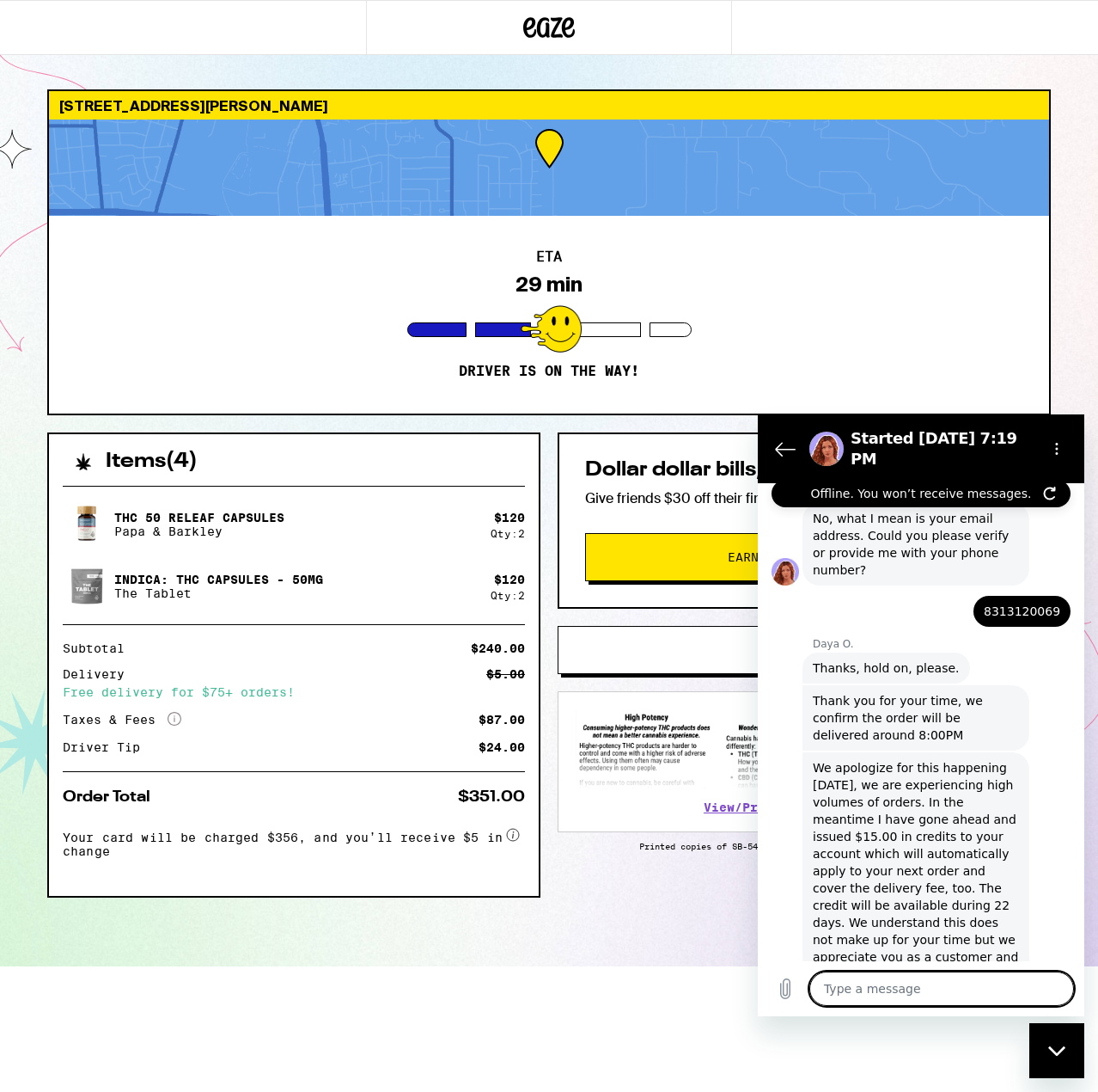
click at [927, 979] on textarea at bounding box center [942, 989] width 265 height 34
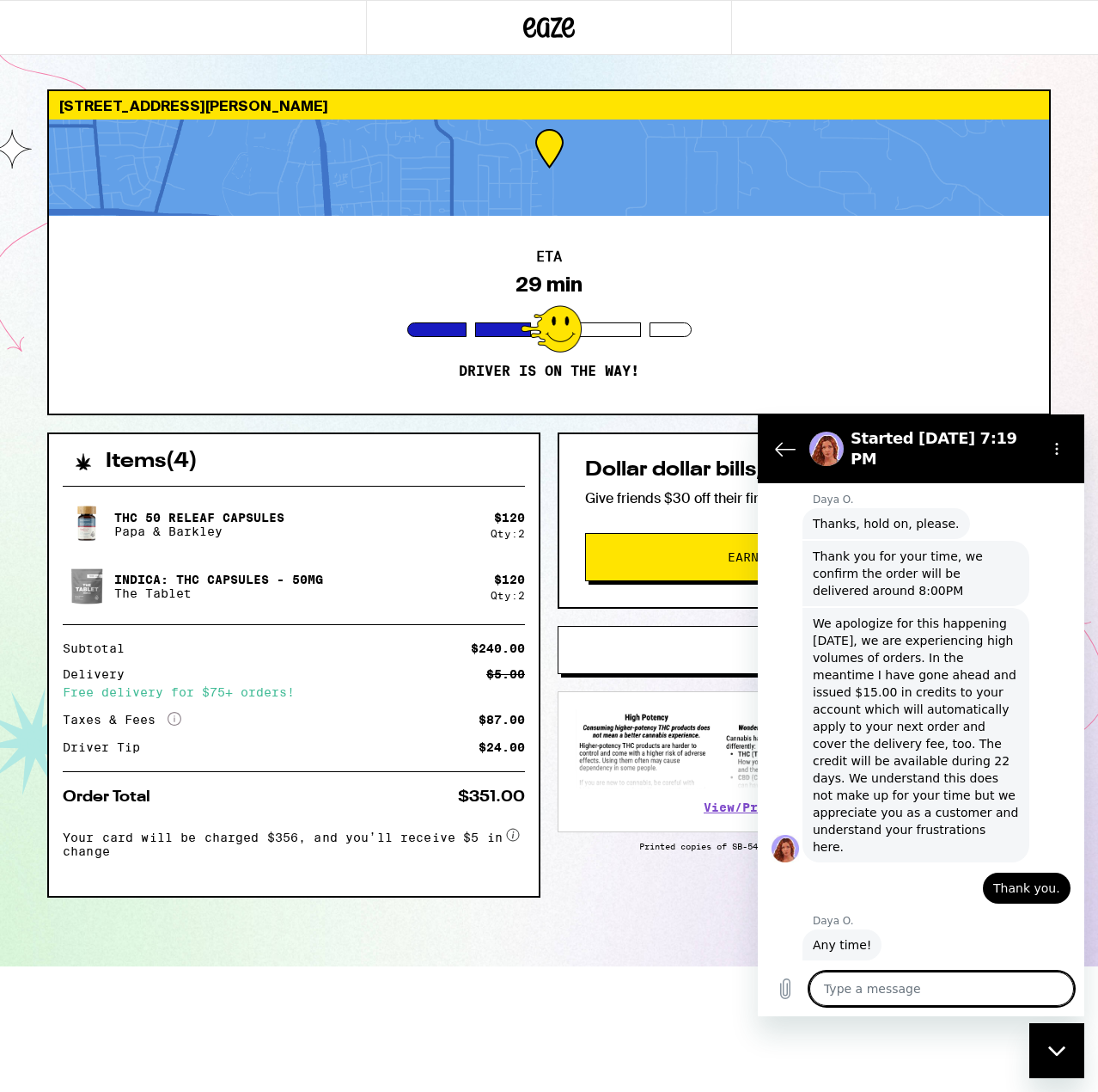
scroll to position [1359, 0]
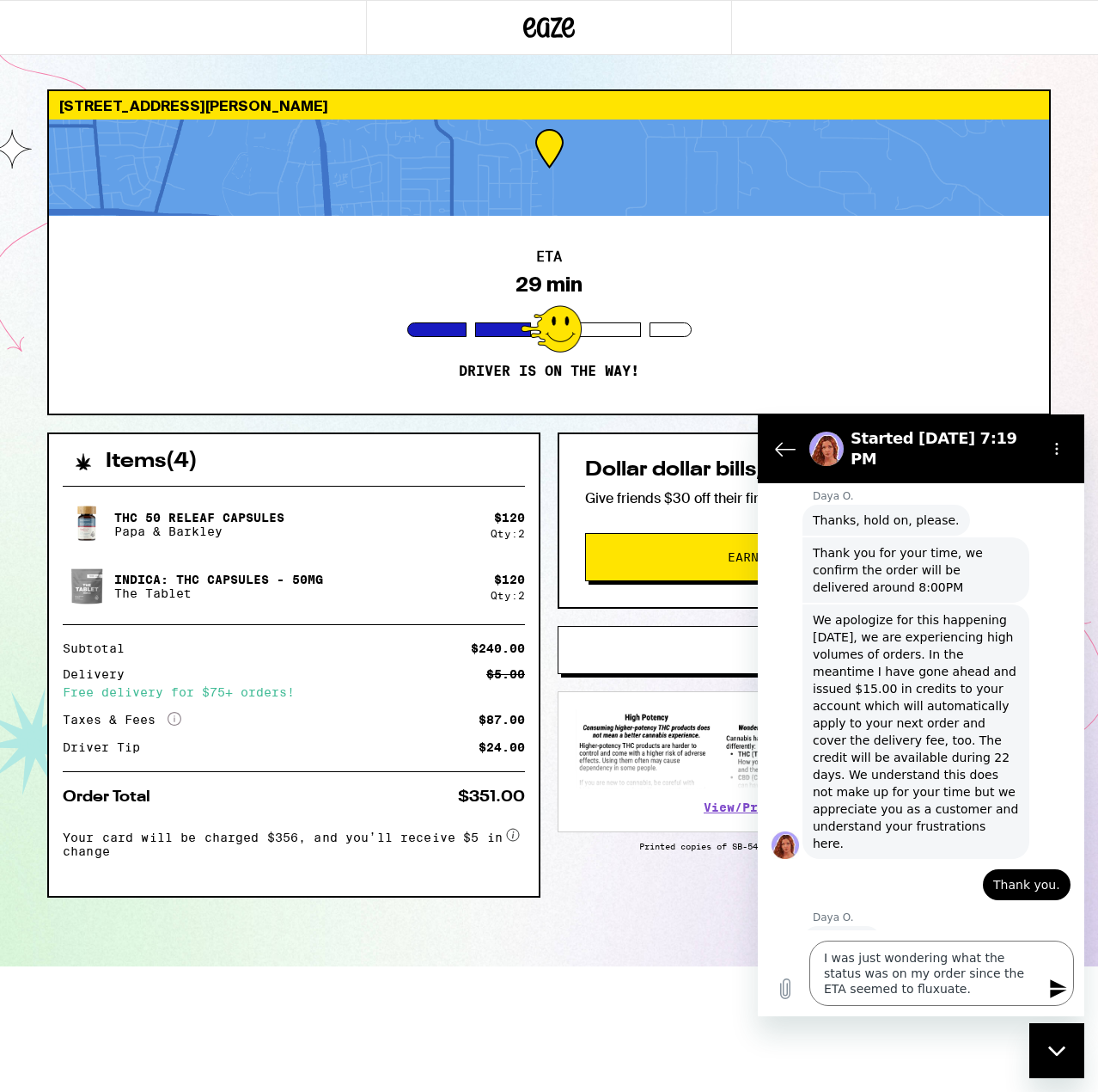
drag, startPoint x: 114, startPoint y: 567, endPoint x: 822, endPoint y: 1058, distance: 861.6
click at [769, 966] on html "[STREET_ADDRESS][PERSON_NAME] ETA 29 min Driver is on the way! Items ( 4 ) THC …" at bounding box center [549, 483] width 1098 height 966
click at [866, 992] on textarea "I was just wondering what the status was on my order since the ETA seemed to fl…" at bounding box center [942, 973] width 265 height 66
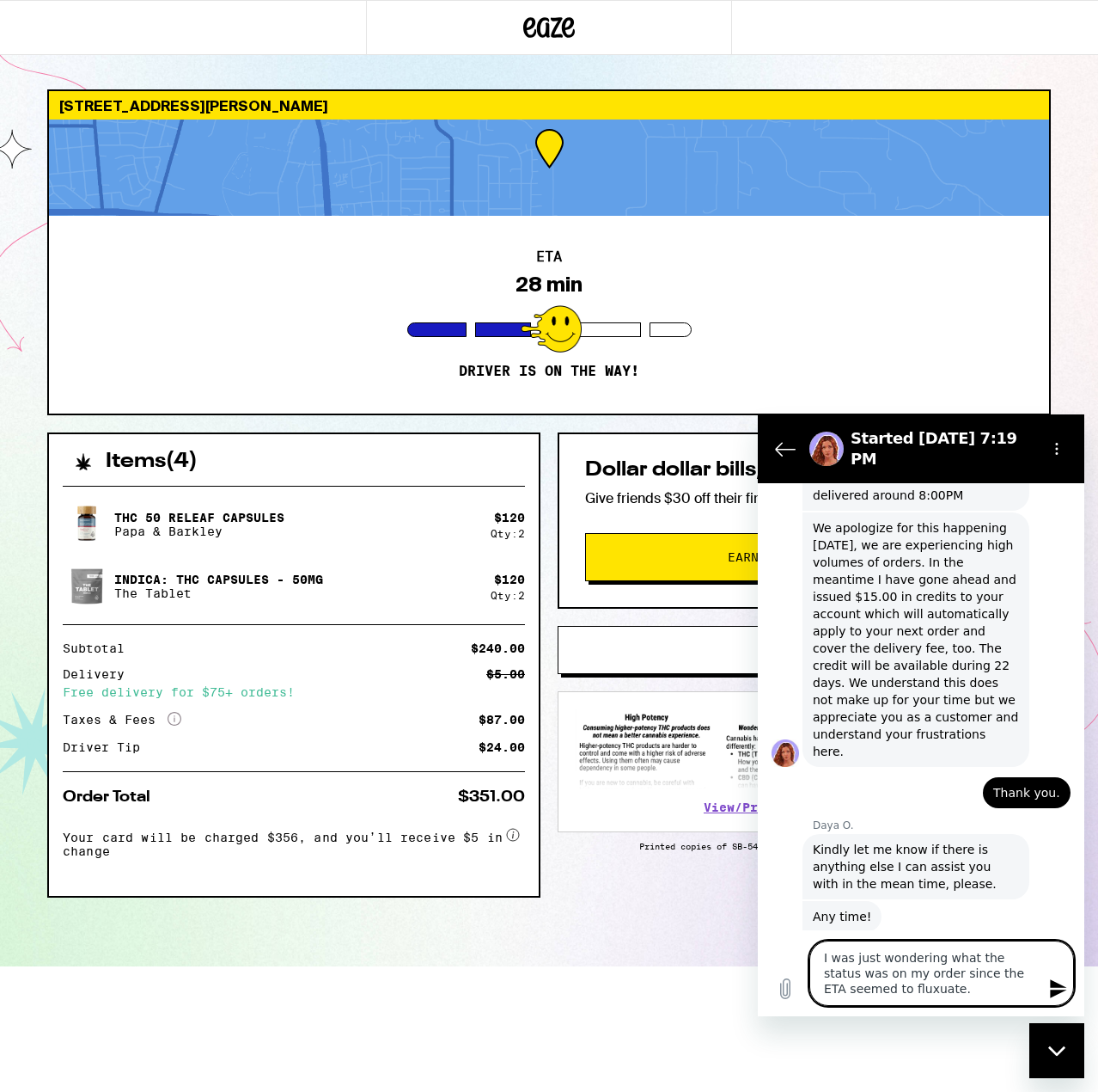
scroll to position [1457, 0]
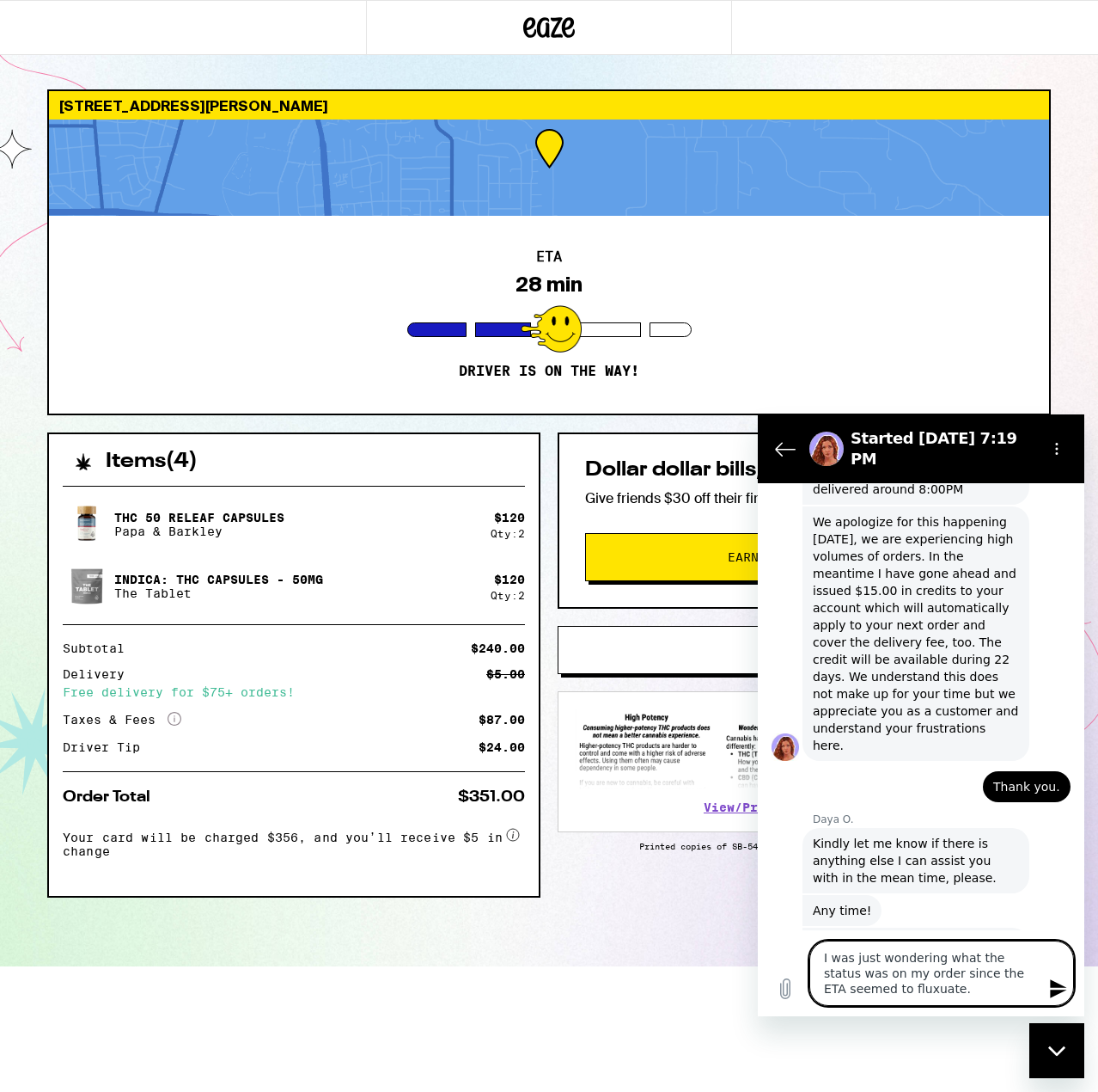
click at [871, 988] on textarea "I was just wondering what the status was on my order since the ETA seemed to fl…" at bounding box center [942, 973] width 265 height 66
paste textarea "ct"
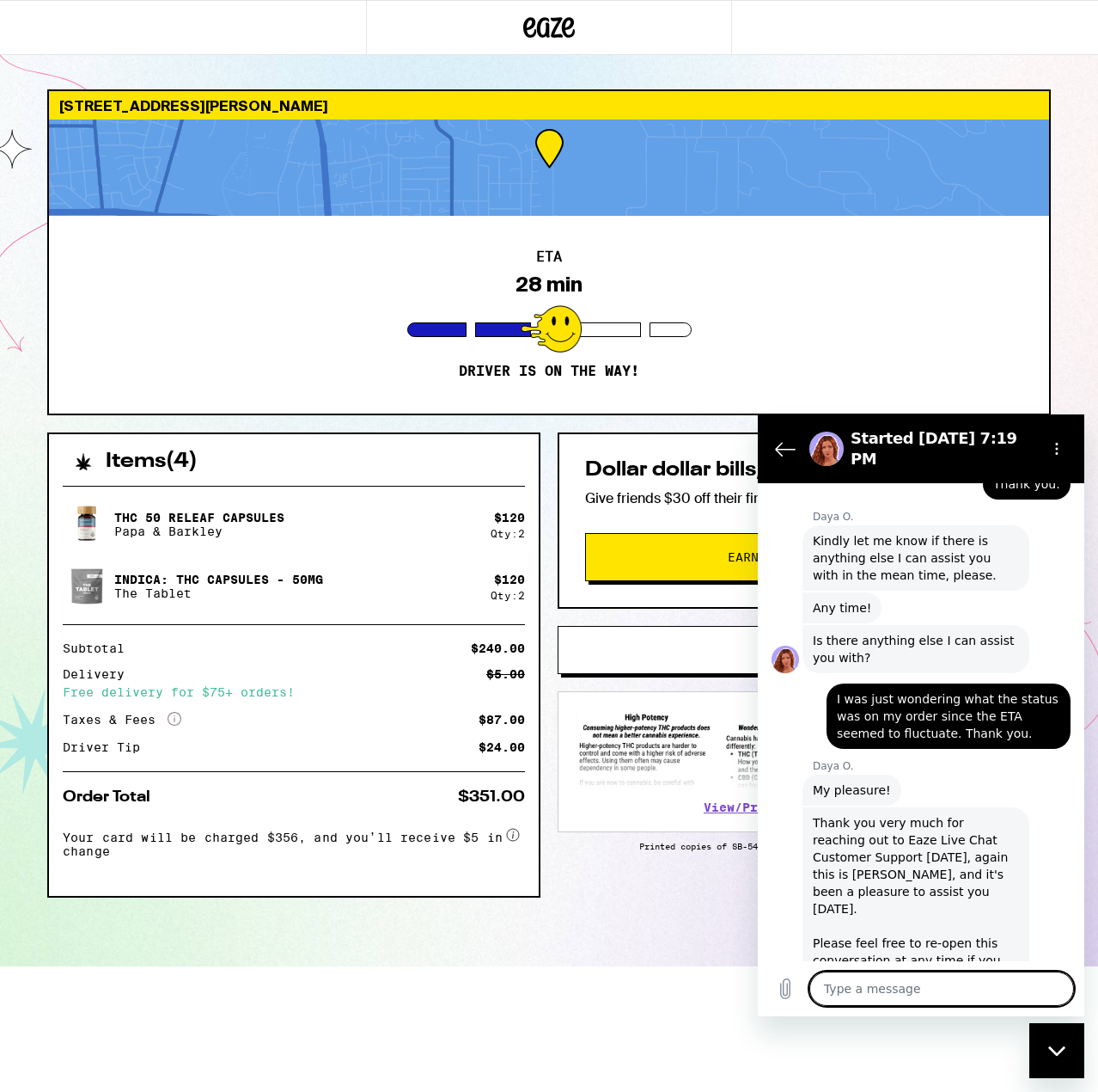
scroll to position [1763, 0]
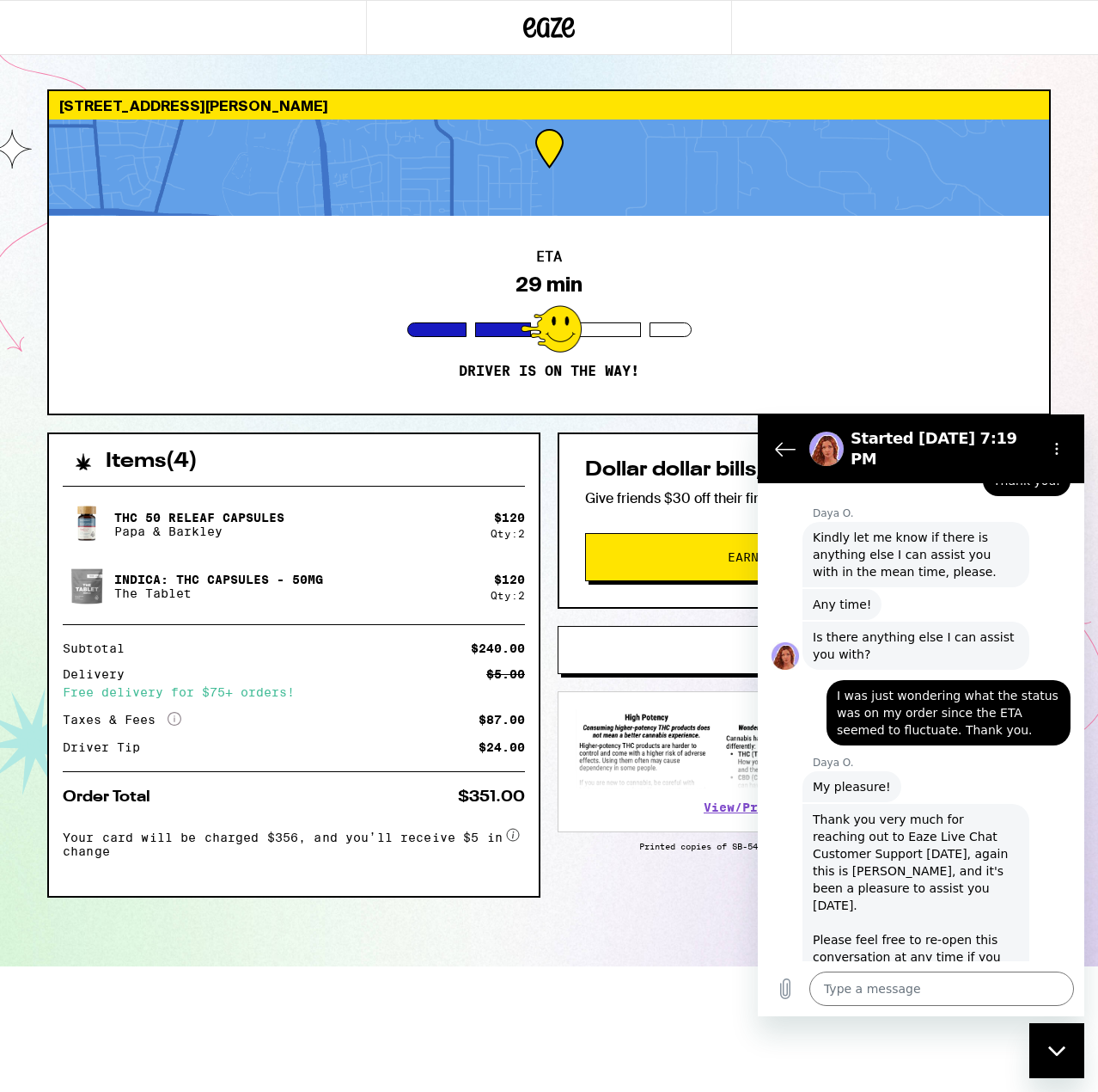
click at [996, 290] on div "ETA 29 min Driver is on the way!" at bounding box center [549, 314] width 1000 height 197
click at [1051, 441] on icon "Options menu" at bounding box center [1057, 448] width 13 height 13
click at [985, 399] on div "ETA 29 min Driver is on the way!" at bounding box center [549, 314] width 1000 height 197
click at [778, 442] on icon "Back to the conversation list" at bounding box center [785, 449] width 19 height 13
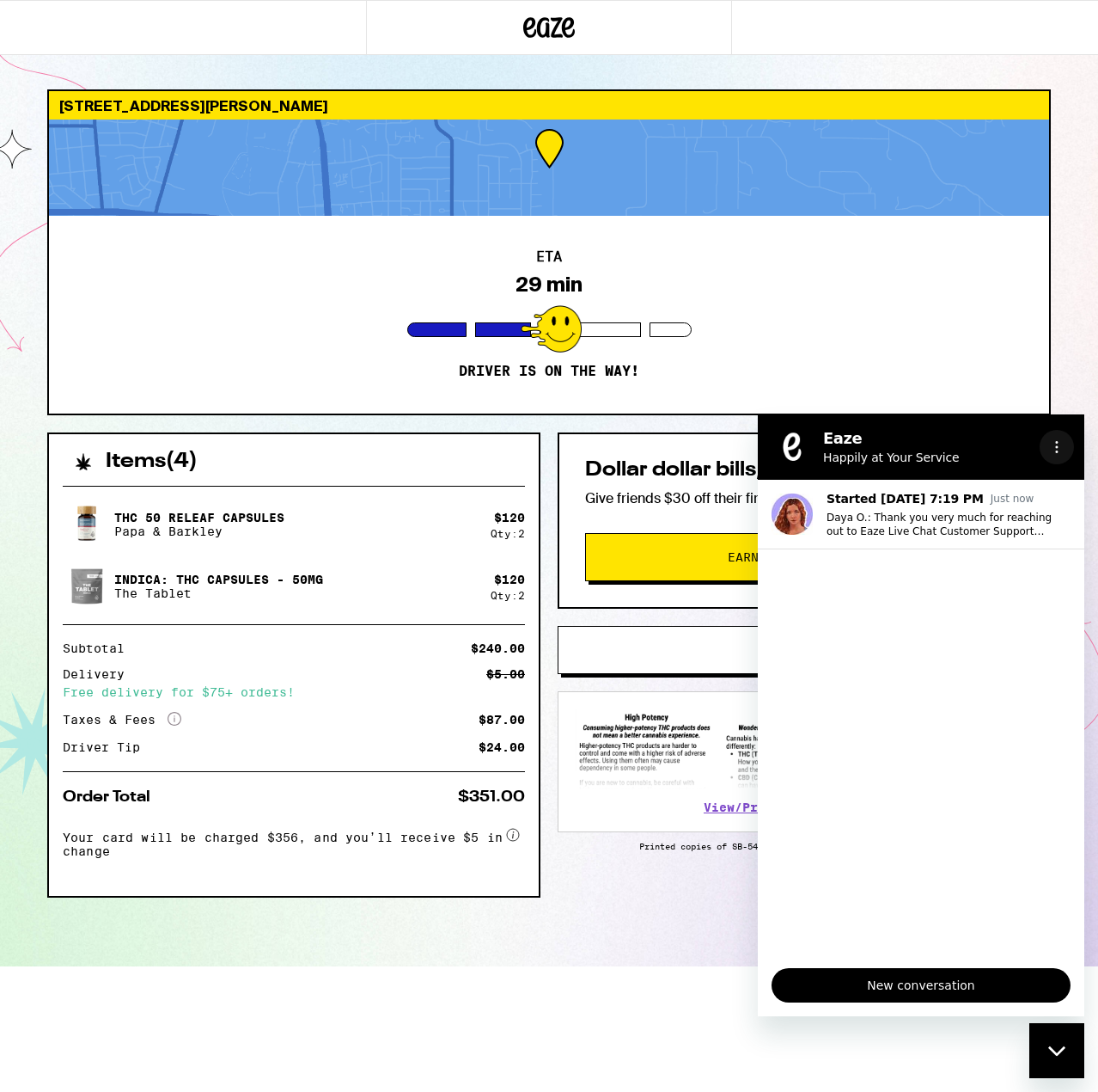
click at [1049, 444] on button "Options menu" at bounding box center [1057, 447] width 34 height 34
drag, startPoint x: 991, startPoint y: 650, endPoint x: 989, endPoint y: 582, distance: 68.0
click at [993, 647] on ul "Started [DATE] 7:19 PM Just now Daya O.: Thank you very much for reaching out t…" at bounding box center [921, 717] width 327 height 475
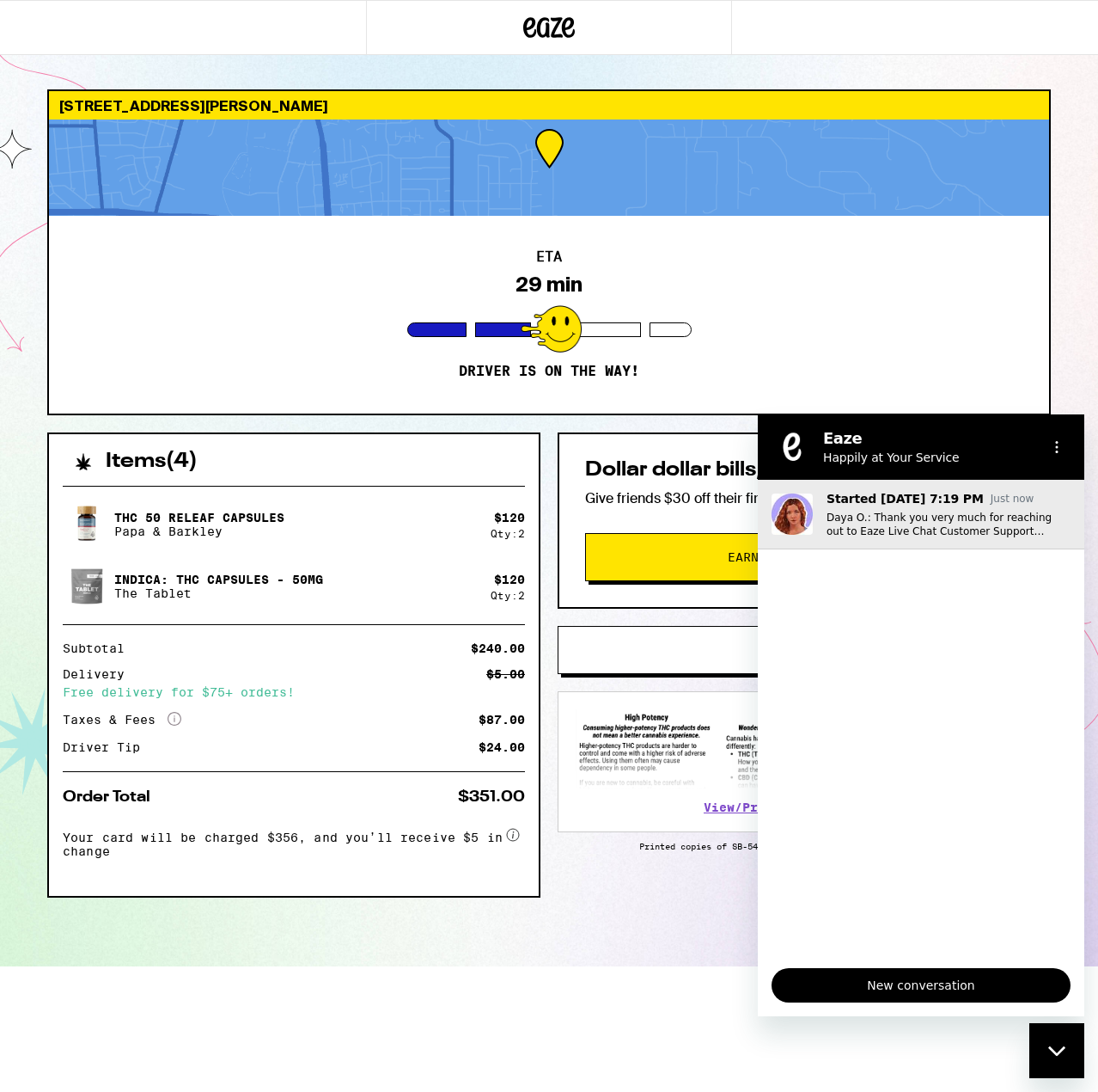
click at [998, 516] on p "Daya O.: Thank you very much for reaching out to Eaze Live Chat Customer Suppor…" at bounding box center [949, 524] width 244 height 28
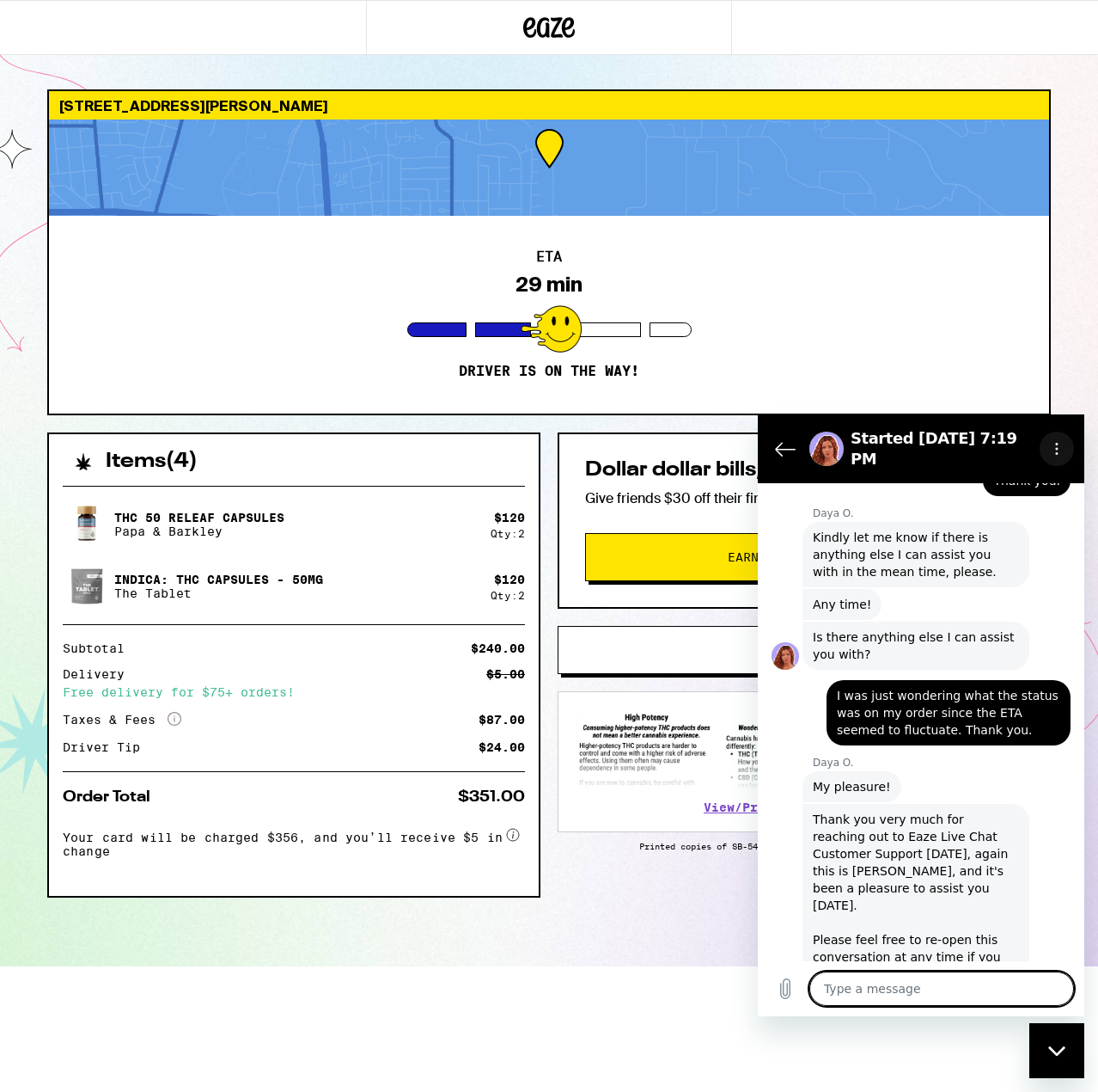
click at [1058, 448] on circle "Options menu" at bounding box center [1057, 449] width 3 height 3
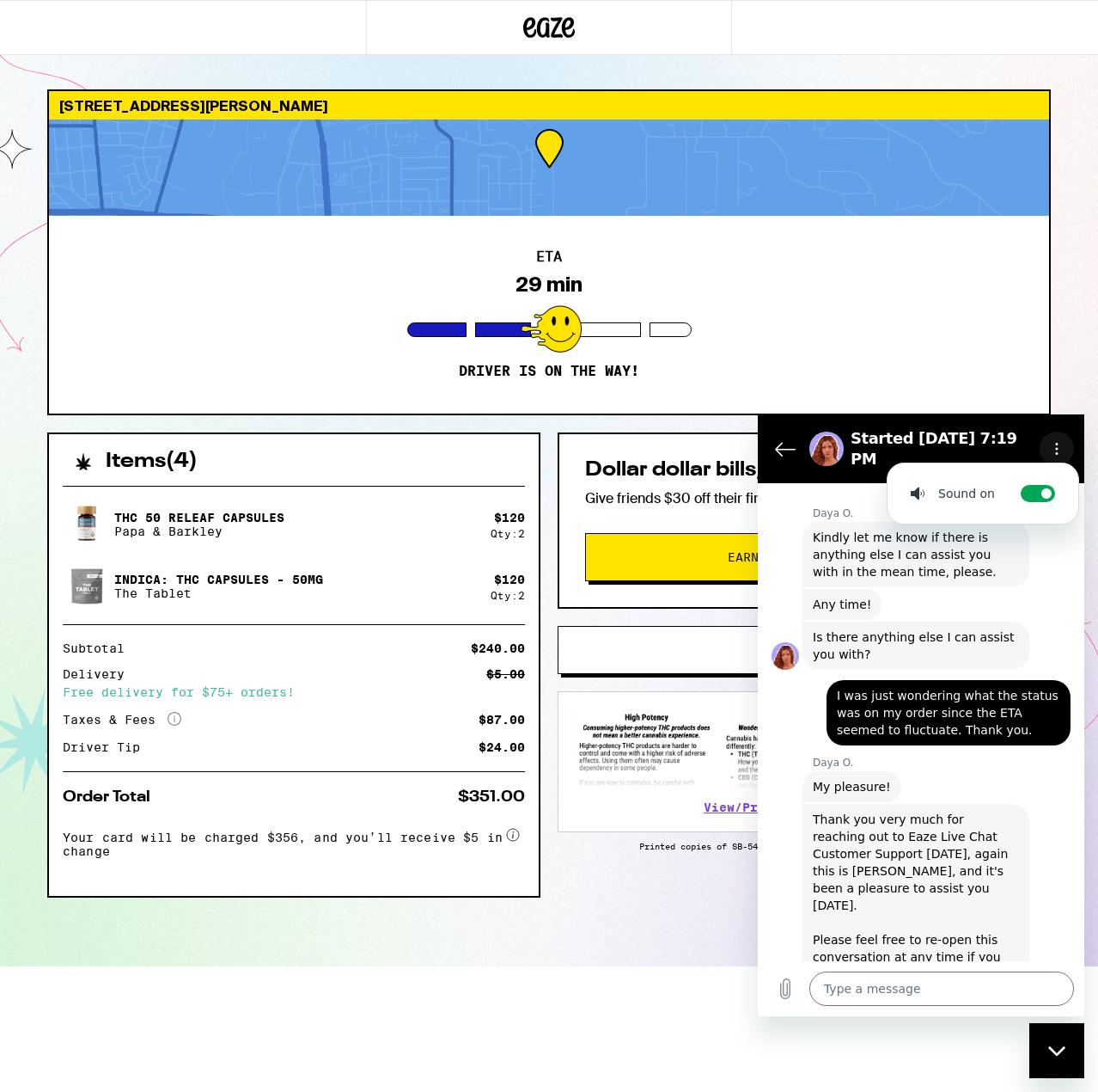
click at [1058, 448] on circle "Options menu" at bounding box center [1057, 449] width 3 height 3
click at [1067, 1051] on div "Close messaging window" at bounding box center [1057, 1050] width 51 height 51
